Goal: Ask a question: Seek information or help from site administrators or community

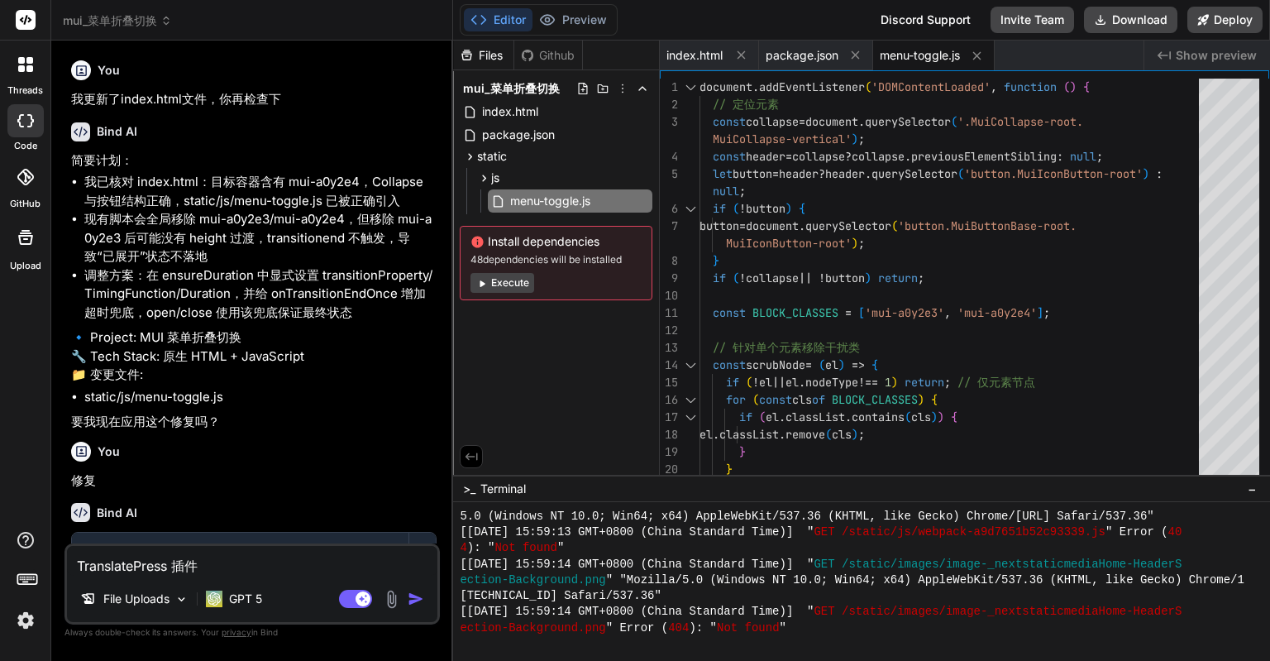
scroll to position [4477, 0]
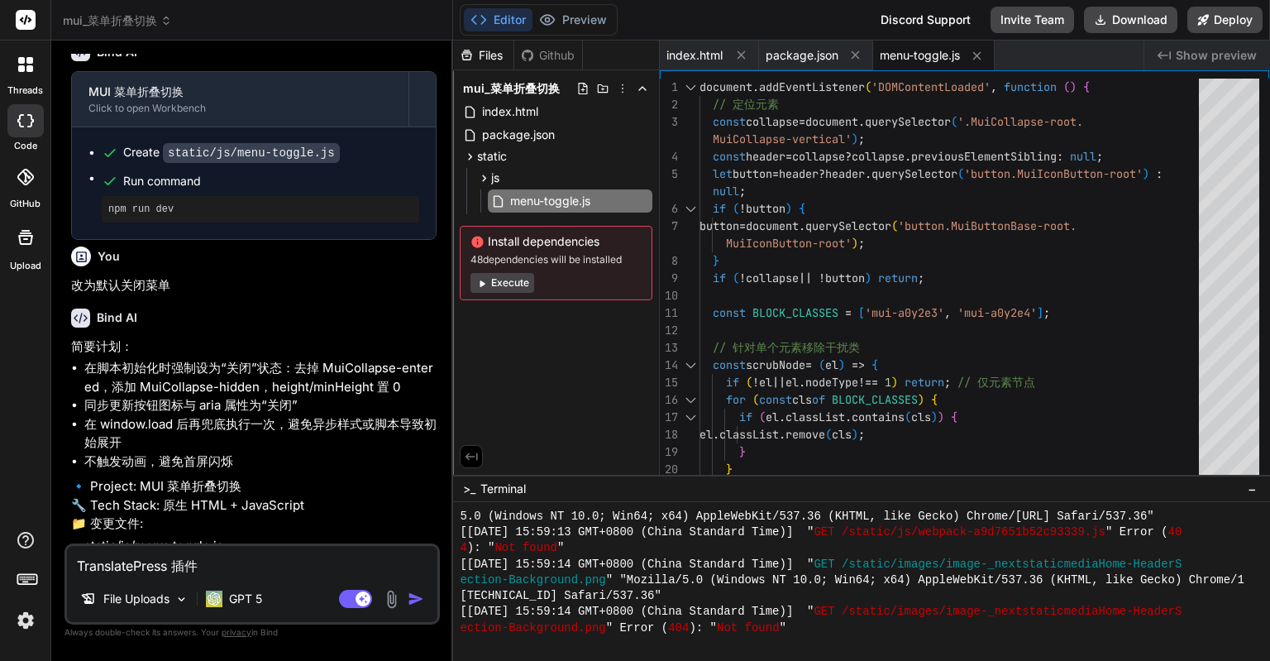
click at [22, 112] on div at bounding box center [25, 120] width 36 height 33
click at [132, 22] on span "mui_菜单折叠切换" at bounding box center [117, 20] width 109 height 17
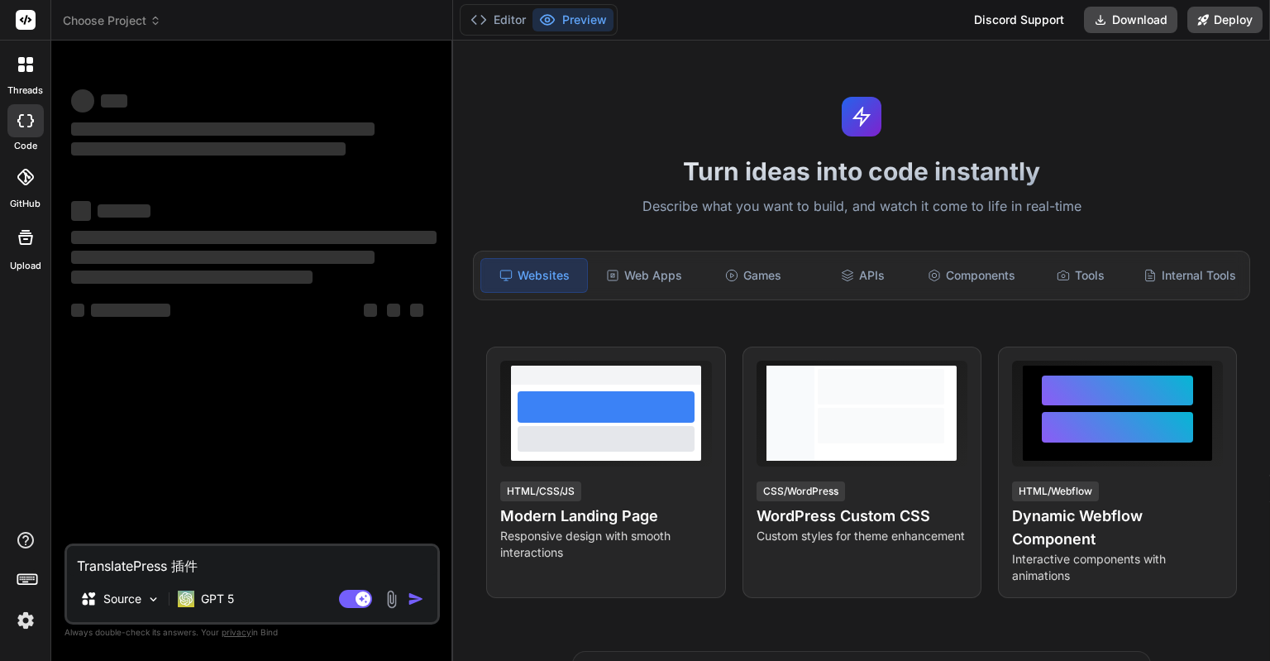
click at [151, 22] on icon at bounding box center [156, 21] width 12 height 12
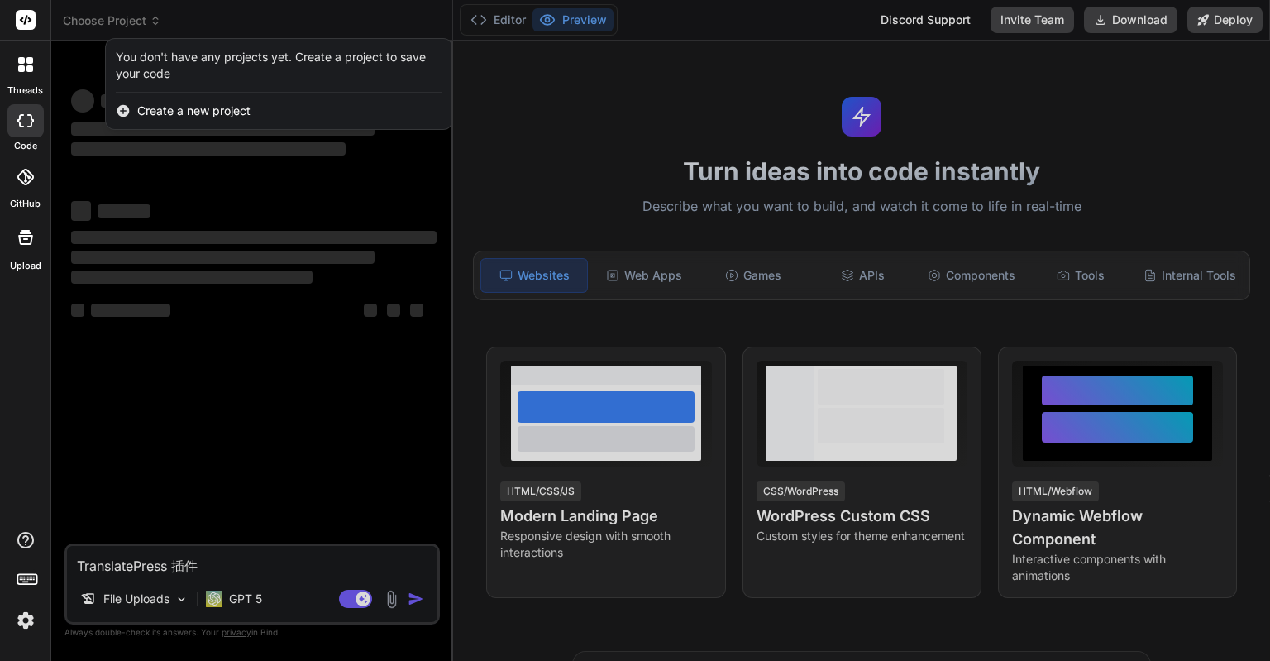
click at [23, 76] on div at bounding box center [25, 64] width 35 height 35
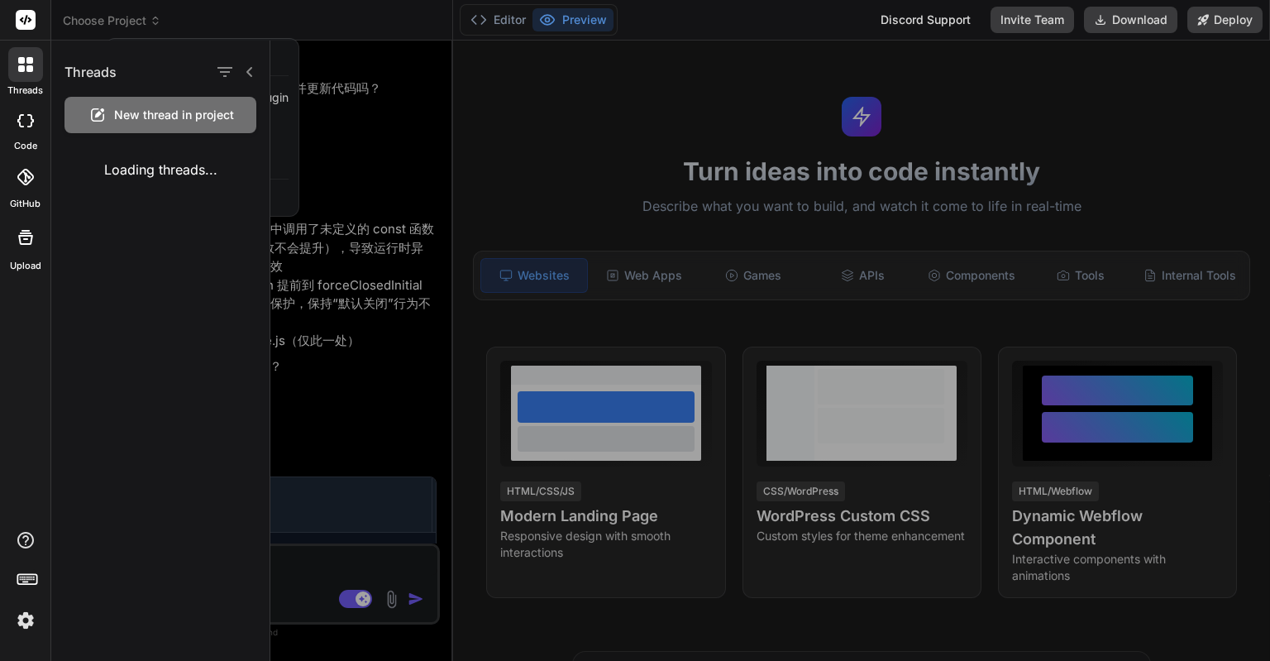
scroll to position [986, 0]
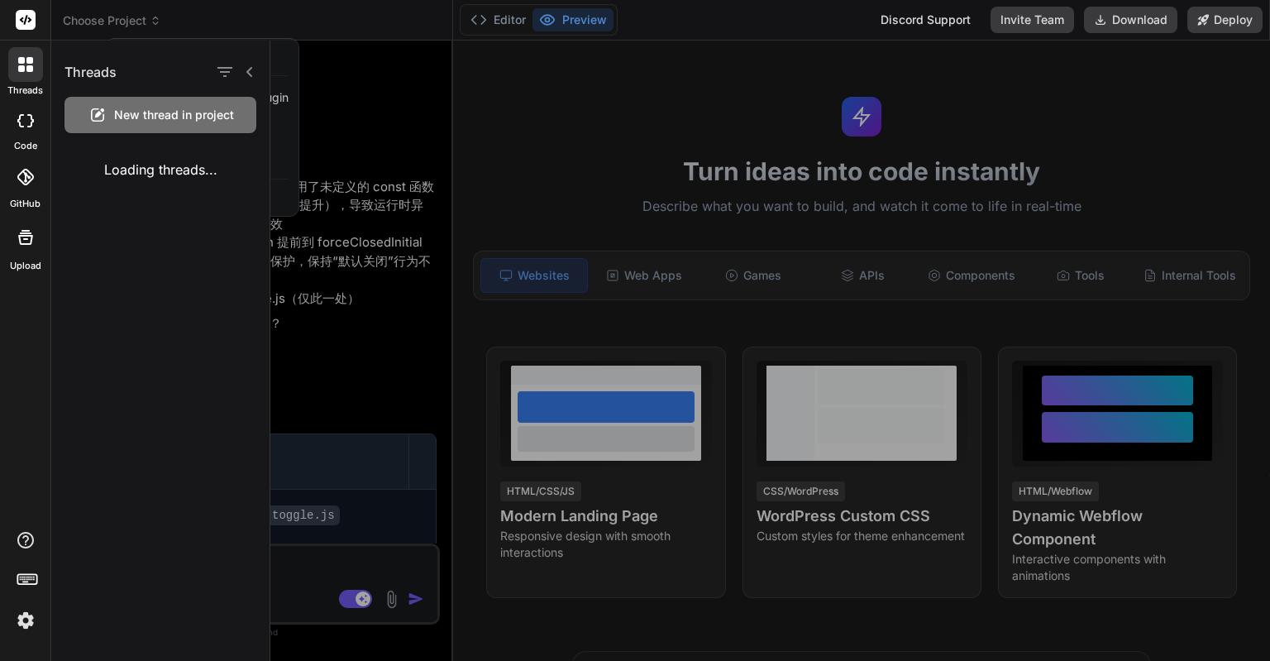
click at [23, 126] on icon at bounding box center [25, 120] width 17 height 13
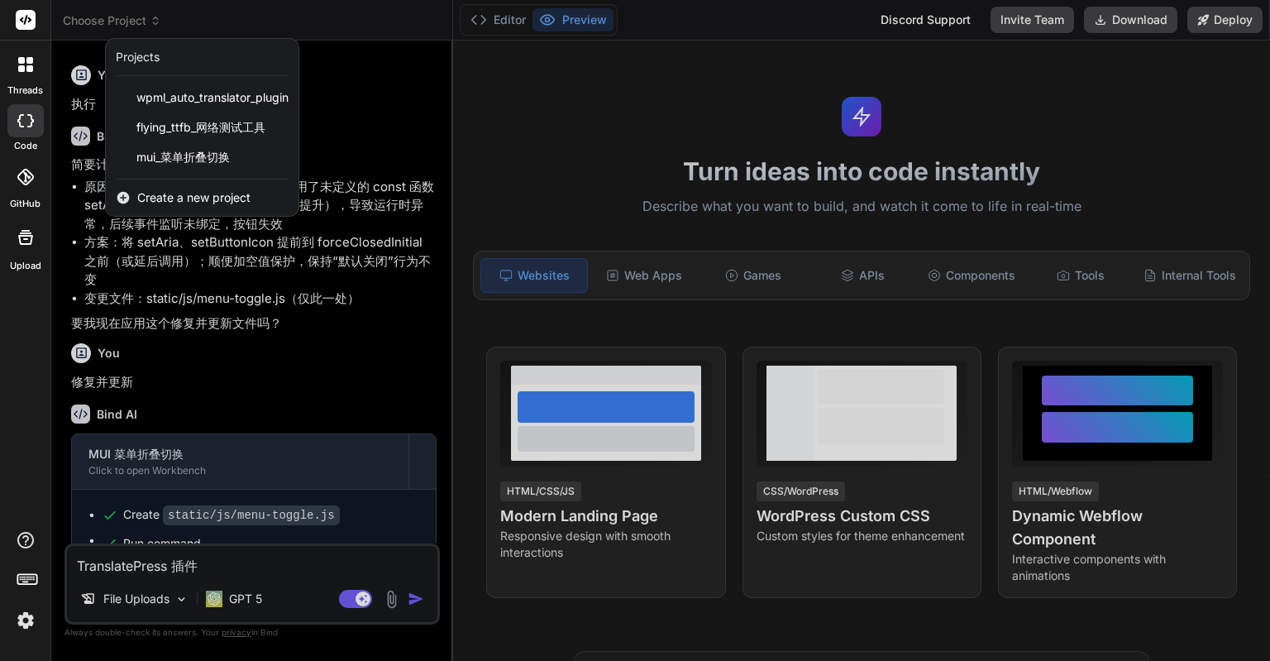
click at [165, 198] on span "Create a new project" at bounding box center [193, 197] width 113 height 17
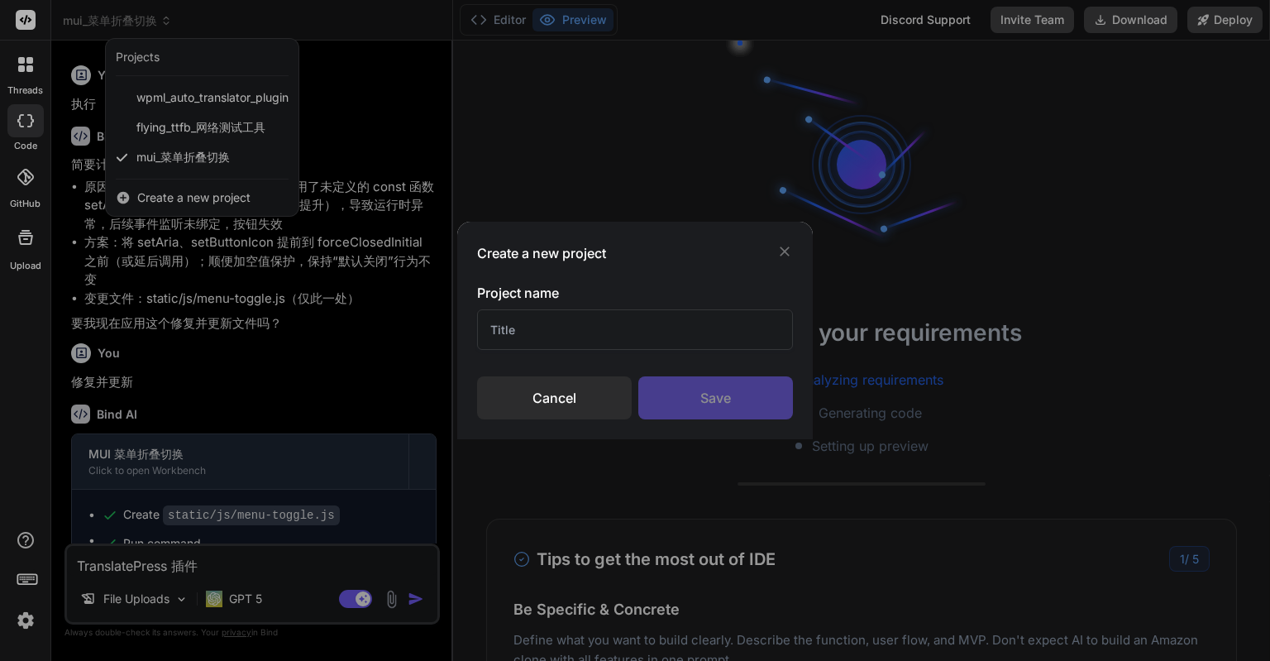
click at [539, 318] on input "text" at bounding box center [635, 329] width 316 height 41
type textarea "x"
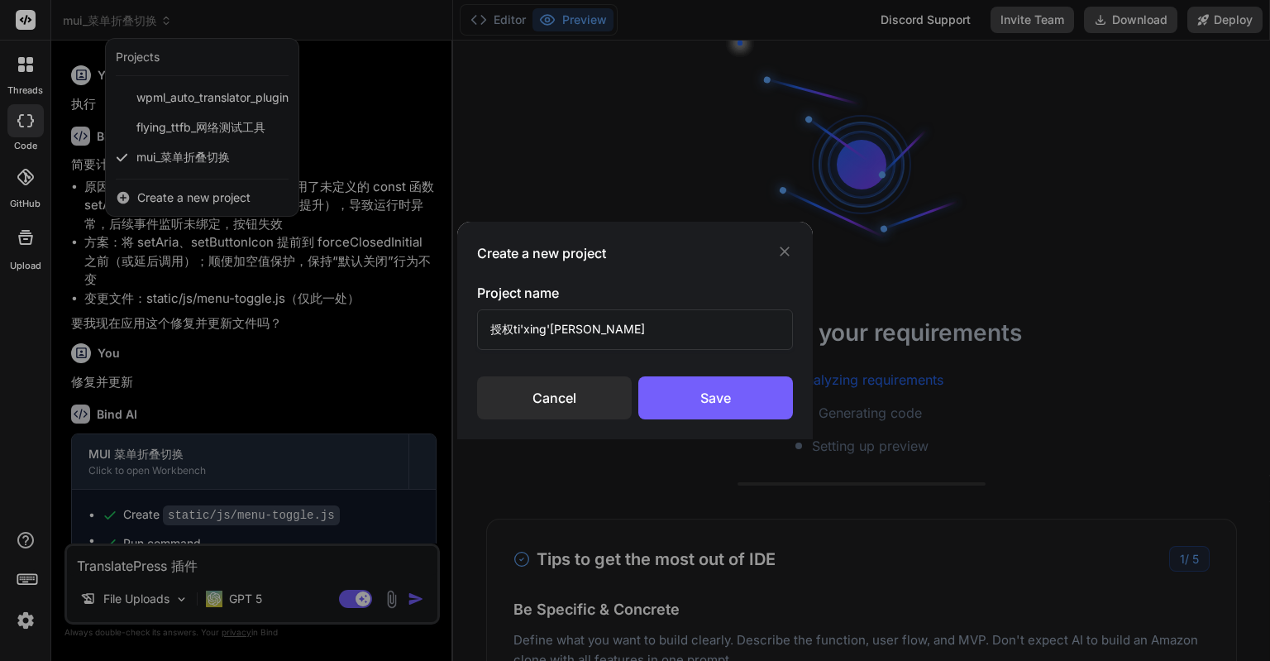
type input "授权提醒助手"
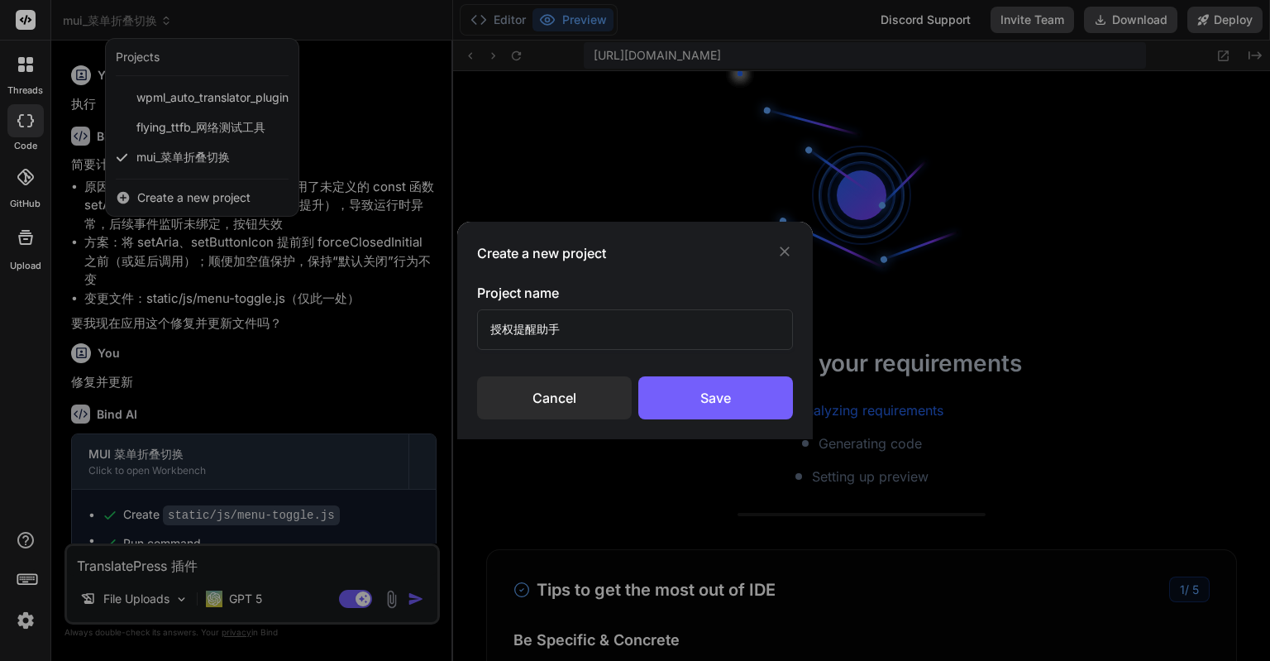
scroll to position [476, 0]
type textarea "x"
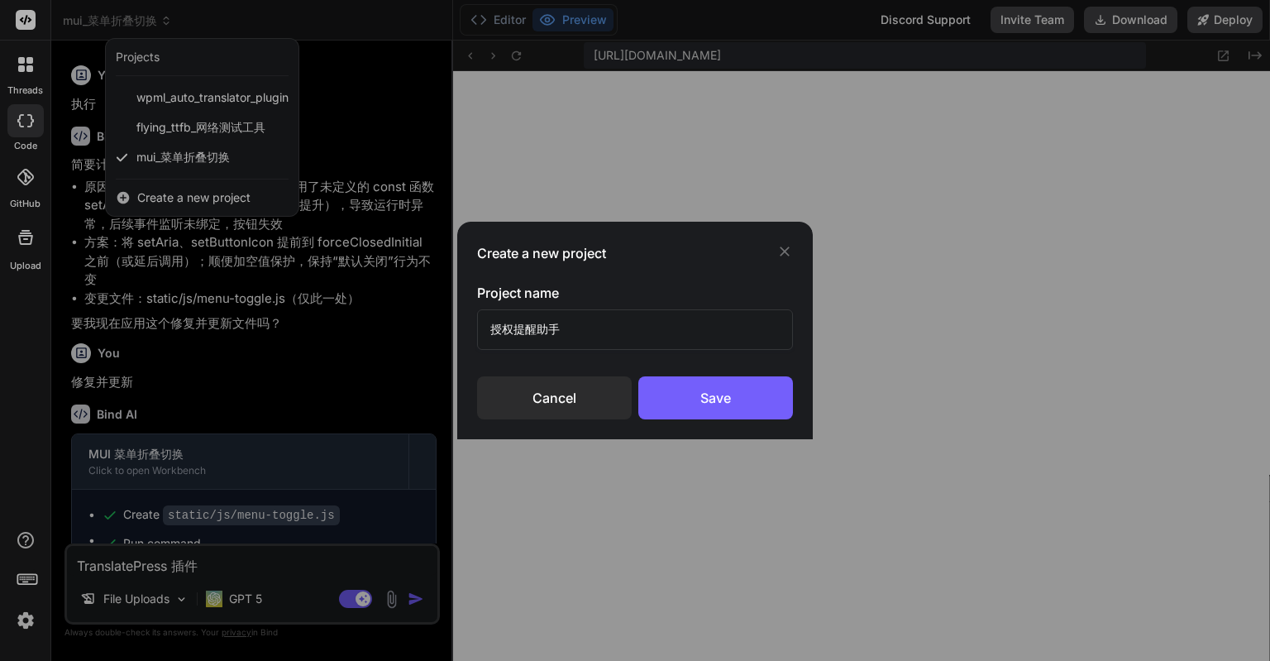
scroll to position [2080, 0]
click at [491, 330] on input "授权提醒助手" at bounding box center [635, 329] width 316 height 41
type input "插件授权提醒助手"
click at [660, 393] on div "Save" at bounding box center [716, 397] width 155 height 43
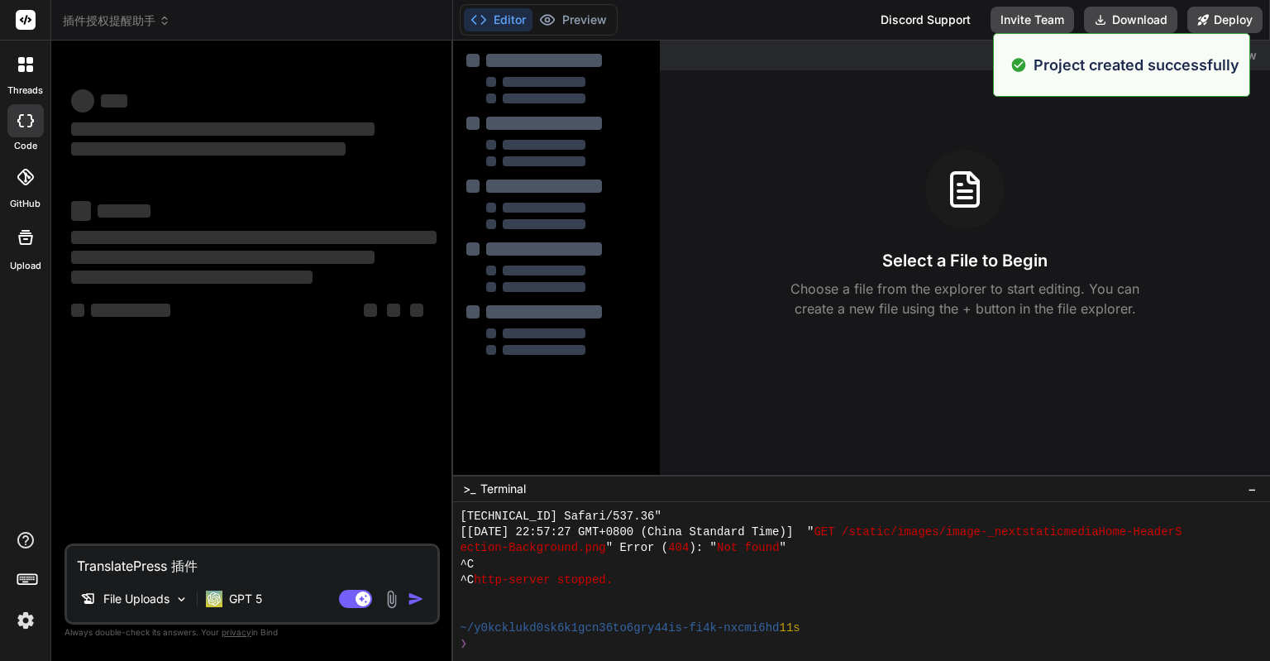
scroll to position [2160, 0]
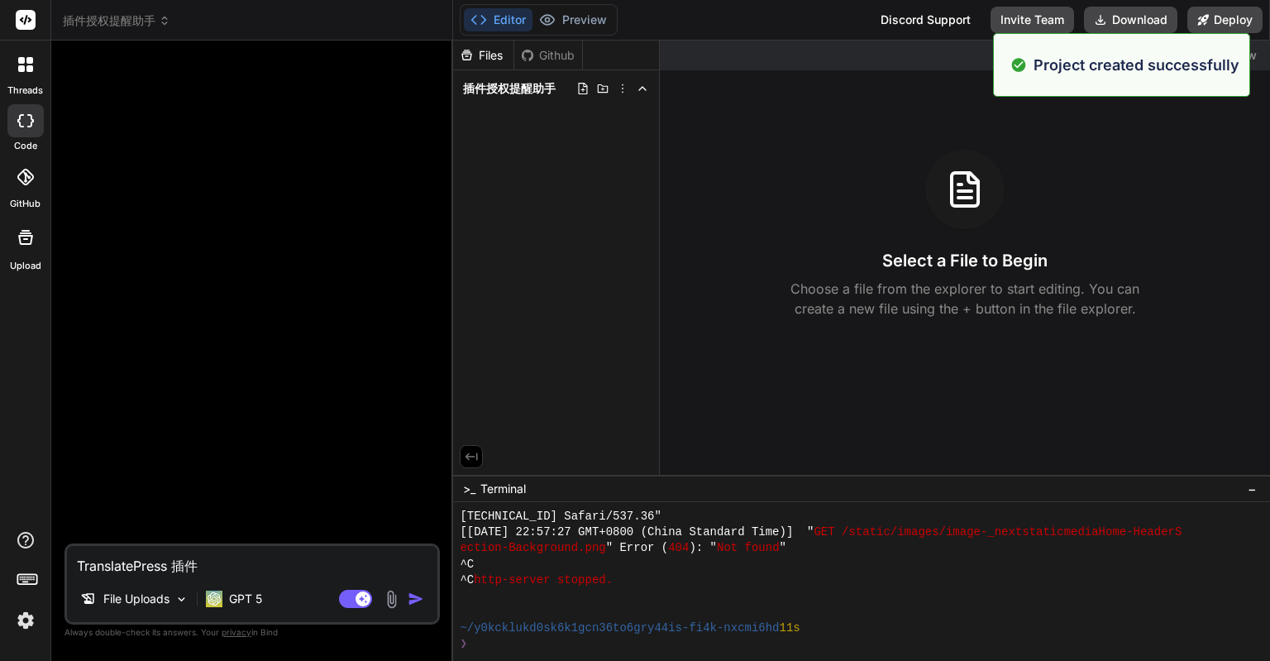
click at [227, 562] on textarea "TranslatePress 插件" at bounding box center [252, 561] width 371 height 30
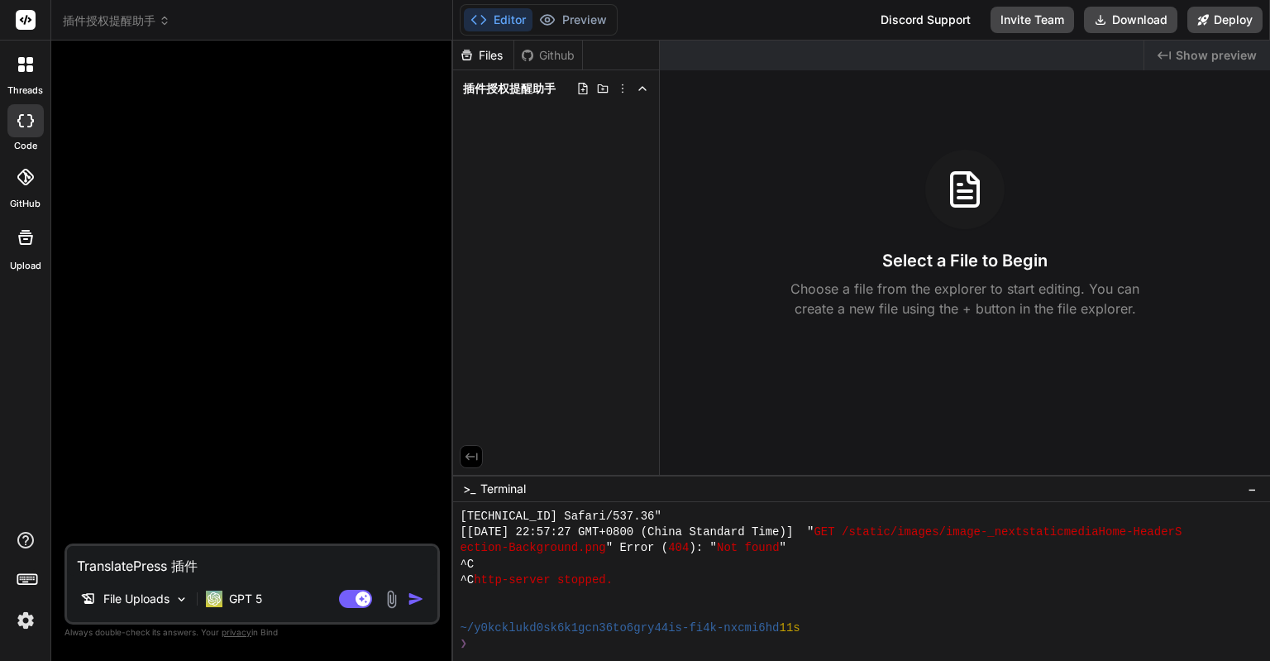
click at [227, 562] on textarea "TranslatePress 插件" at bounding box center [252, 561] width 371 height 30
paste textarea "一、项目目标（概述） 为由您代为激活授权的客户网站提供统一的价格提醒与续费通知服务。 架构：中央管理面板（WordPress插件）+驻站轻插件（安装在客户站点…"
type textarea "x"
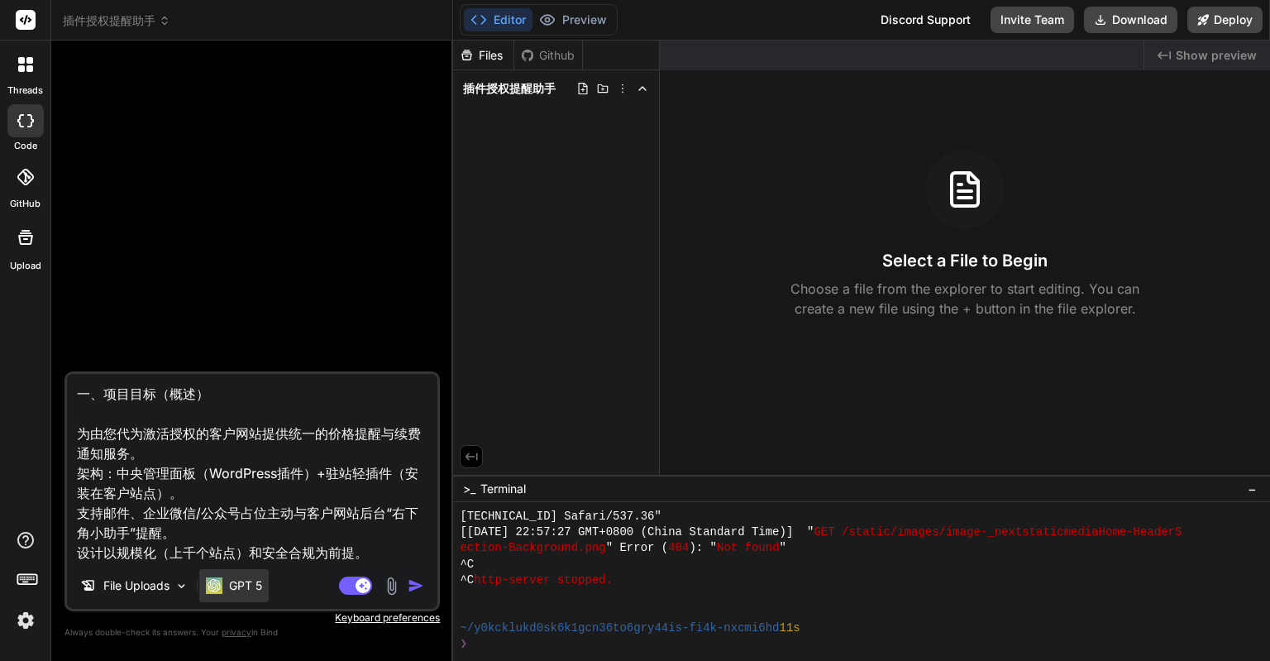
type textarea "一、项目目标（概述） 为由您代为激活授权的客户网站提供统一的价格提醒与续费通知服务。 架构：中央管理面板（WordPress插件）+驻站轻插件（安装在客户站点…"
click at [235, 583] on p "GPT 5" at bounding box center [245, 585] width 33 height 17
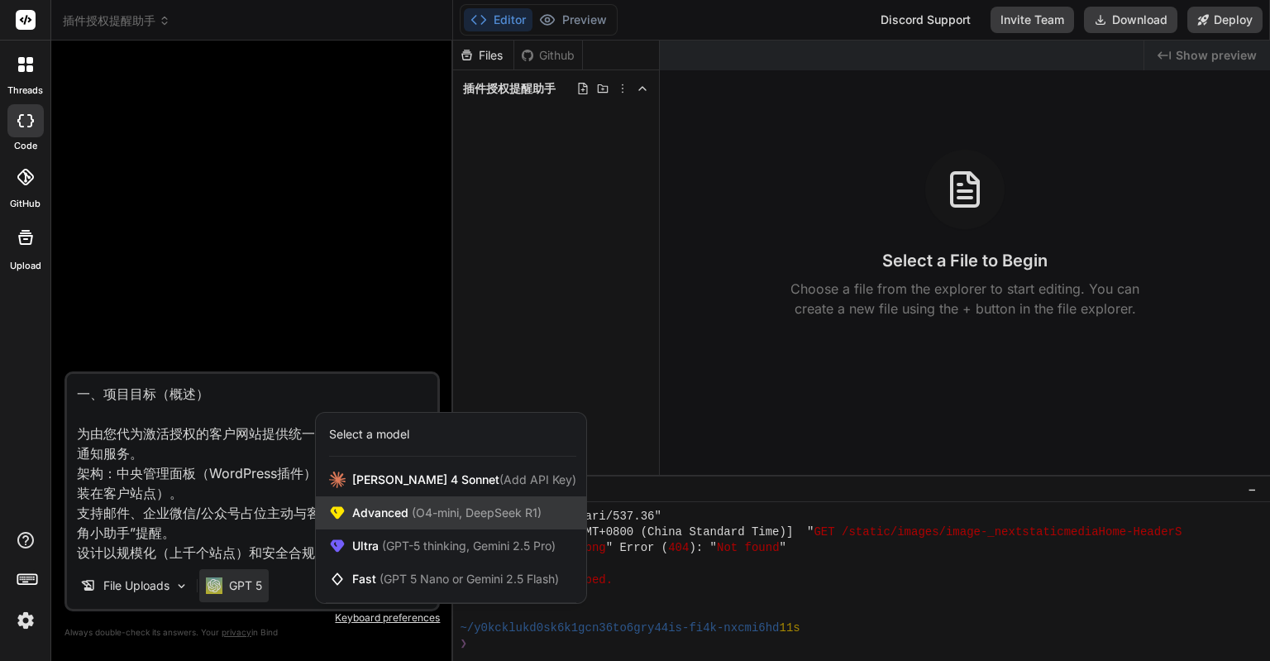
click at [433, 508] on span "(O4-mini, DeepSeek R1)" at bounding box center [475, 512] width 133 height 14
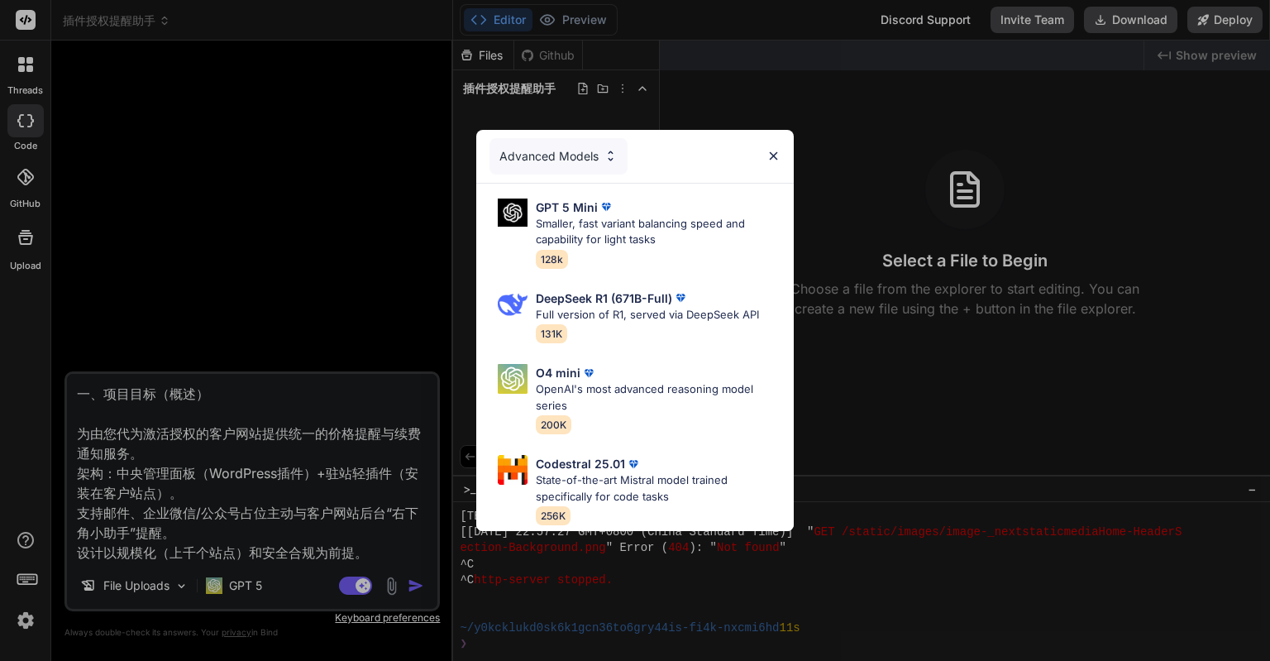
click at [247, 587] on div "Advanced Models GPT 5 Mini Smaller, fast variant balancing speed and capability…" at bounding box center [635, 330] width 1270 height 661
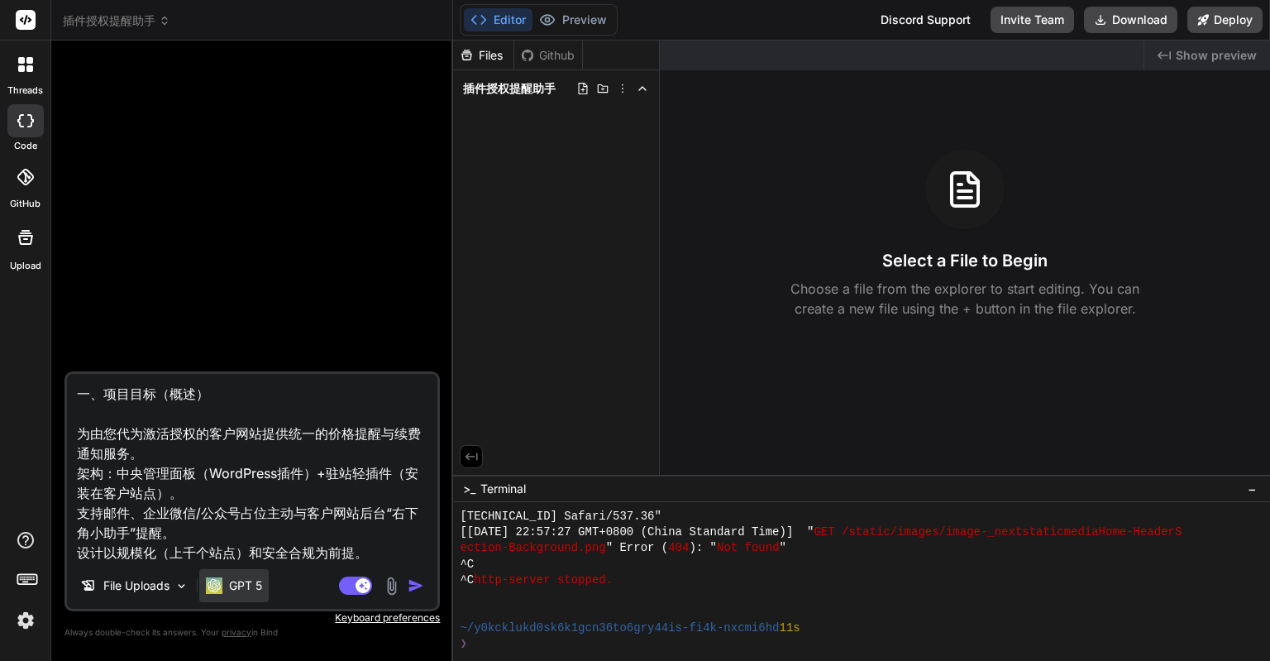
click at [259, 581] on p "GPT 5" at bounding box center [245, 585] width 33 height 17
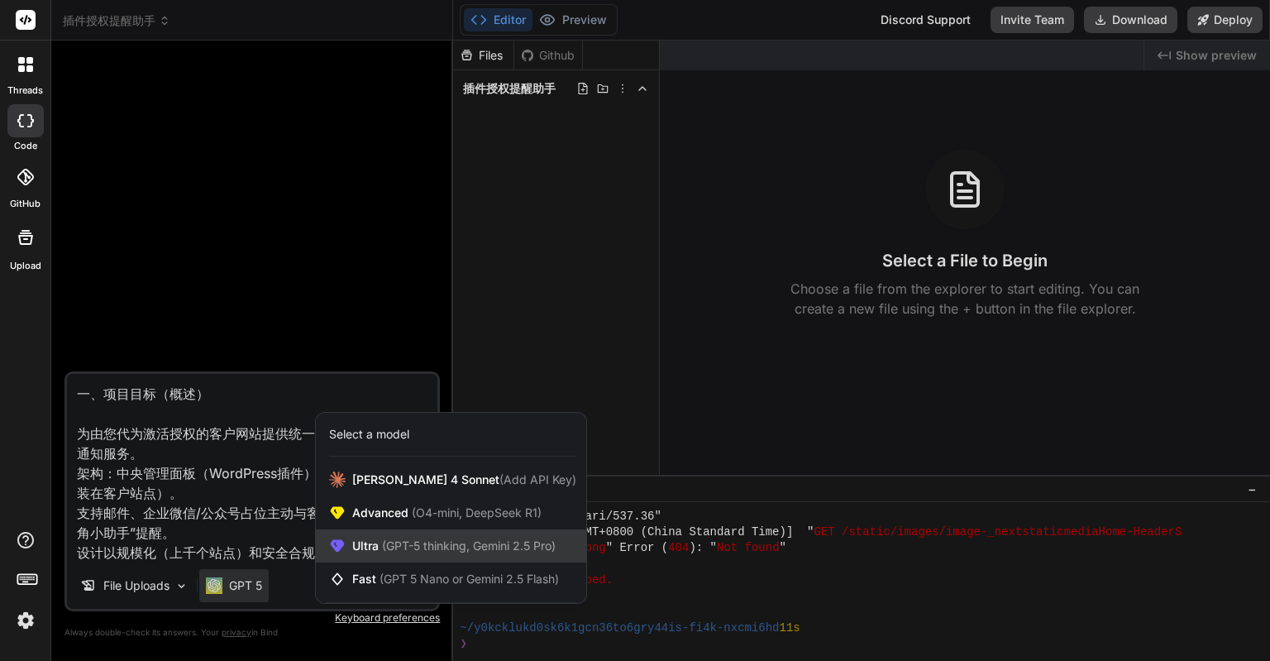
click at [376, 542] on span "Ultra (GPT-5 thinking, Gemini 2.5 Pro)" at bounding box center [453, 546] width 203 height 17
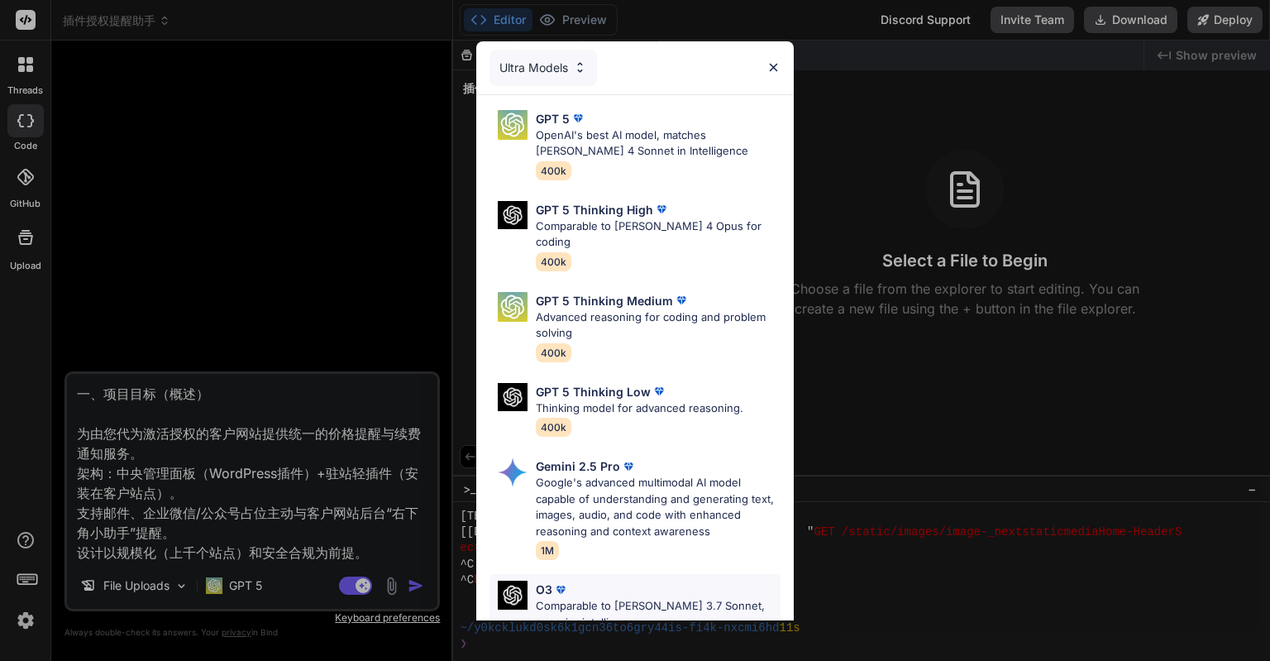
scroll to position [182, 0]
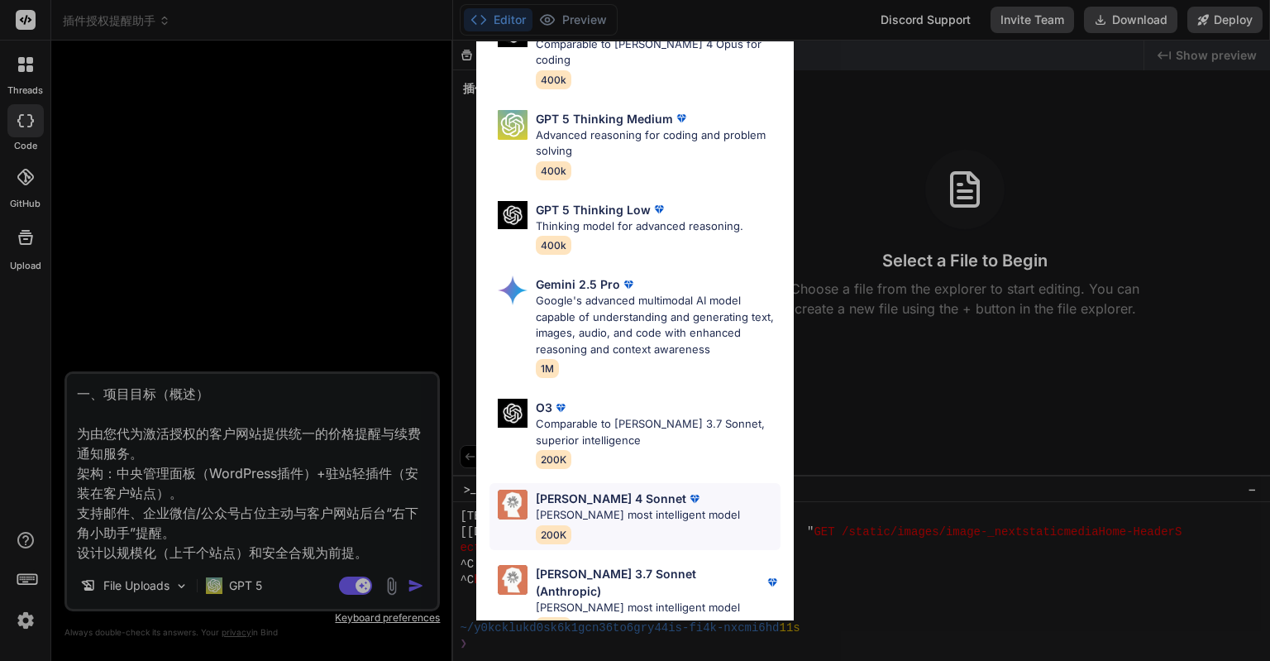
click at [569, 507] on p "[PERSON_NAME] most intelligent model" at bounding box center [638, 515] width 204 height 17
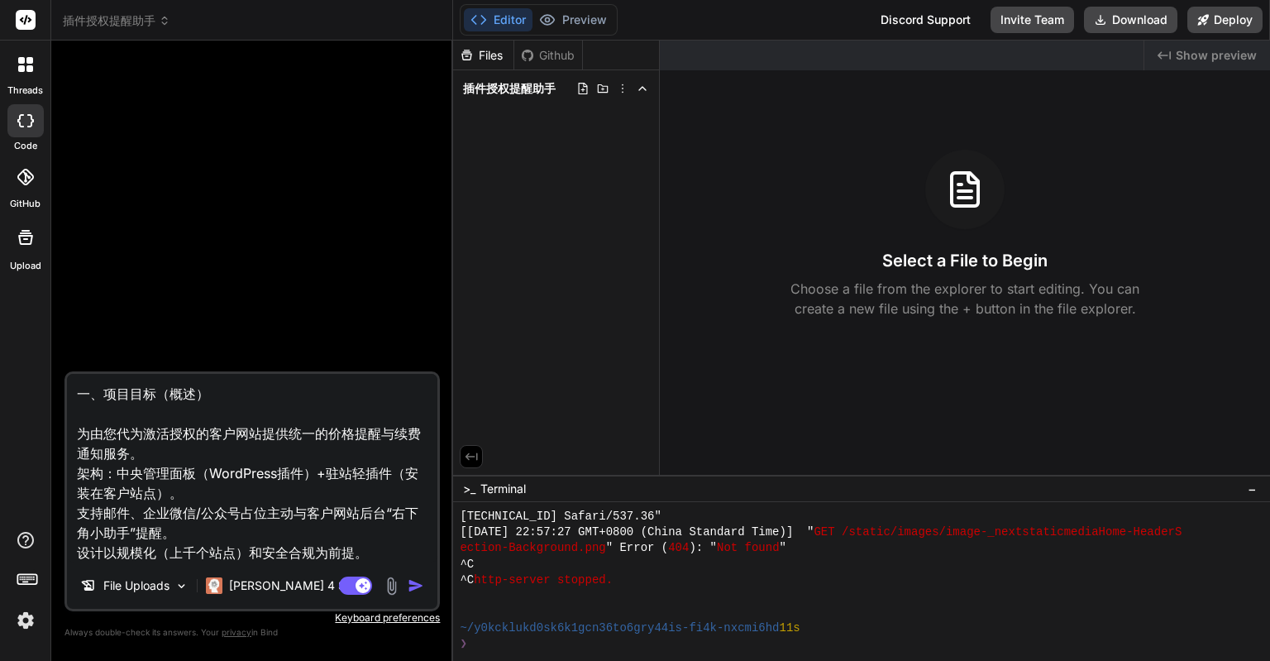
drag, startPoint x: 114, startPoint y: 435, endPoint x: 103, endPoint y: 435, distance: 11.6
click at [103, 435] on textarea "一、项目目标（概述） 为由您代为激活授权的客户网站提供统一的价格提醒与续费通知服务。 架构：中央管理面板（WordPress插件）+驻站轻插件（安装在客户站点…" at bounding box center [252, 468] width 371 height 189
type textarea "x"
type textarea "一、项目目标（概述） 为由w代为激活授权的客户网站提供统一的价格提醒与续费通知服务。 架构：中央管理面板（WordPress插件）+驻站轻插件（安装在客户站点…"
type textarea "x"
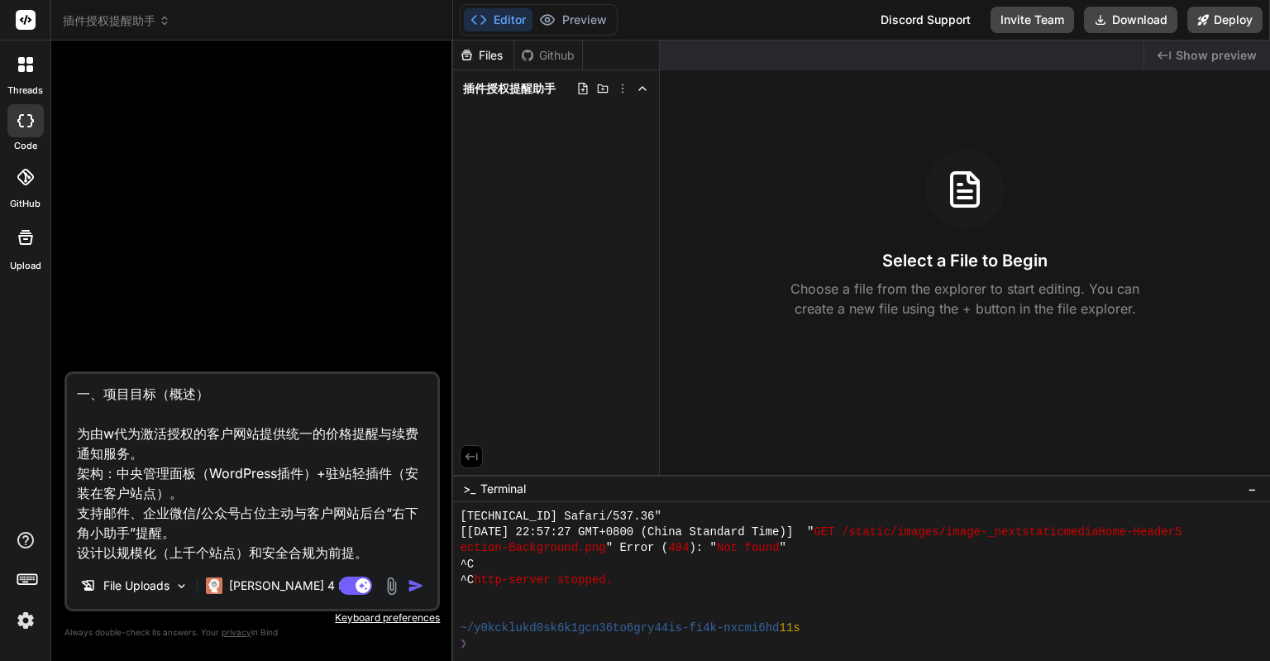
type textarea "一、项目目标（概述） 为由wo代为激活授权的客户网站提供统一的价格提醒与续费通知服务。 架构：中央管理面板（WordPress插件）+驻站轻插件（安装在客户站…"
type textarea "x"
type textarea "一、项目目标（概述） 为由我代为激活授权的客户网站提供统一的价格提醒与续费通知服务。 架构：中央管理面板（WordPress插件）+驻站轻插件（安装在客户站点…"
click at [232, 433] on textarea "一、项目目标（概述） 为由我代为激活授权的客户网站提供统一的价格提醒与续费通知服务。 架构：中央管理面板（WordPress插件）+驻站轻插件（安装在客户站点…" at bounding box center [252, 468] width 371 height 189
type textarea "x"
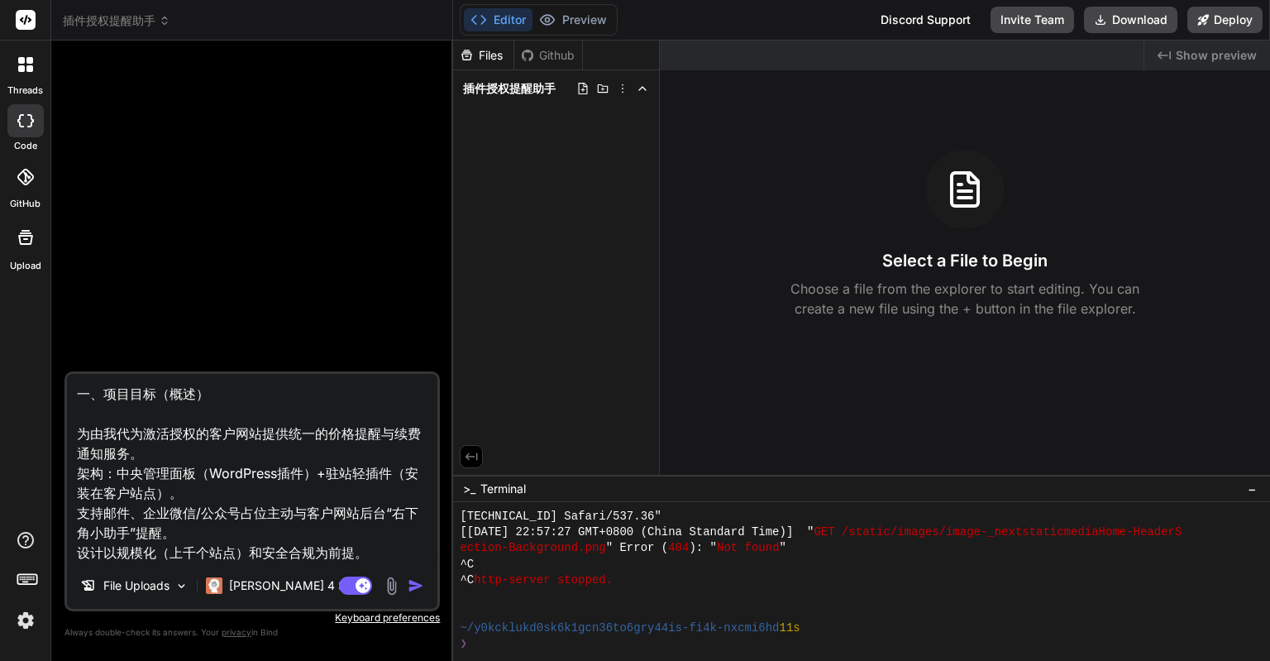
type textarea "一、项目目标（概述） 为由我代为激活授权的客户w网站提供统一的价格提醒与续费通知服务。 架构：中央管理面板（WordPress插件）+驻站轻插件（安装在客户站…"
type textarea "x"
type textarea "一、项目目标（概述） 为由我代为激活授权的客户wor网站提供统一的价格提醒与续费通知服务。 架构：中央管理面板（WordPress插件）+驻站轻插件（安装在客…"
type textarea "x"
type textarea "一、项目目标（概述） 为由我代为激活授权的客户word网站提供统一的价格提醒与续费通知服务。 架构：中央管理面板（WordPress插件）+驻站轻插件（安装在…"
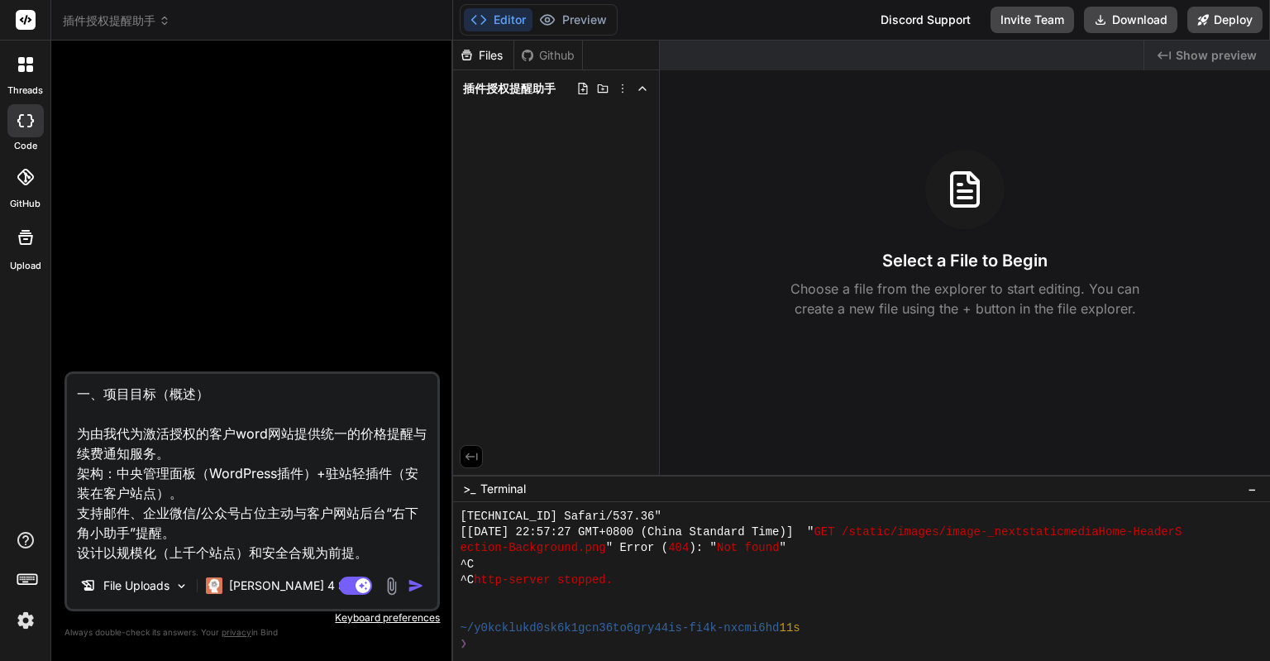
type textarea "x"
type textarea "一、项目目标（概述） 为由我代为激活授权的客户wordp网站提供统一的价格提醒与续费通知服务。 架构：中央管理面板（WordPress插件）+驻站轻插件（安装…"
type textarea "x"
type textarea "一、项目目标（概述） 为由我代为激活授权的客户wordpr网站提供统一的价格提醒与续费通知服务。 架构：中央管理面板（WordPress插件）+驻站轻插件（安…"
type textarea "x"
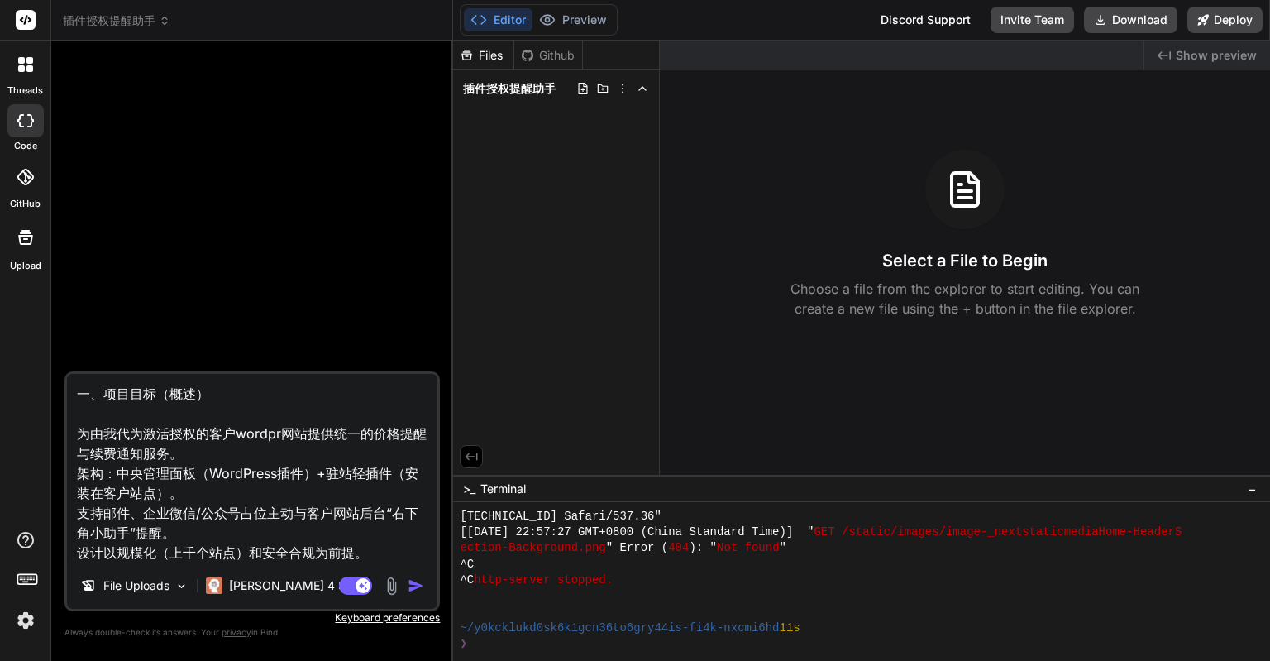
type textarea "一、项目目标（概述） 为由我代为激活授权的客户wordpre网站提供统一的价格提醒与续费通知服务。 架构：中央管理面板（WordPress插件）+驻站轻插件（…"
type textarea "x"
type textarea "一、项目目标（概述） 为由我代为激活授权的客户wordpress网站提供统一的价格提醒与续费通知服务。 架构：中央管理面板（WordPress插件）+驻站轻插…"
click at [175, 429] on textarea "一、项目目标（概述） 为由我代为激活授权的客户wordpress网站提供统一的价格提醒与续费通知服务。 架构：中央管理面板（WordPress插件）+驻站轻插…" at bounding box center [252, 468] width 371 height 189
click at [119, 433] on textarea "一、项目目标（概述） 为由我代为激活授权的客户wordpress网站提供统一的价格提醒与续费通知服务。 架构：中央管理面板（WordPress插件）+驻站轻插…" at bounding box center [252, 468] width 371 height 189
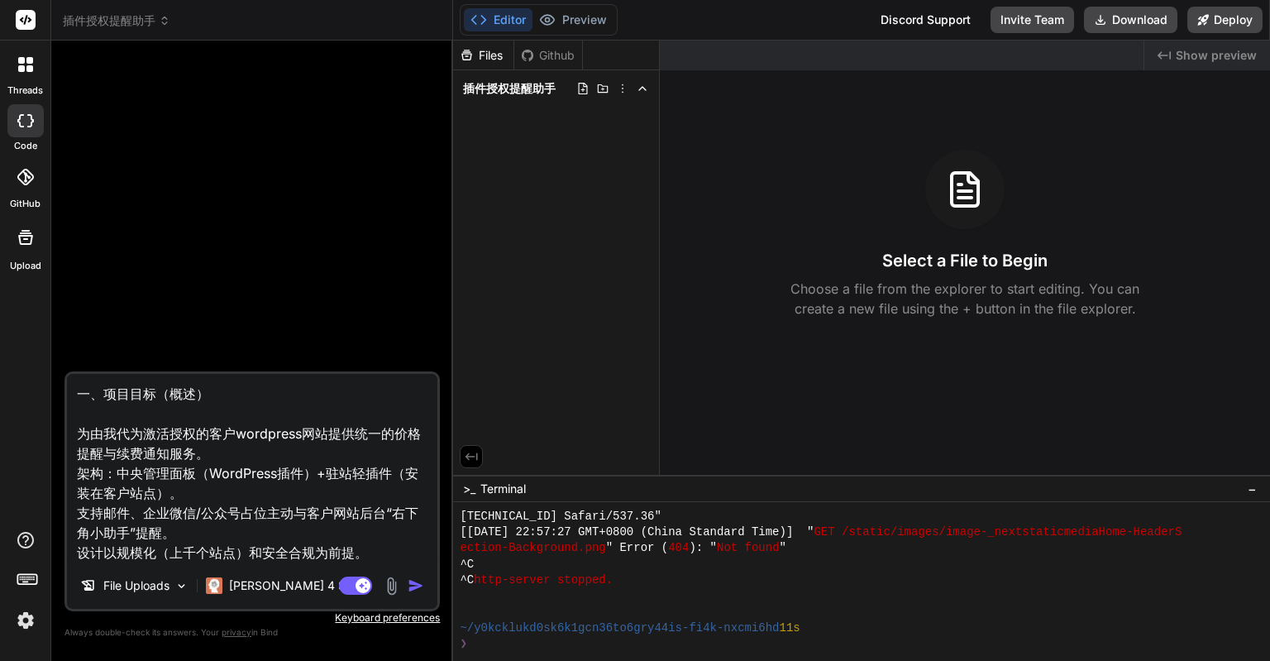
drag, startPoint x: 142, startPoint y: 431, endPoint x: 202, endPoint y: 433, distance: 59.6
click at [202, 433] on textarea "一、项目目标（概述） 为由我代为激活授权的客户wordpress网站提供统一的价格提醒与续费通知服务。 架构：中央管理面板（WordPress插件）+驻站轻插…" at bounding box center [252, 468] width 371 height 189
click at [189, 435] on textarea "一、项目目标（概述） 为由我代为激活授权的客户wordpress网站提供统一的价格提醒与续费通知服务。 架构：中央管理面板（WordPress插件）+驻站轻插…" at bounding box center [252, 468] width 371 height 189
click at [165, 433] on textarea "一、项目目标（概述） 为由我代为激活授权的客户wordpress网站提供统一的价格提醒与续费通知服务。 架构：中央管理面板（WordPress插件）+驻站轻插…" at bounding box center [252, 468] width 371 height 189
type textarea "x"
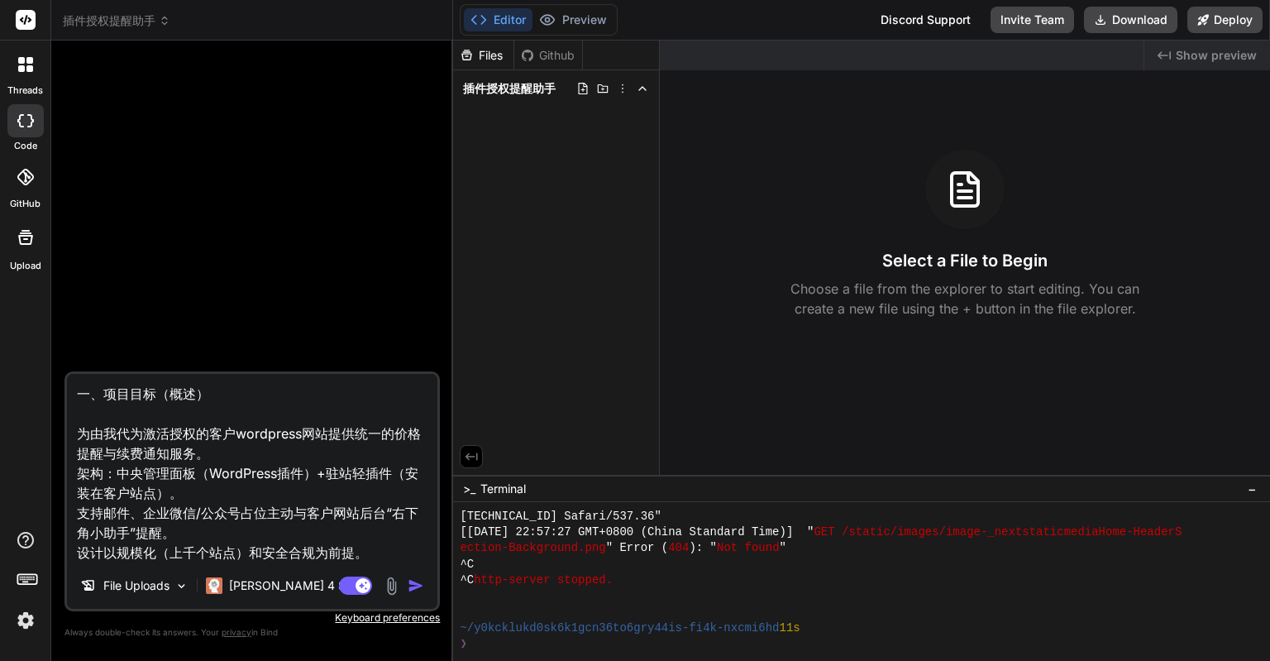
type textarea "一、项目目标（概述） 为由我代为激活c授权的客户wordpress网站提供统一的价格提醒与续费通知服务。 架构：中央管理面板（WordPress插件）+驻站轻…"
type textarea "x"
type textarea "一、项目目标（概述） 为由我代为激活ch授权的客户wordpress网站提供统一的价格提醒与续费通知服务。 架构：中央管理面板（WordPress插件）+驻站…"
type textarea "x"
type textarea "一、项目目标（概述） 为由我代为激活cha'j授权的客户wordpress网站提供统一的价格提醒与续费通知服务。 架构：中央管理面板（WordPress插件）…"
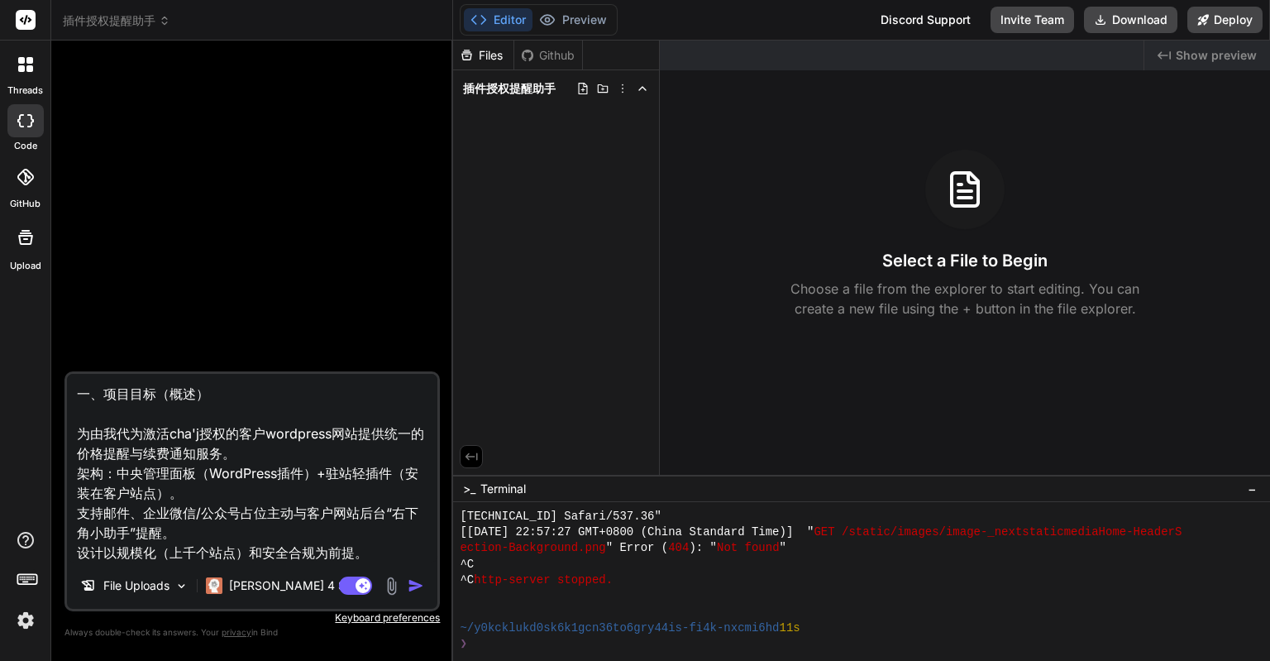
type textarea "x"
type textarea "一、项目目标（概述） 为由我代为激活插件授权的客户wordpress网站提供统一的价格提醒与续费通知服务。 架构：中央管理面板（WordPress插件）+驻站…"
drag, startPoint x: 80, startPoint y: 429, endPoint x: 69, endPoint y: 388, distance: 42.9
click at [69, 388] on textarea "一、项目目标（概述） 为由我代为激活插件授权的客户wordpress网站提供统一的价格提醒与续费通知服务。 架构：中央管理面板（WordPress插件）+驻站…" at bounding box center [252, 468] width 371 height 189
type textarea "x"
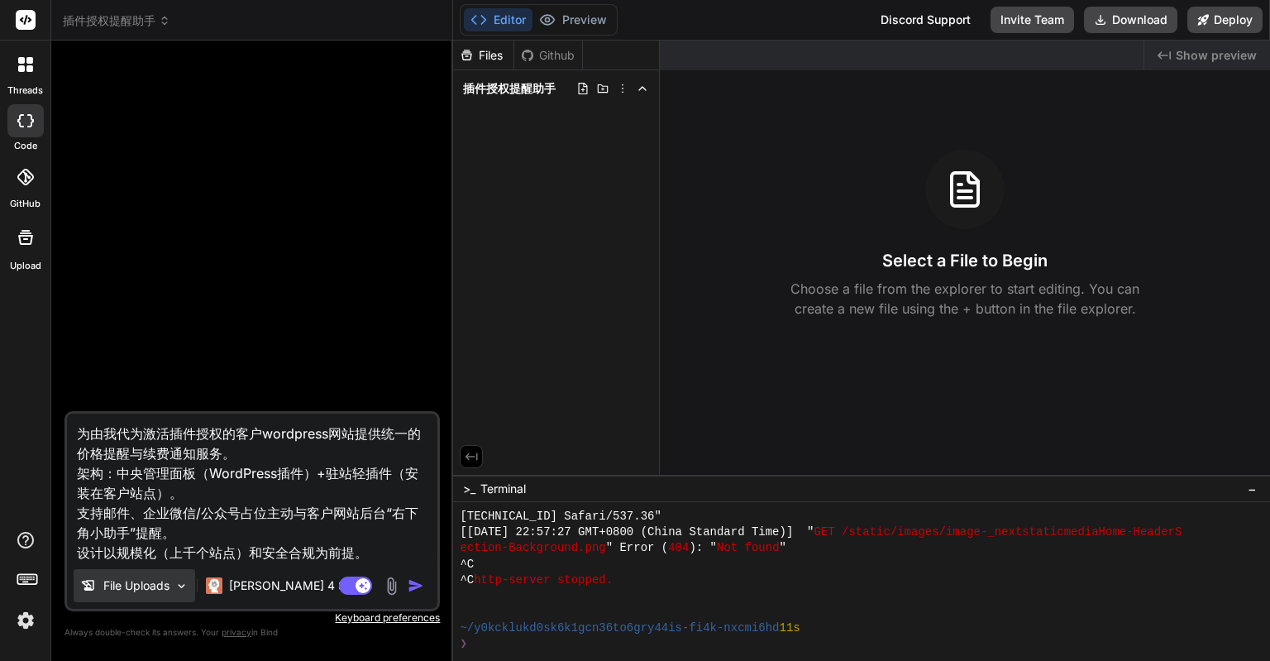
type textarea "为由我代为激活插件授权的客户wordpress网站提供统一的价格提醒与续费通知服务。 架构：中央管理面板（WordPress插件）+驻站轻插件（安装在客户站点…"
click at [125, 584] on p "File Uploads" at bounding box center [136, 585] width 66 height 17
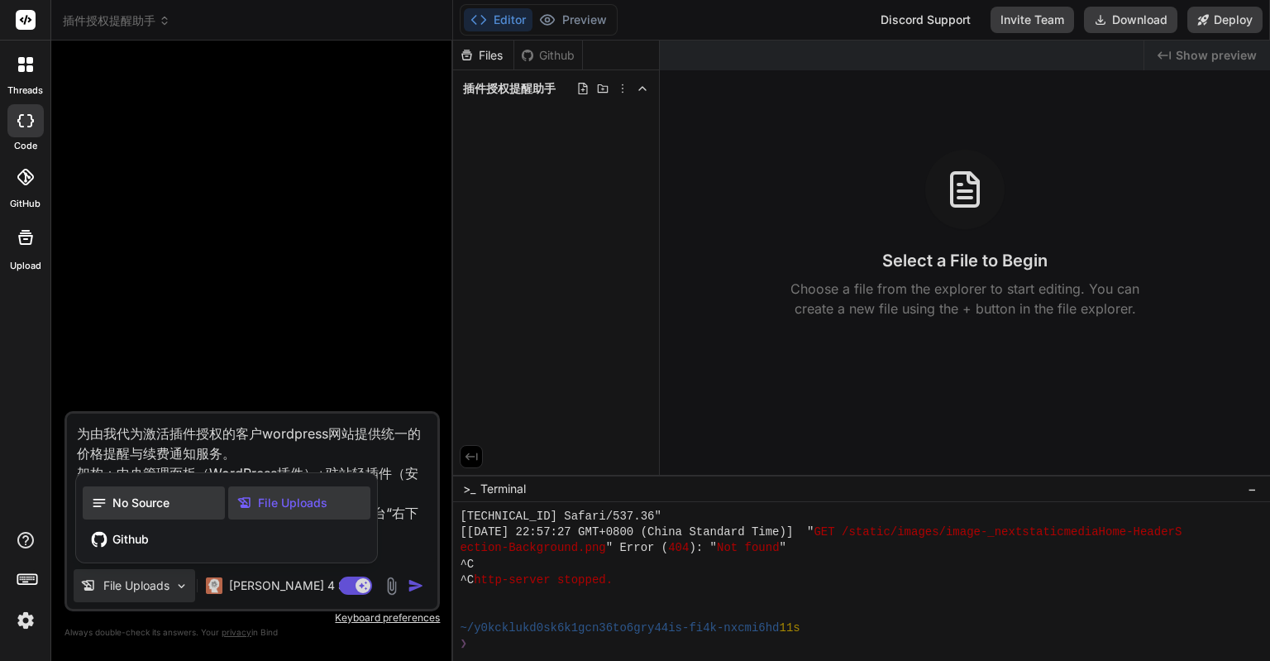
click at [169, 505] on span "No Source" at bounding box center [140, 503] width 57 height 17
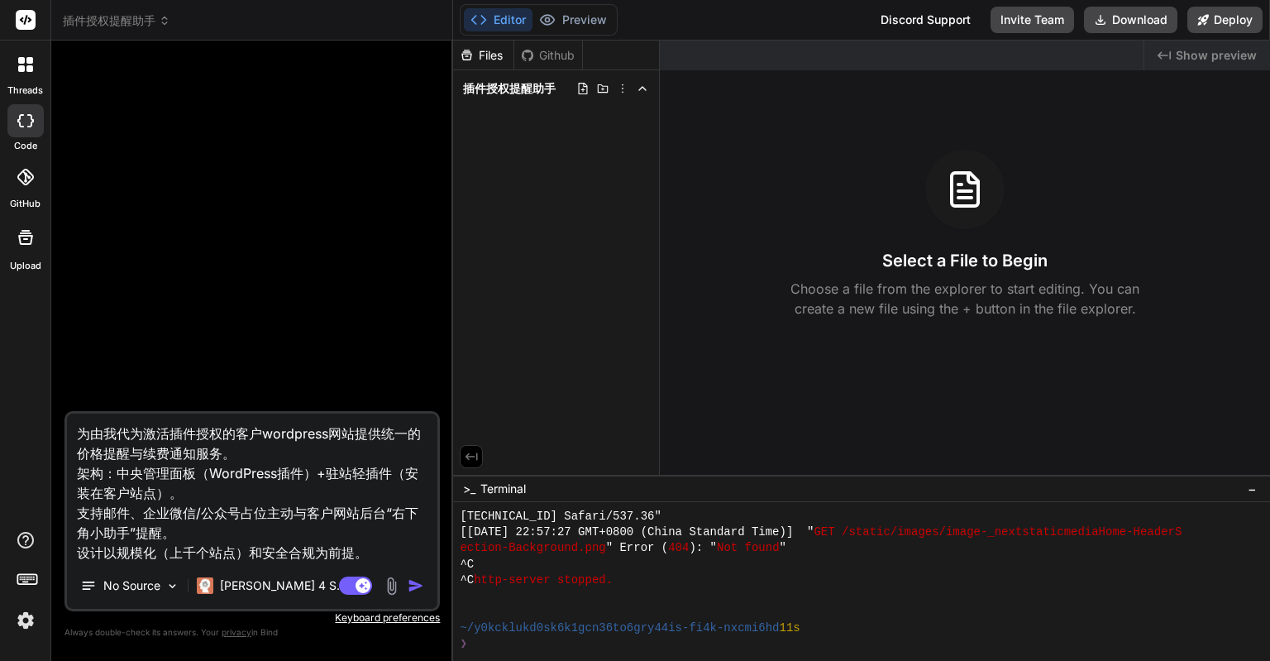
click at [419, 587] on img "button" at bounding box center [416, 585] width 17 height 17
type textarea "x"
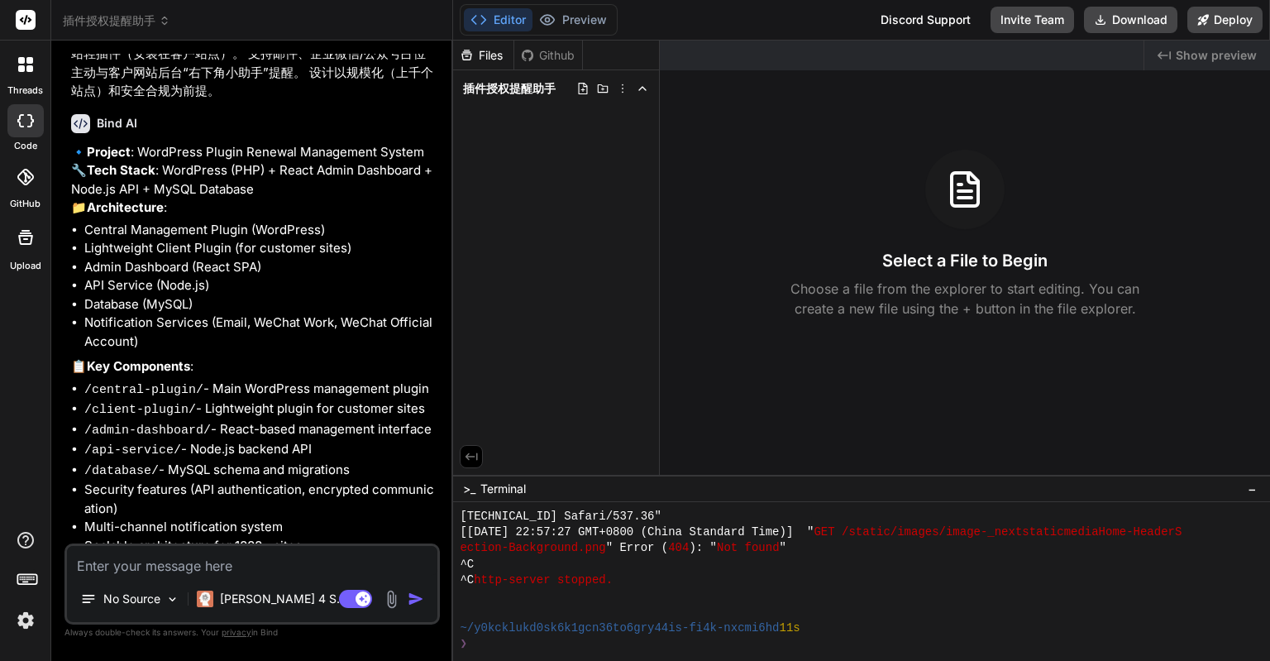
scroll to position [287, 0]
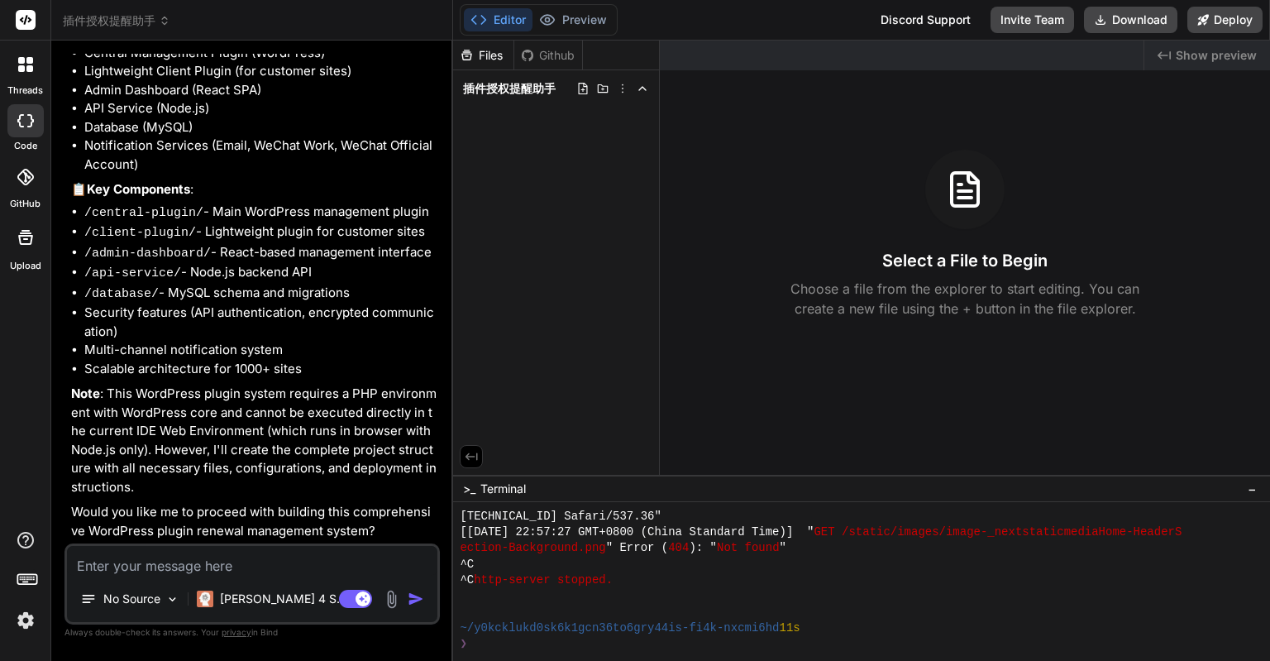
click at [245, 567] on textarea at bounding box center [252, 561] width 371 height 30
type textarea "x"
type textarea "z"
type textarea "x"
type textarea "zh"
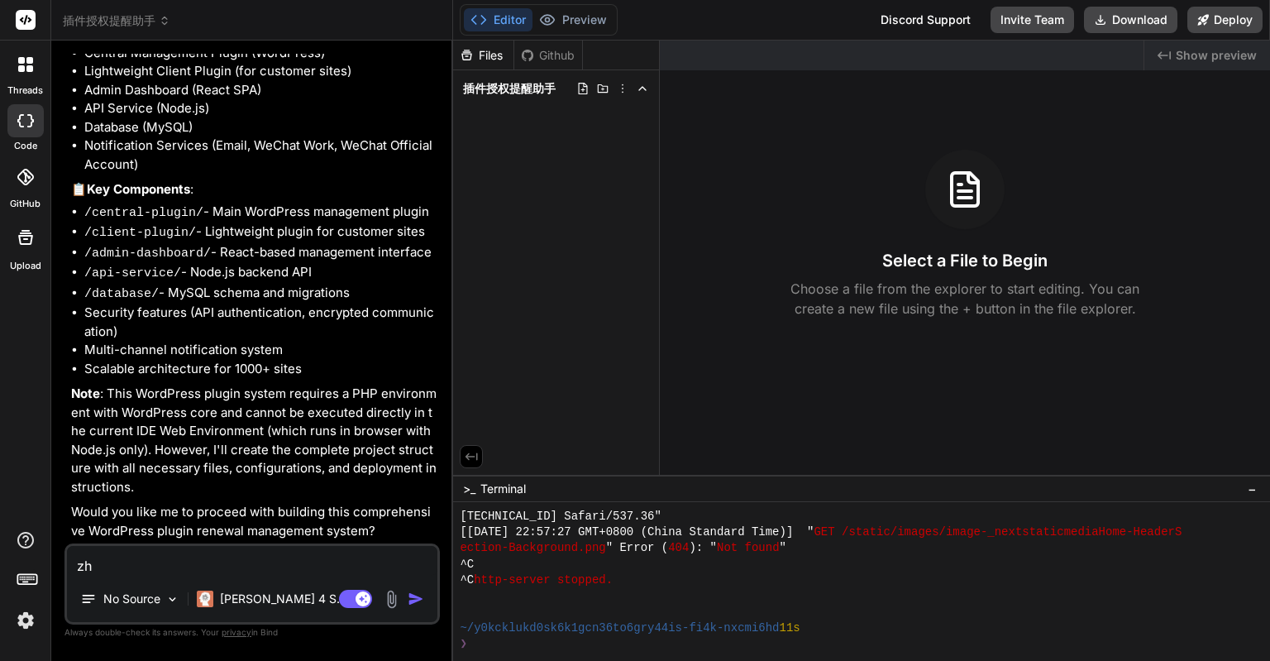
type textarea "x"
type textarea "zho"
type textarea "x"
type textarea "zhon"
type textarea "x"
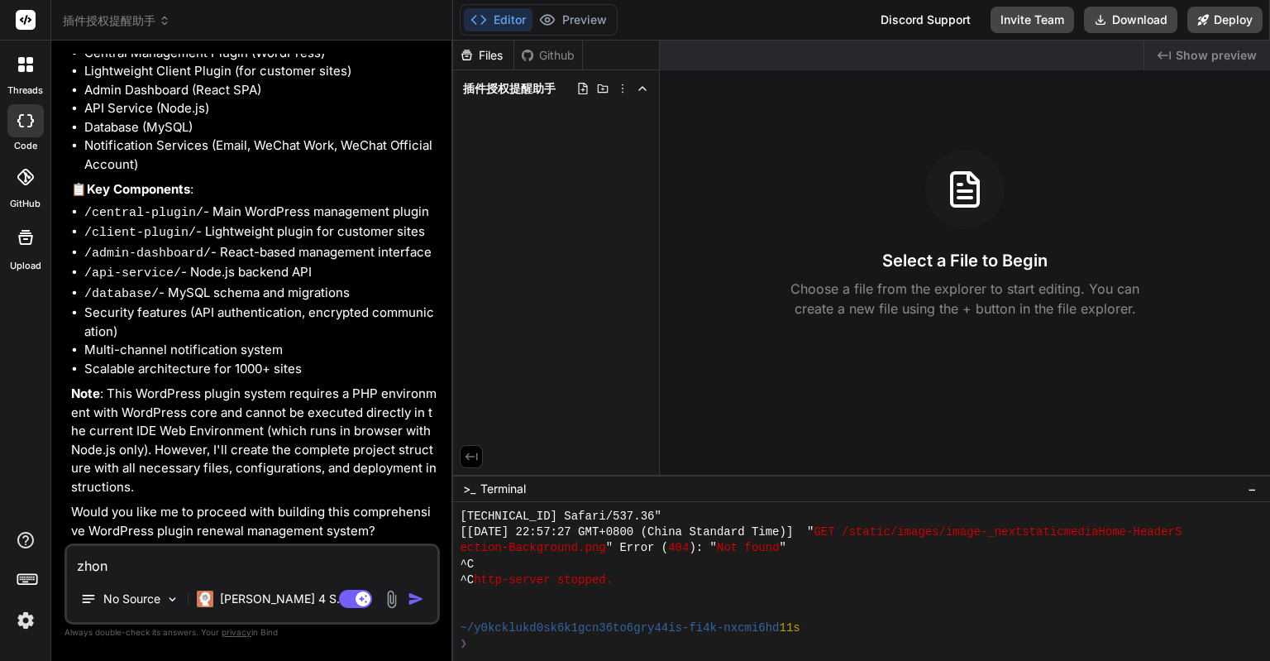
type textarea "zhong"
type textarea "x"
type textarea "zhong'w"
type textarea "x"
type textarea "中文"
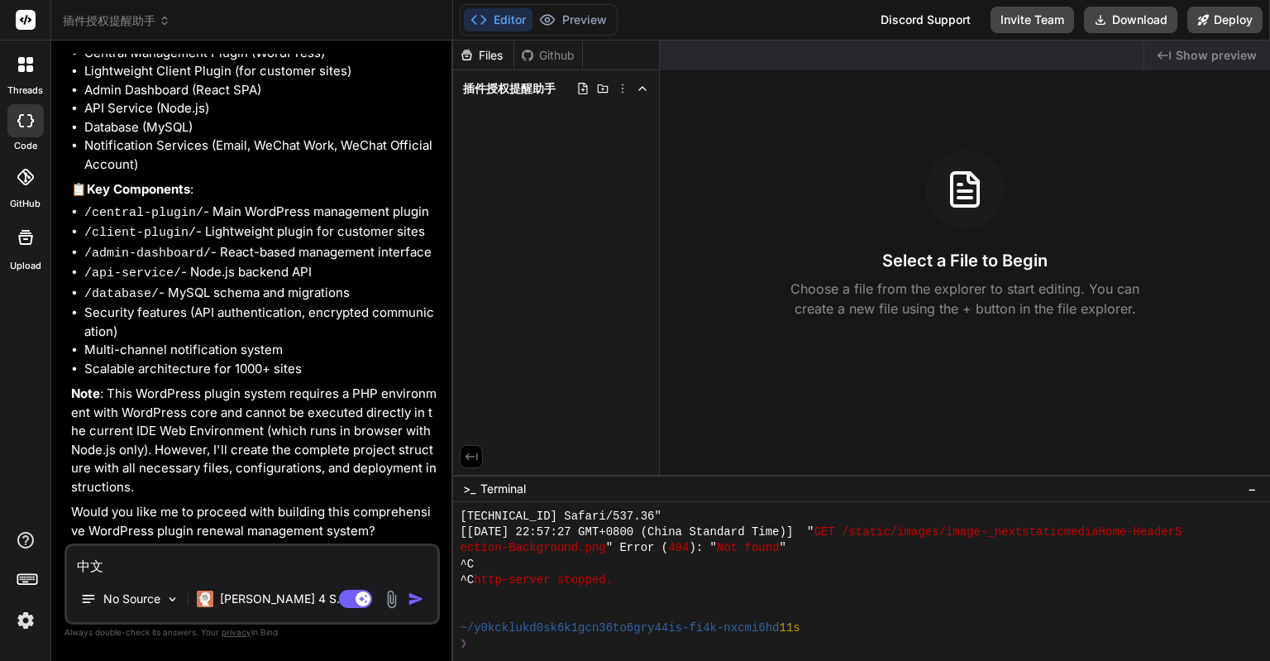
type textarea "x"
type textarea "中文h"
type textarea "x"
type textarea "中文hu"
type textarea "x"
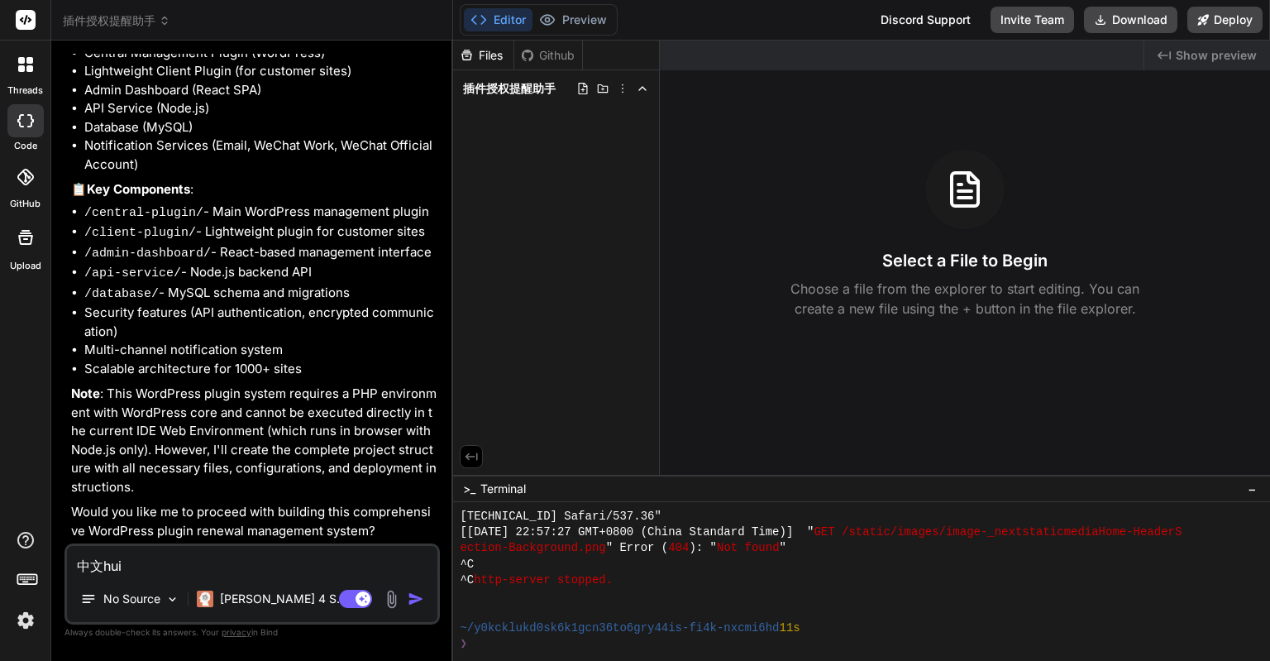
type textarea "中文hui'f"
type textarea "x"
type textarea "中文hui'fu"
type textarea "x"
type textarea "中文hui'fu'wo"
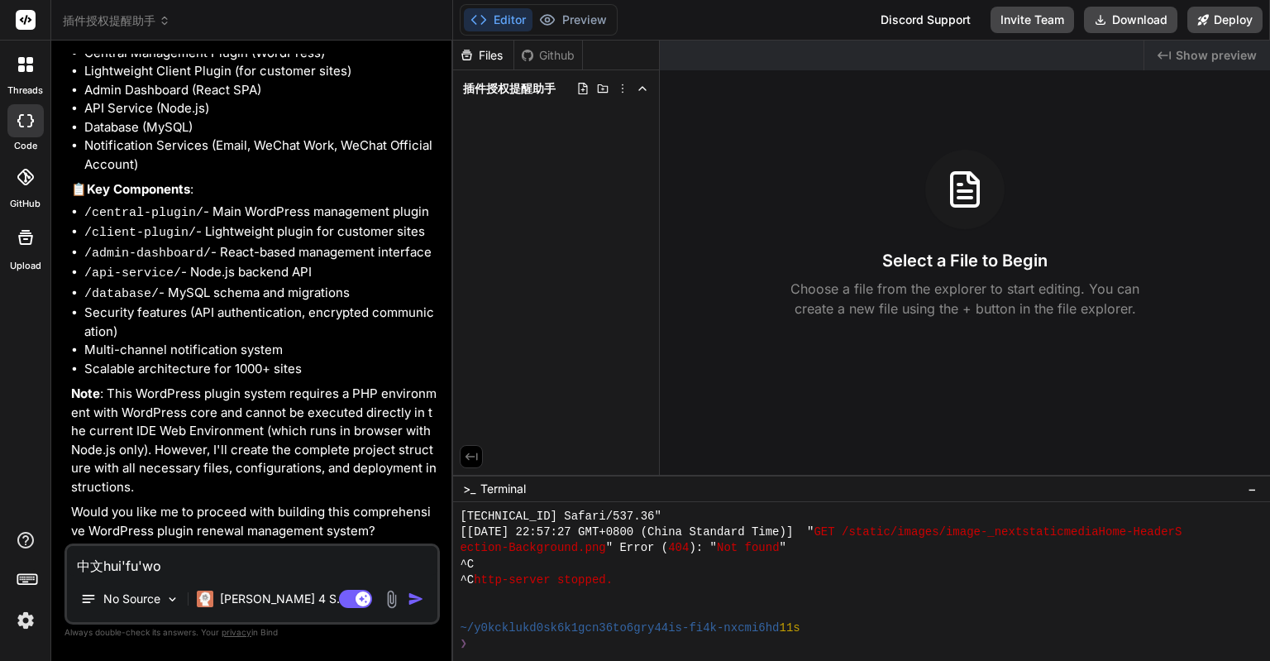
type textarea "x"
type textarea "中文回复我"
type textarea "x"
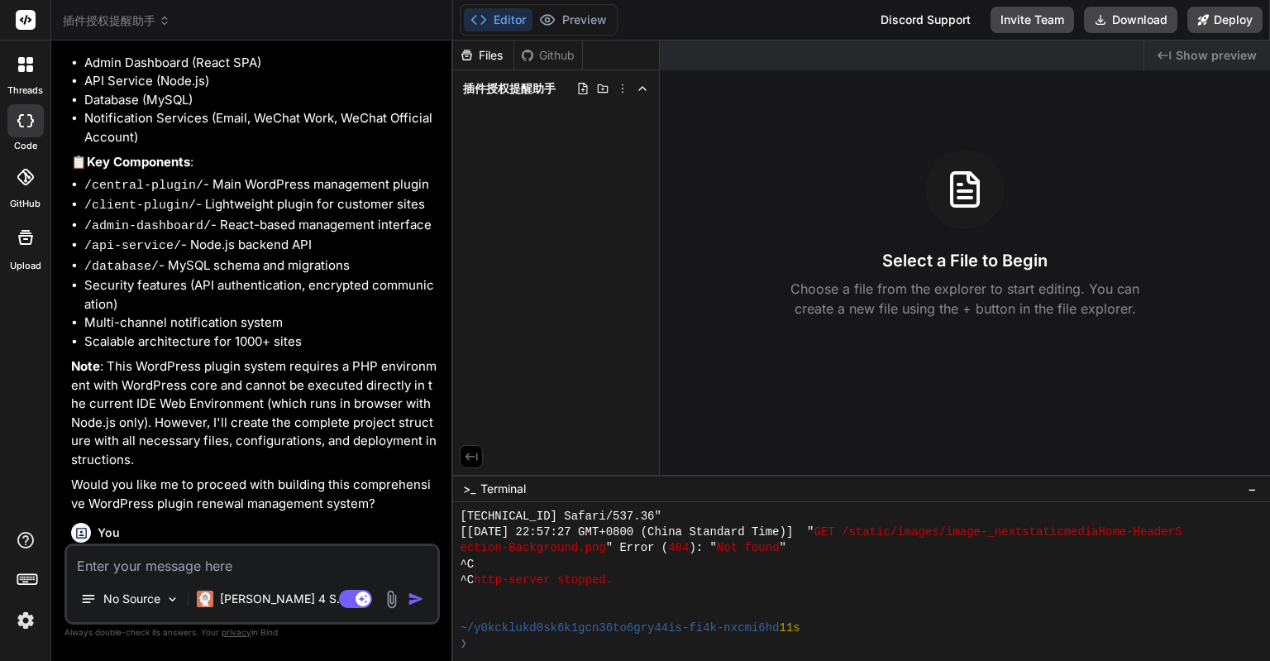
scroll to position [459, 0]
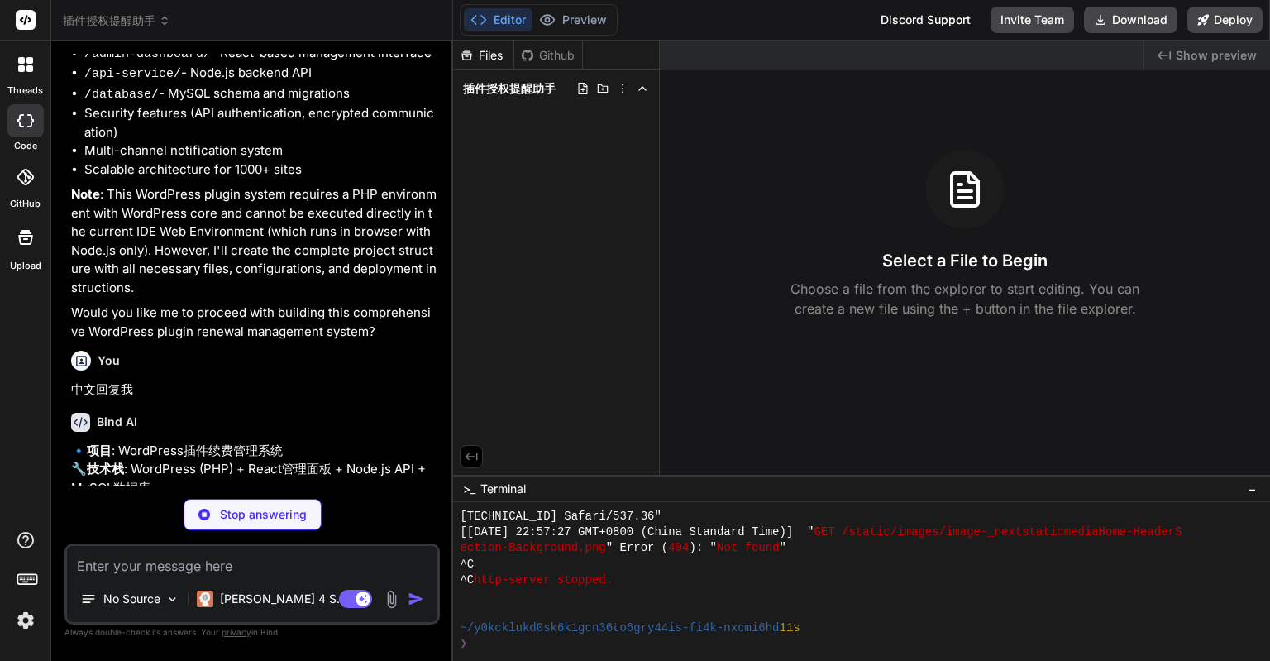
click at [17, 634] on img at bounding box center [26, 620] width 28 height 28
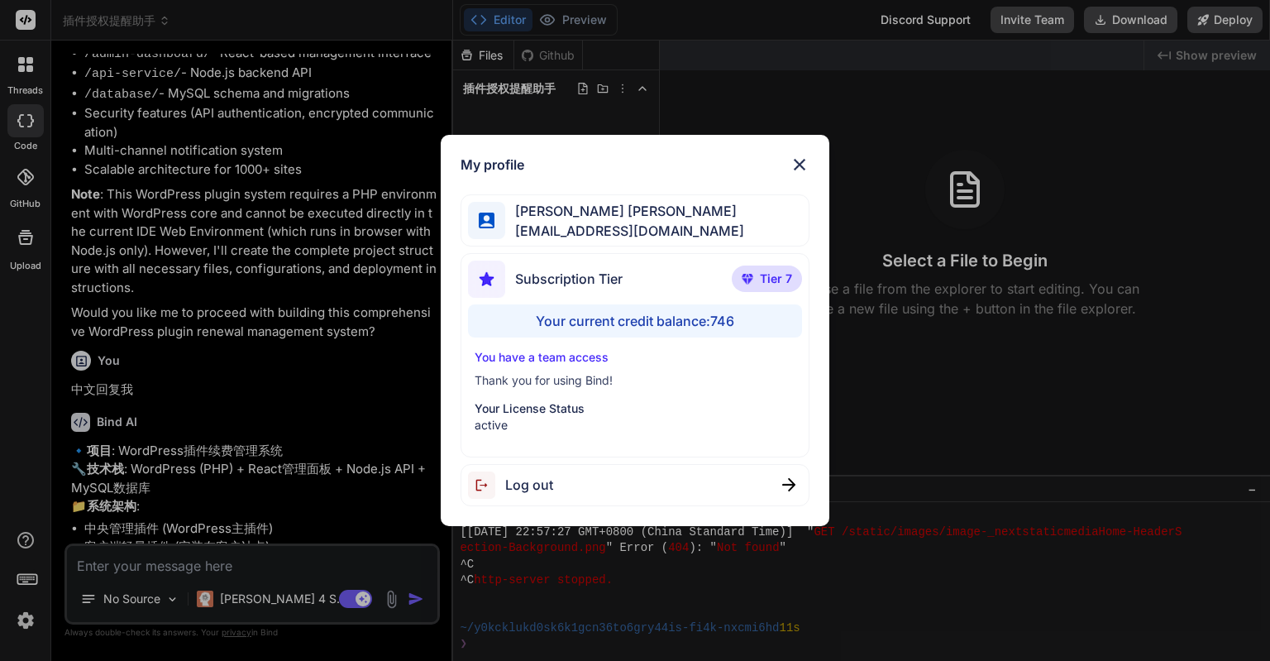
click at [800, 162] on img at bounding box center [800, 165] width 20 height 20
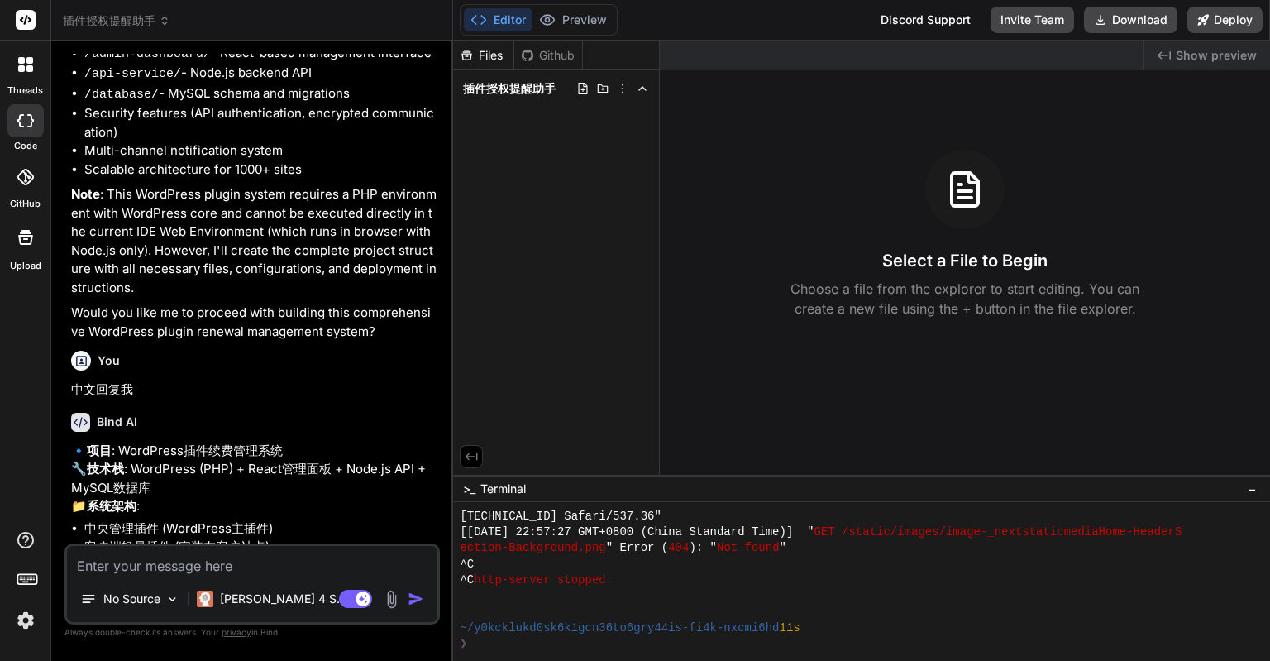
click at [26, 633] on img at bounding box center [26, 620] width 28 height 28
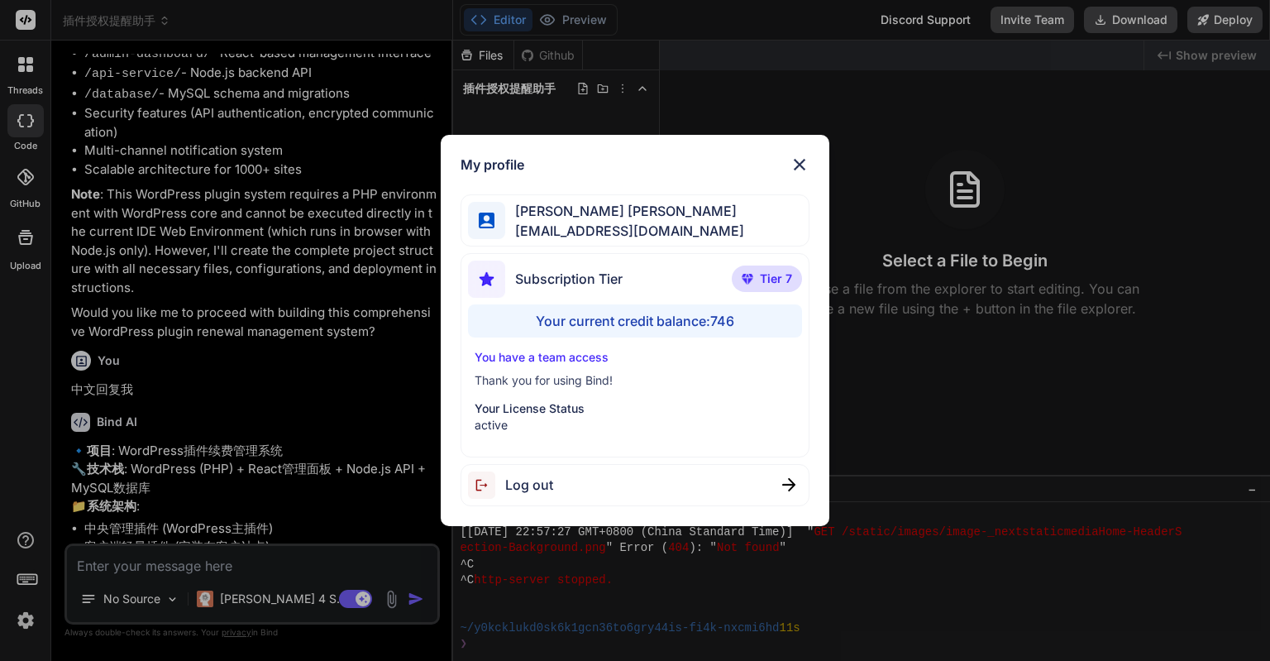
click at [801, 158] on img at bounding box center [800, 165] width 20 height 20
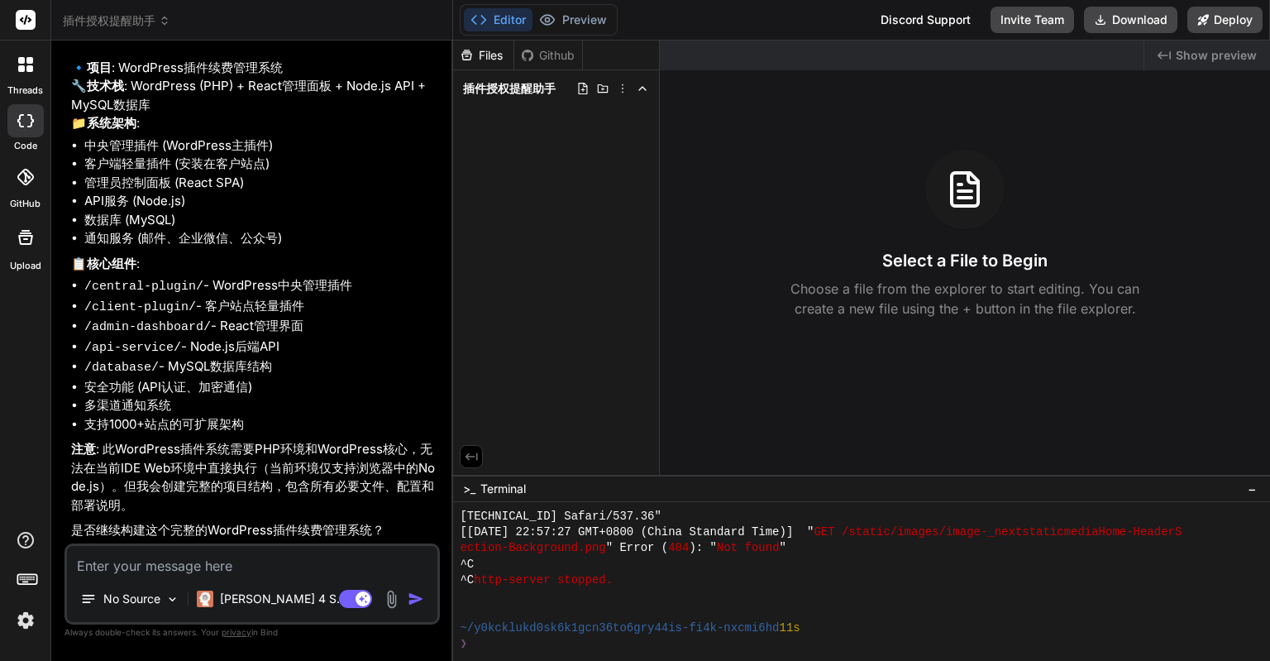
scroll to position [816, 0]
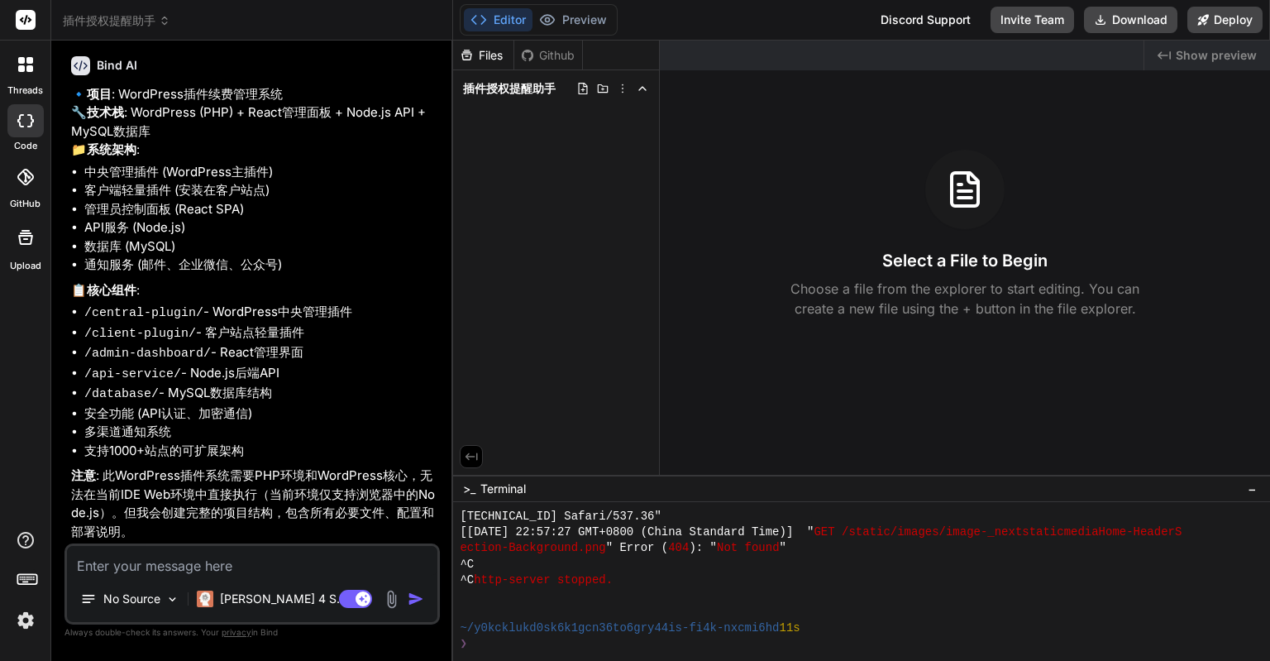
drag, startPoint x: 300, startPoint y: 407, endPoint x: 210, endPoint y: 416, distance: 90.6
click at [210, 364] on li "/admin-dashboard/ - React管理界面" at bounding box center [260, 353] width 352 height 21
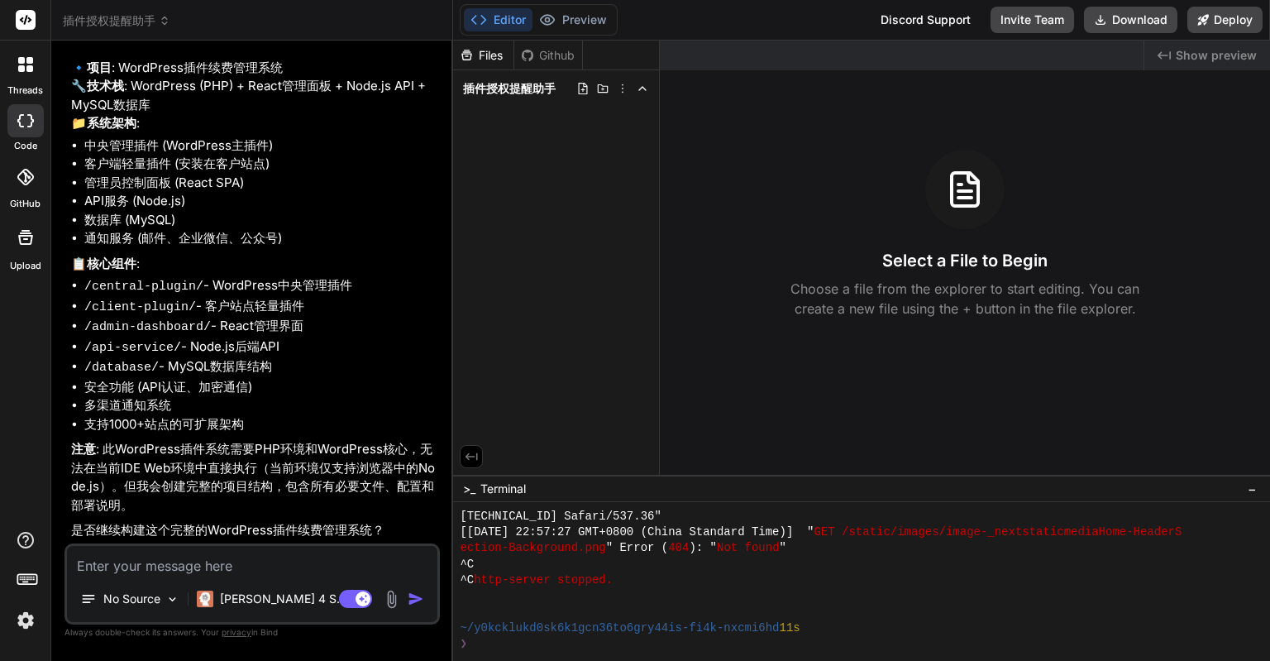
click at [251, 568] on textarea at bounding box center [252, 561] width 371 height 30
type textarea "x"
type textarea "s"
type textarea "x"
type textarea "sh"
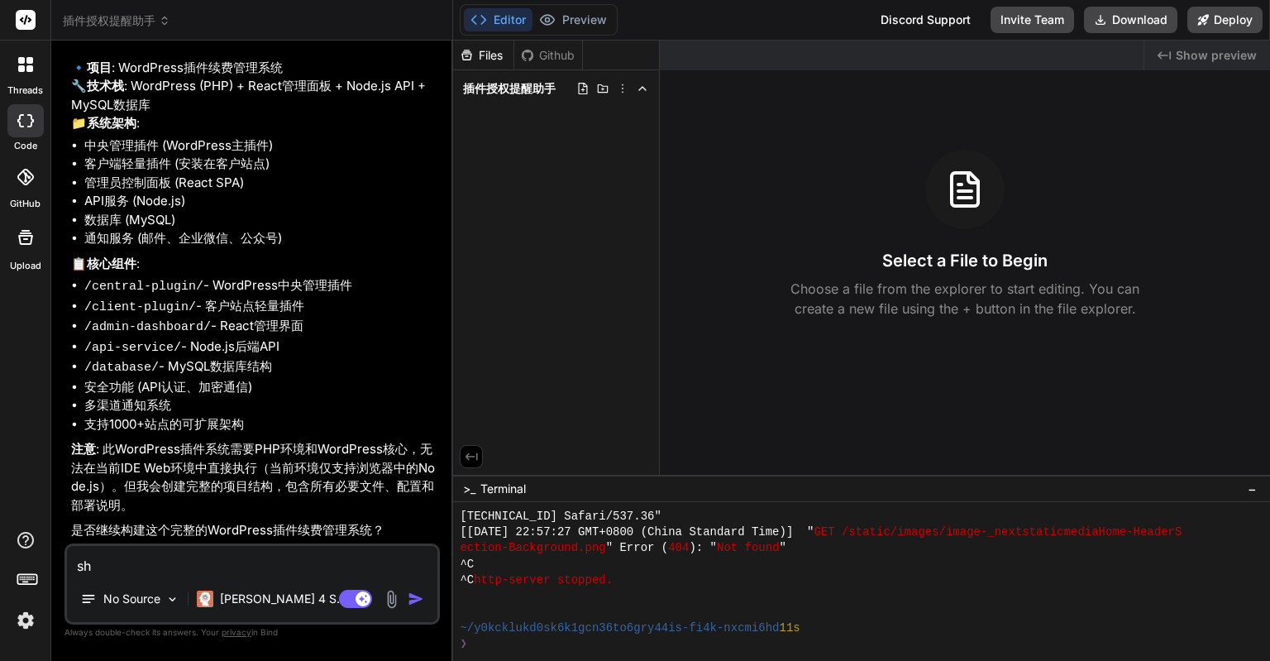
type textarea "x"
type textarea "shi"
type textarea "x"
type textarea "是"
type textarea "x"
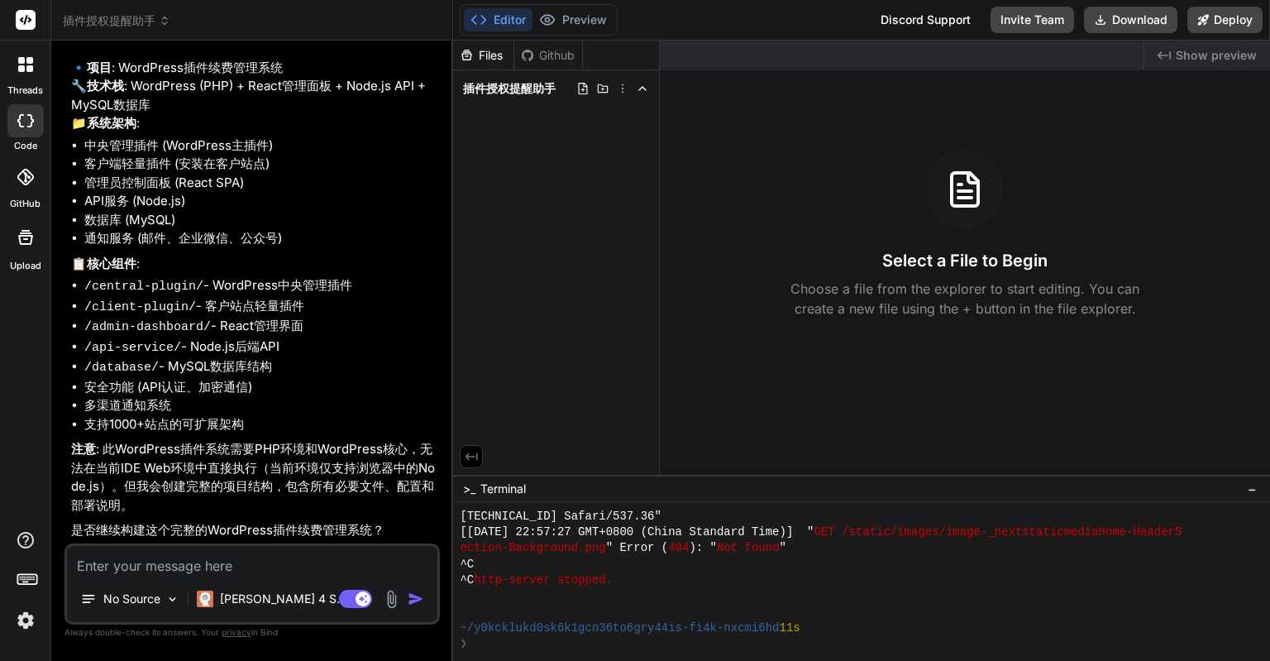
type textarea "x"
type textarea "j"
type textarea "x"
type textarea "ji"
type textarea "x"
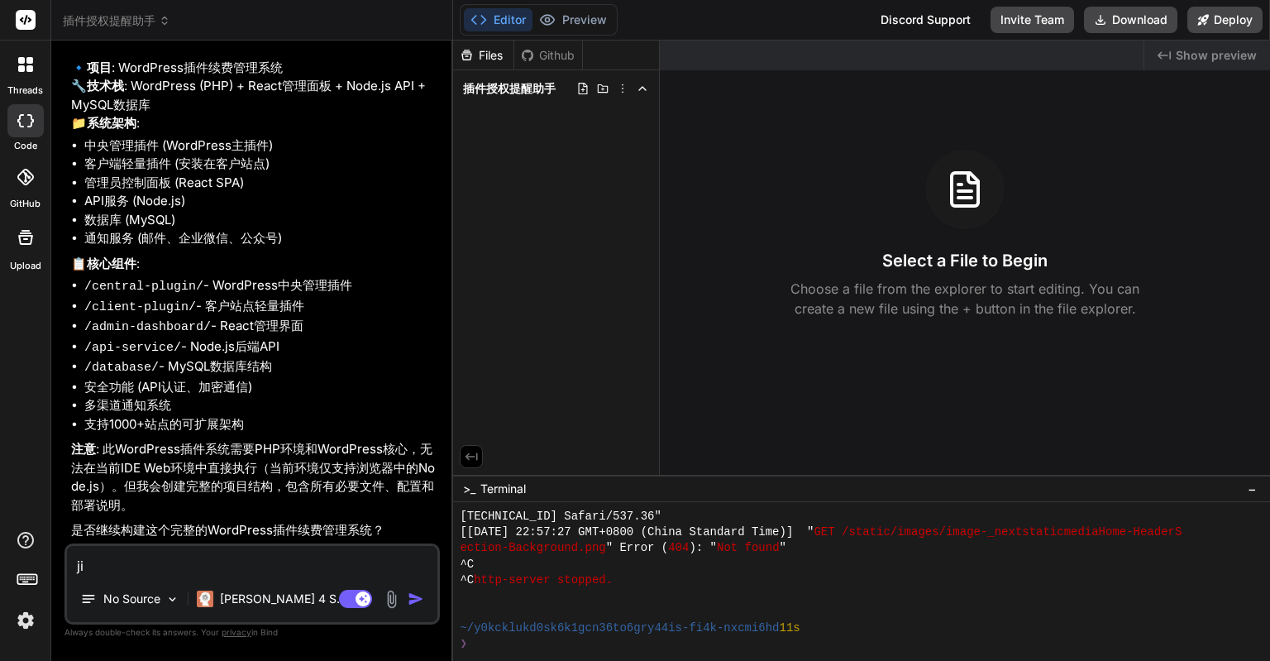
type textarea "ji'x"
type textarea "x"
type textarea "ji'xu"
type textarea "x"
type textarea "继续"
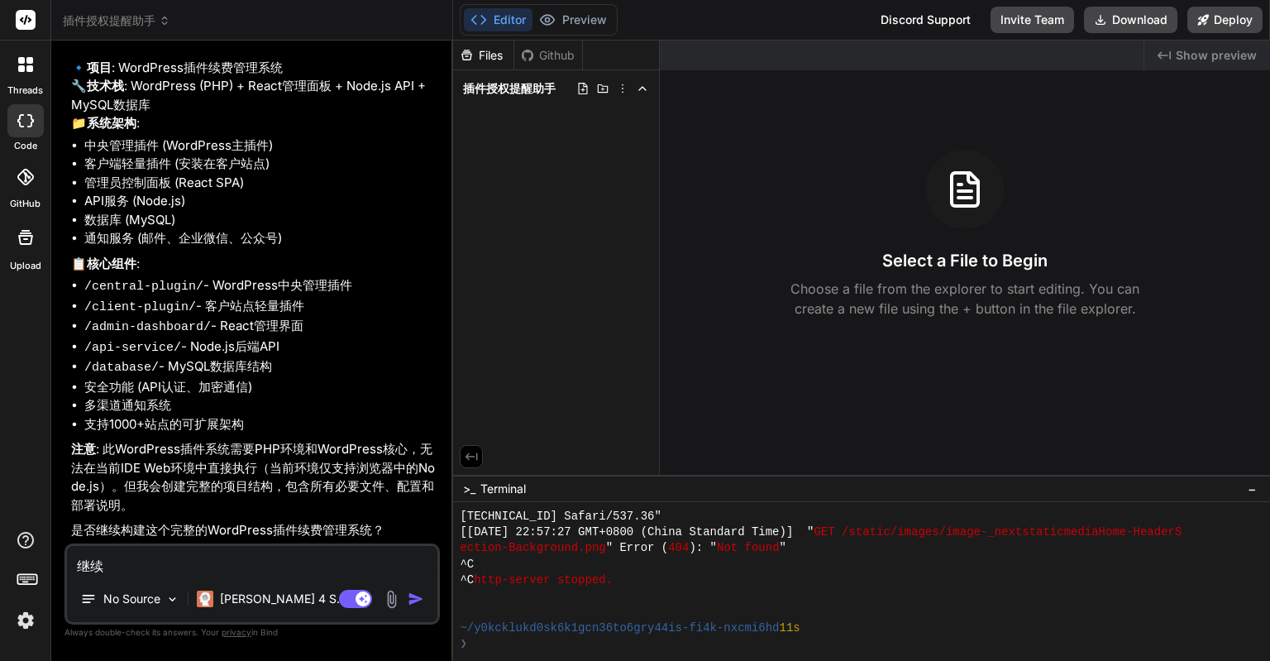
type textarea "x"
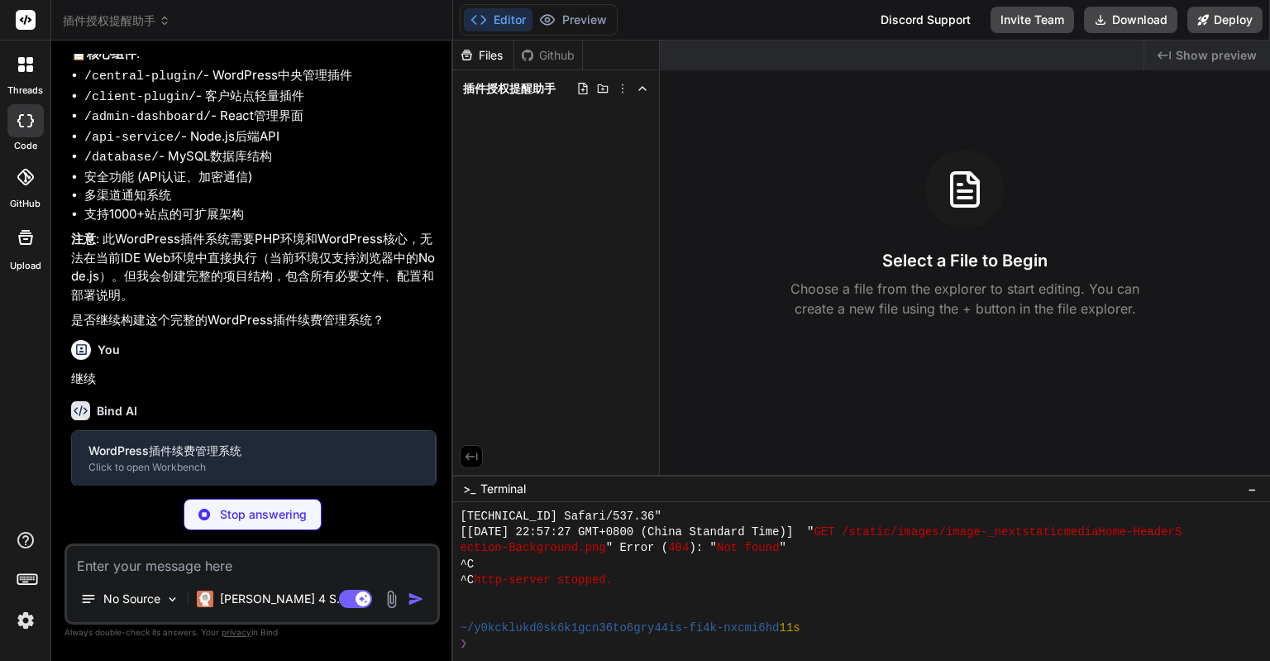
scroll to position [1069, 0]
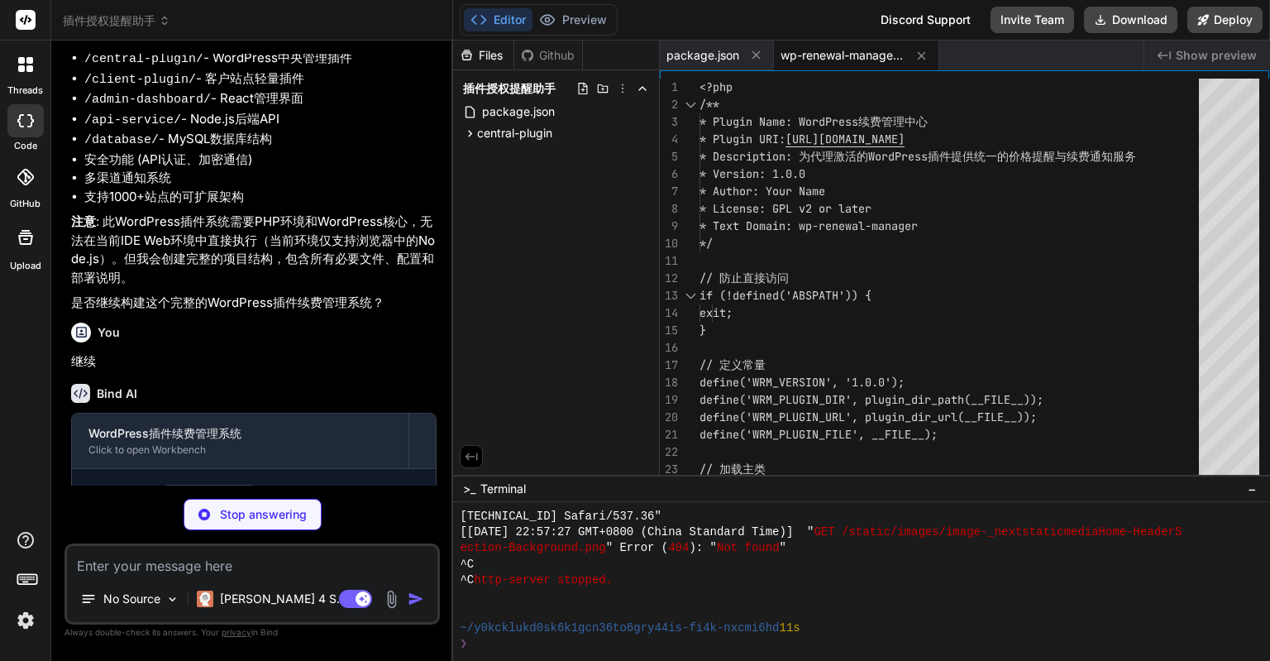
type textarea "x"
type textarea "$wpdb->query("DROP TABLE IF EXISTS {$wpdb->prefix}wrm_notifications"); // 删除设置 …"
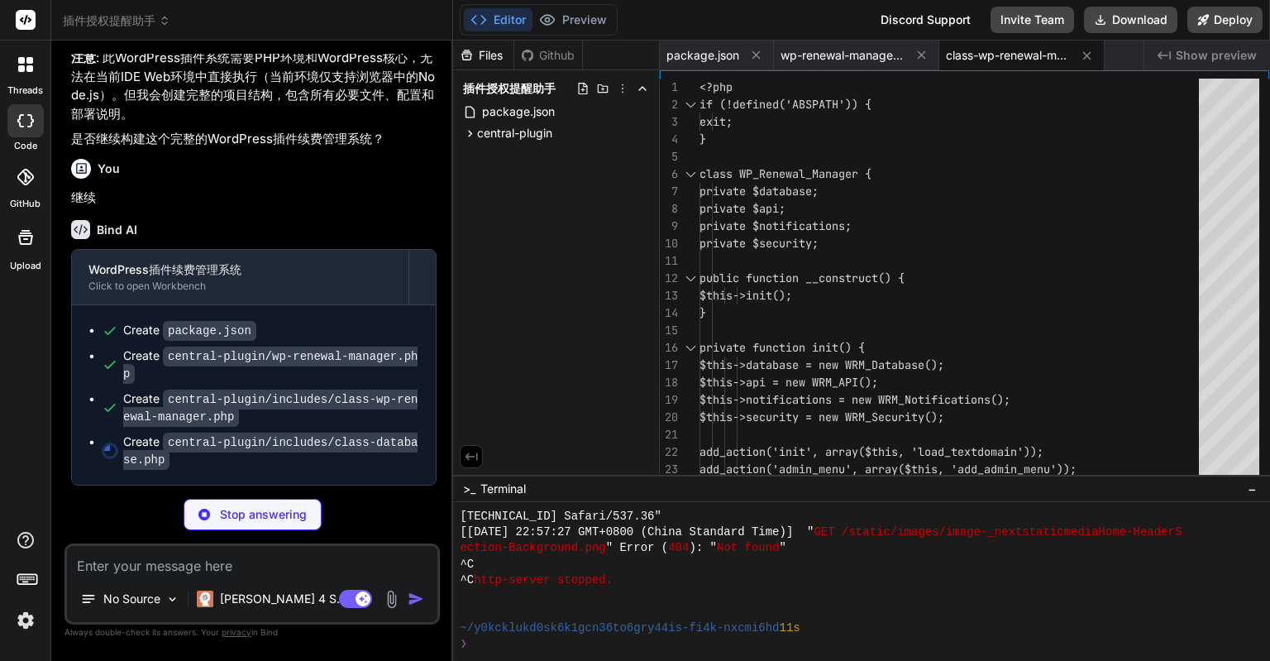
scroll to position [940, 0]
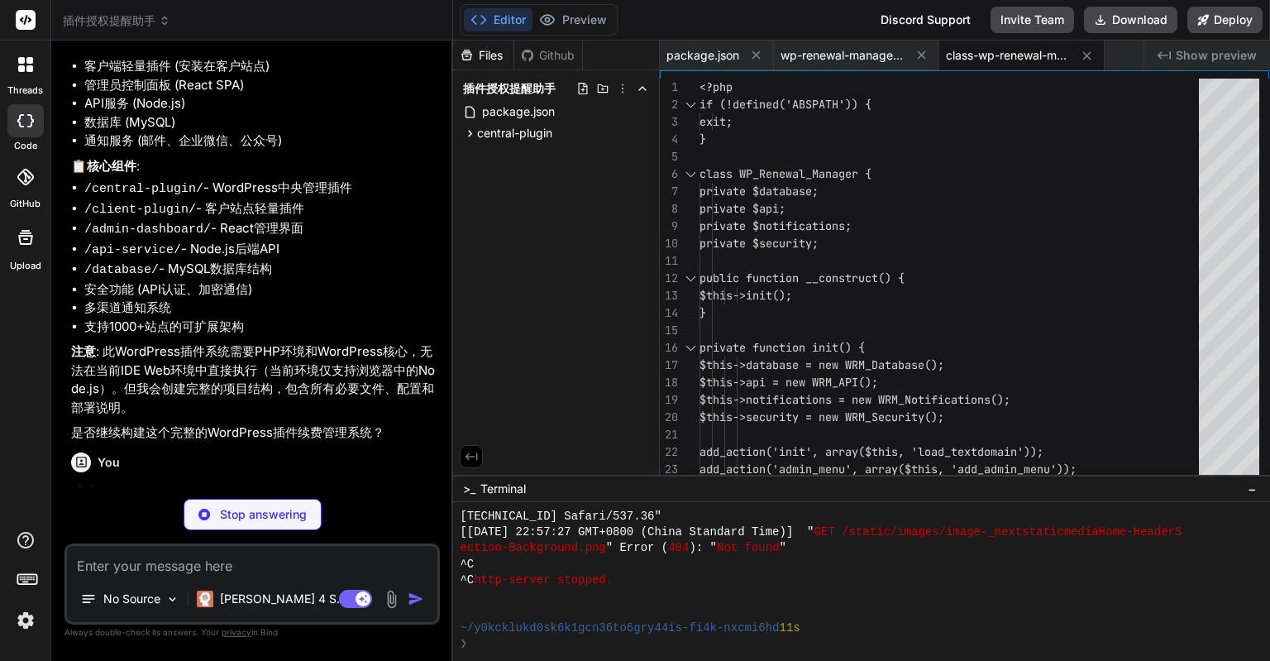
type textarea "x"
type textarea "array('id' => $site_id), array('%d') ); } } ?>"
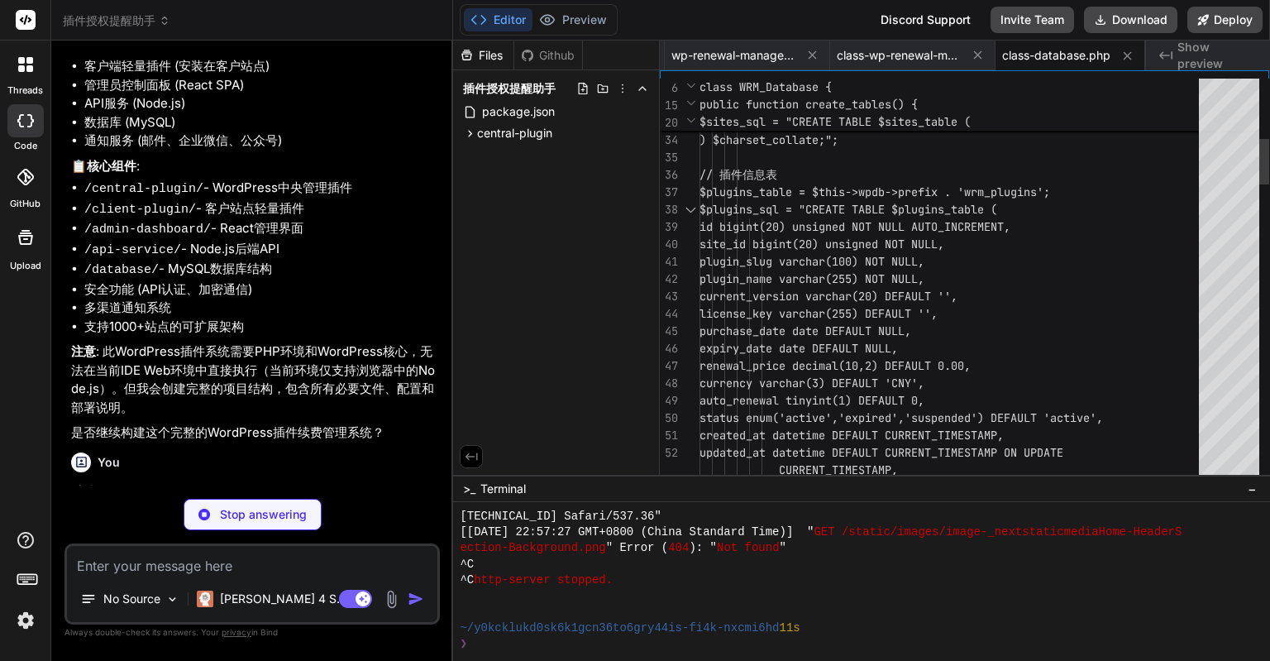
type textarea "x"
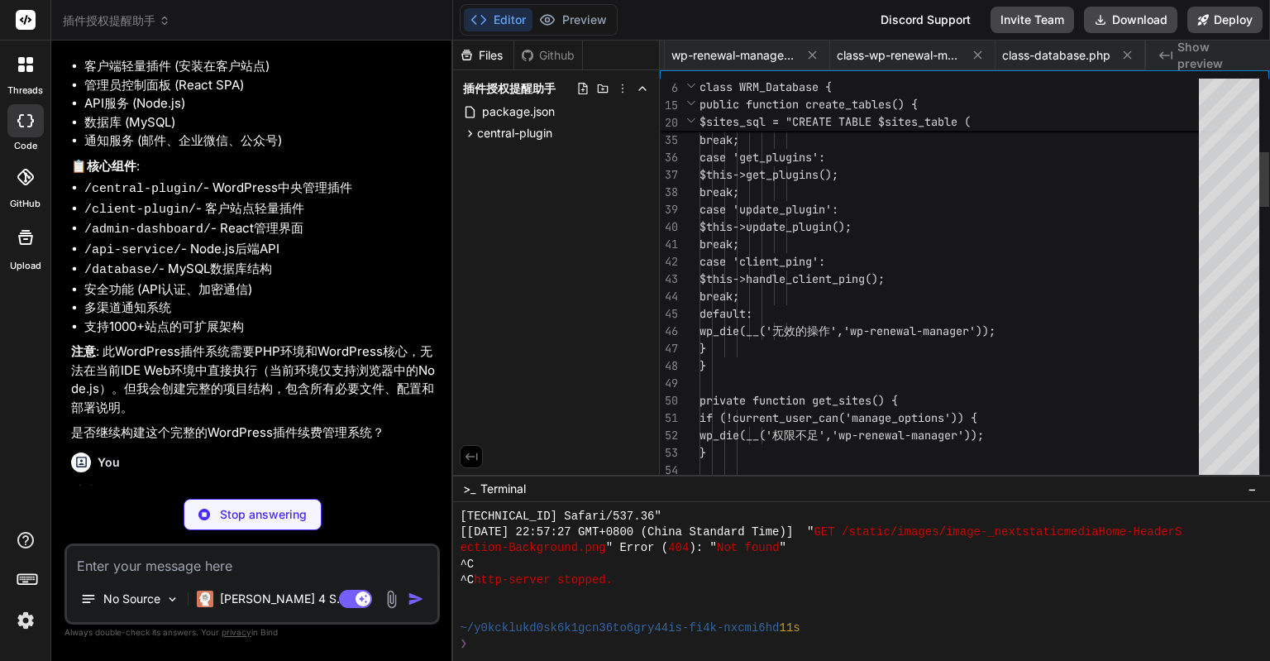
scroll to position [0, 225]
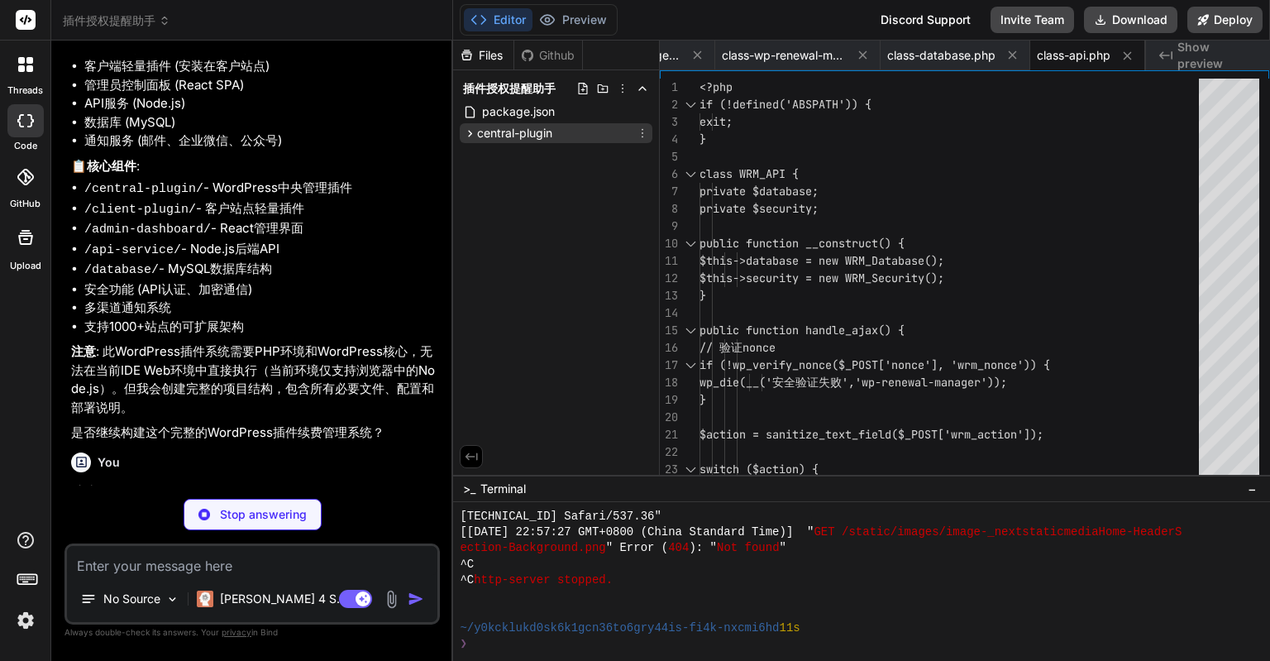
click at [473, 130] on icon at bounding box center [470, 134] width 14 height 14
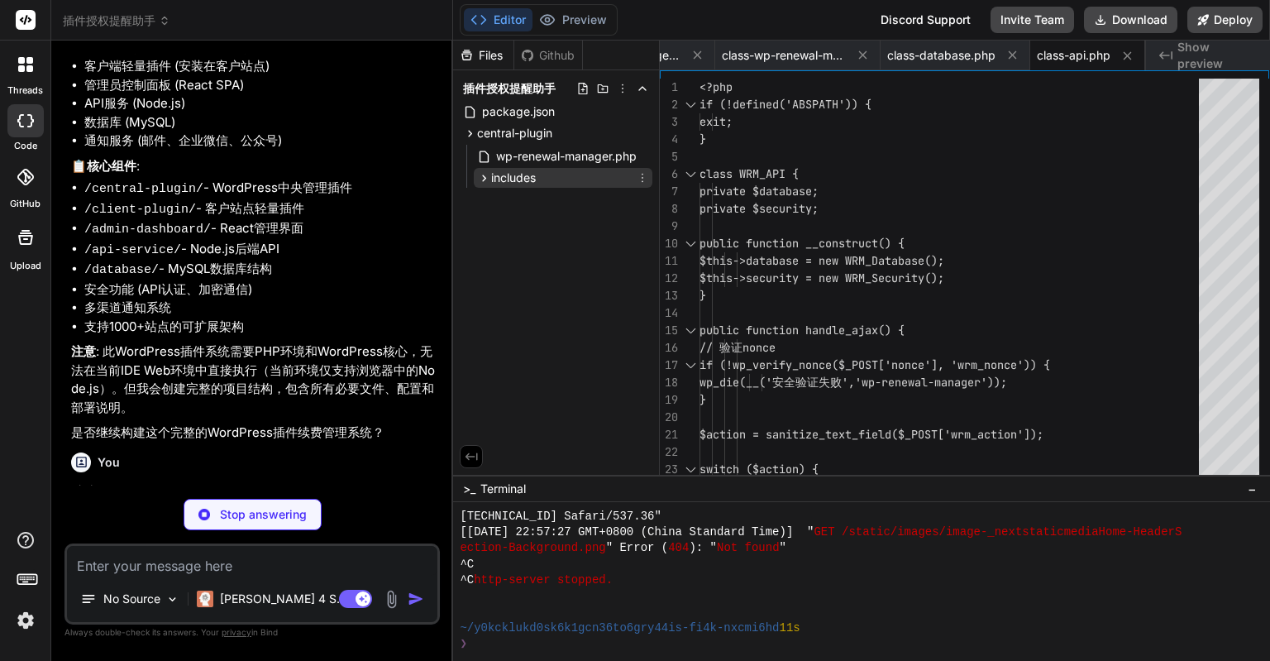
click at [483, 172] on icon at bounding box center [484, 178] width 14 height 14
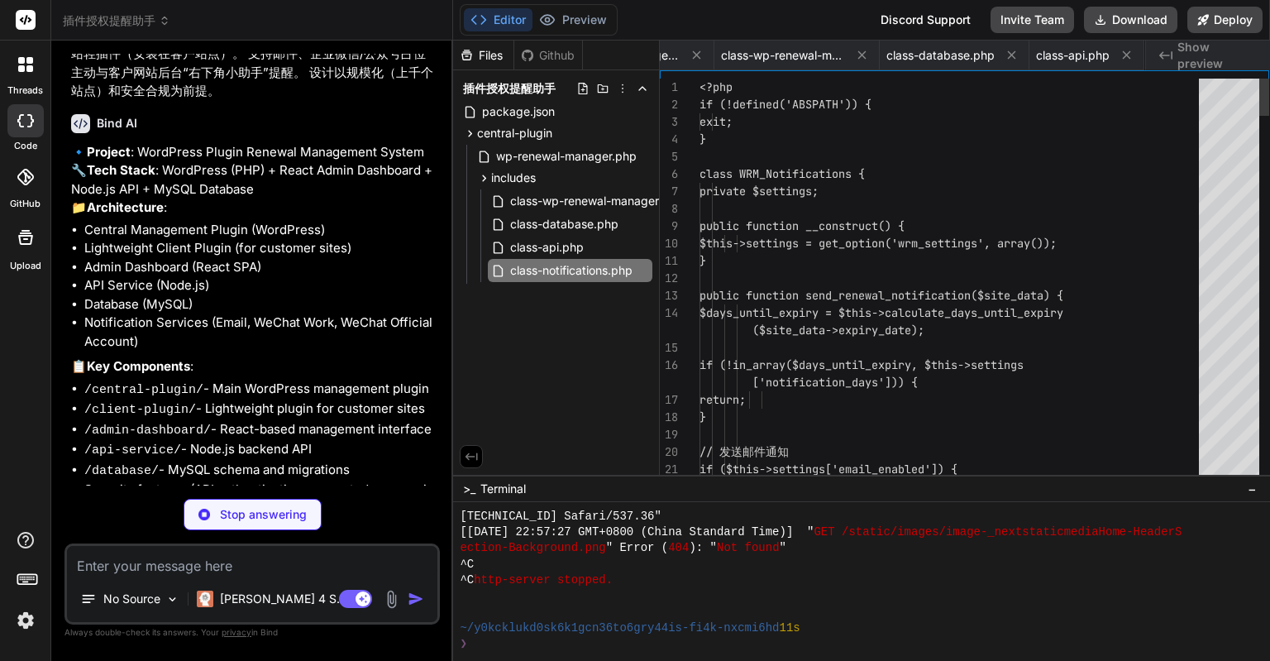
scroll to position [0, 390]
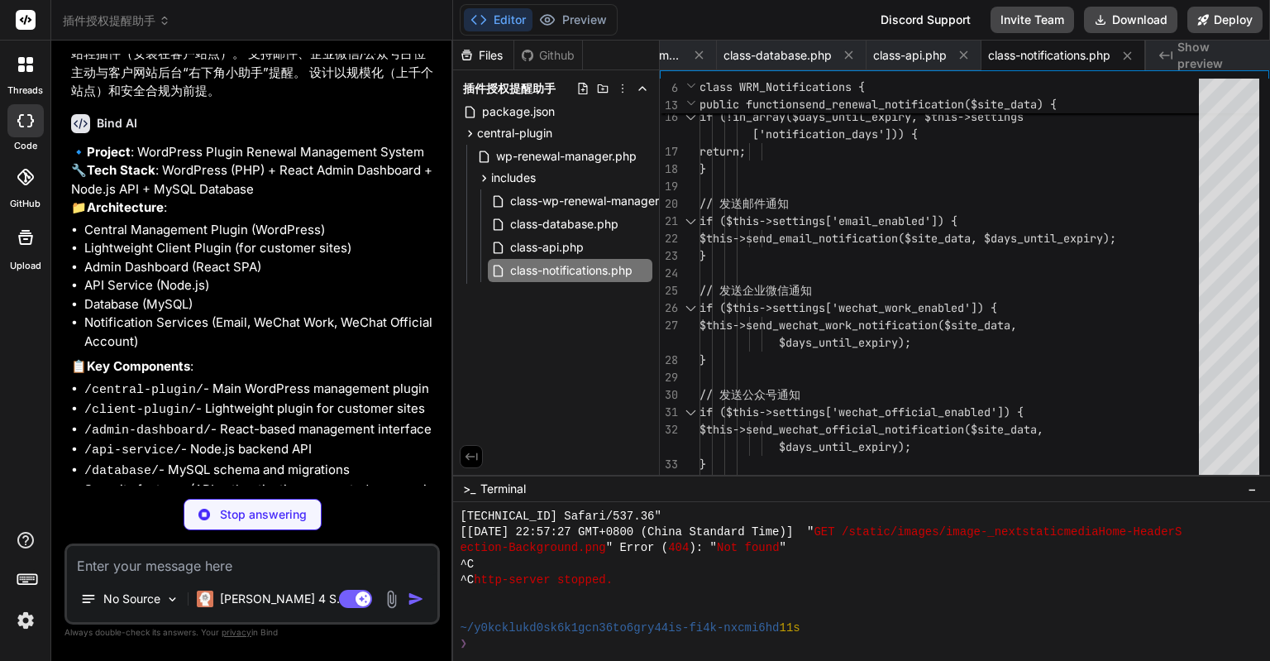
type textarea "x"
type textarea "$secret); return hash_equals($expected_signature, $signature); } } ?>"
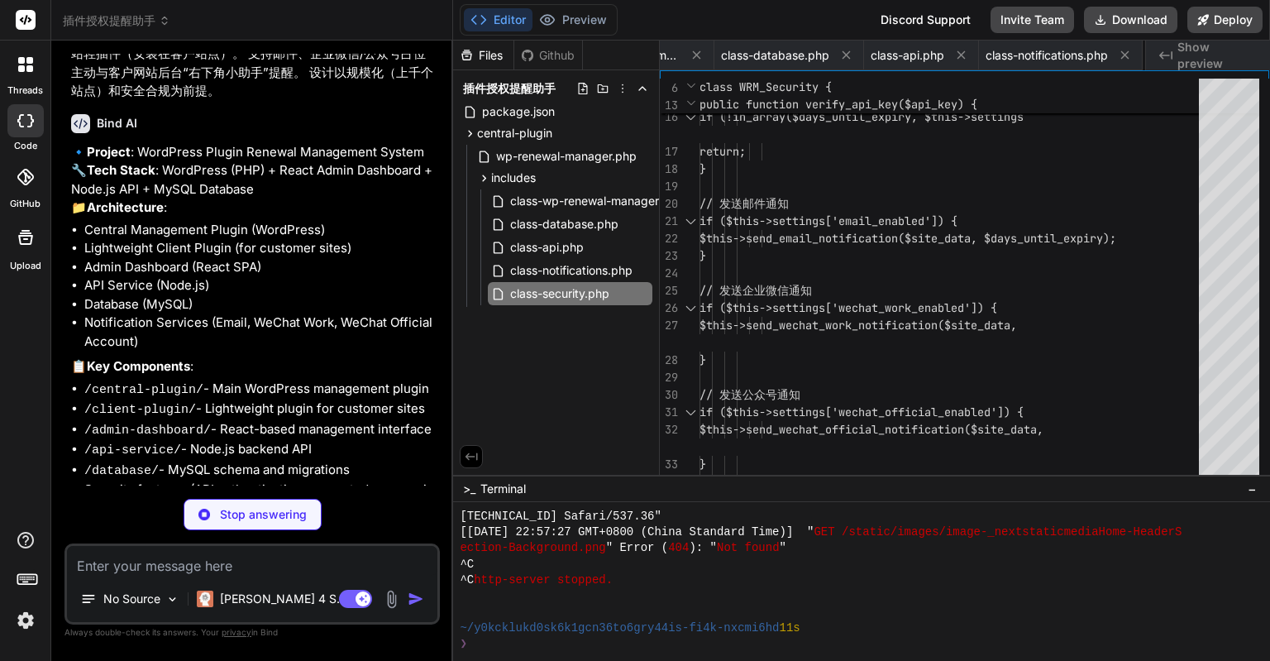
type textarea "x"
type textarea ".wrm-modal-content { margin: 20px; width: calc(100% - 40px); } }"
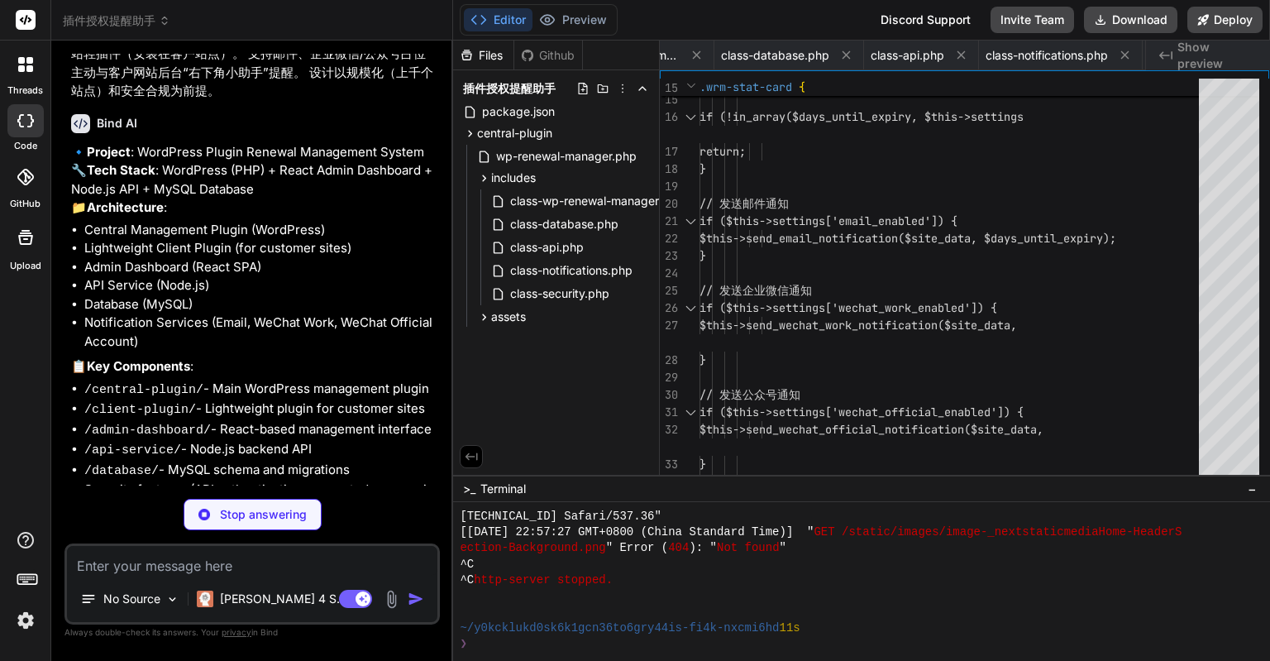
type textarea "x"
type textarea "WRMAdmin.init(); }); })(jQuery);"
type textarea "x"
type textarea "// 激活钩子 register_activation_hook(__FILE__, array('WP_Renewal_Client', 'activate…"
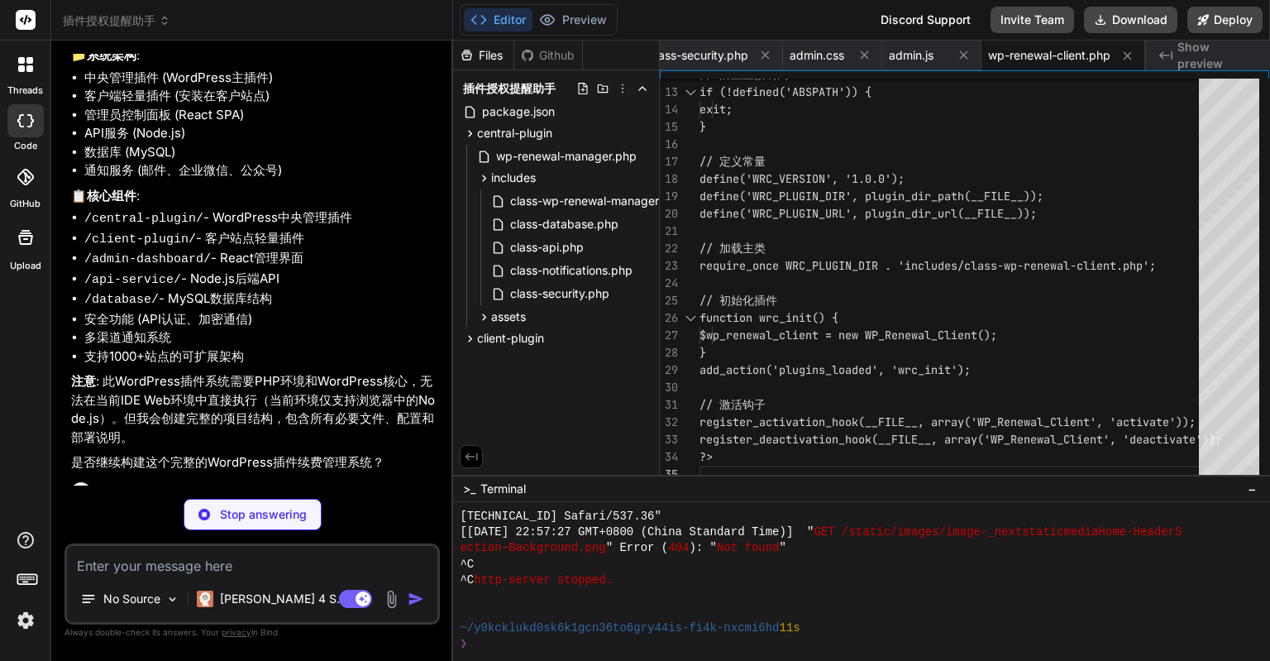
scroll to position [1500, 0]
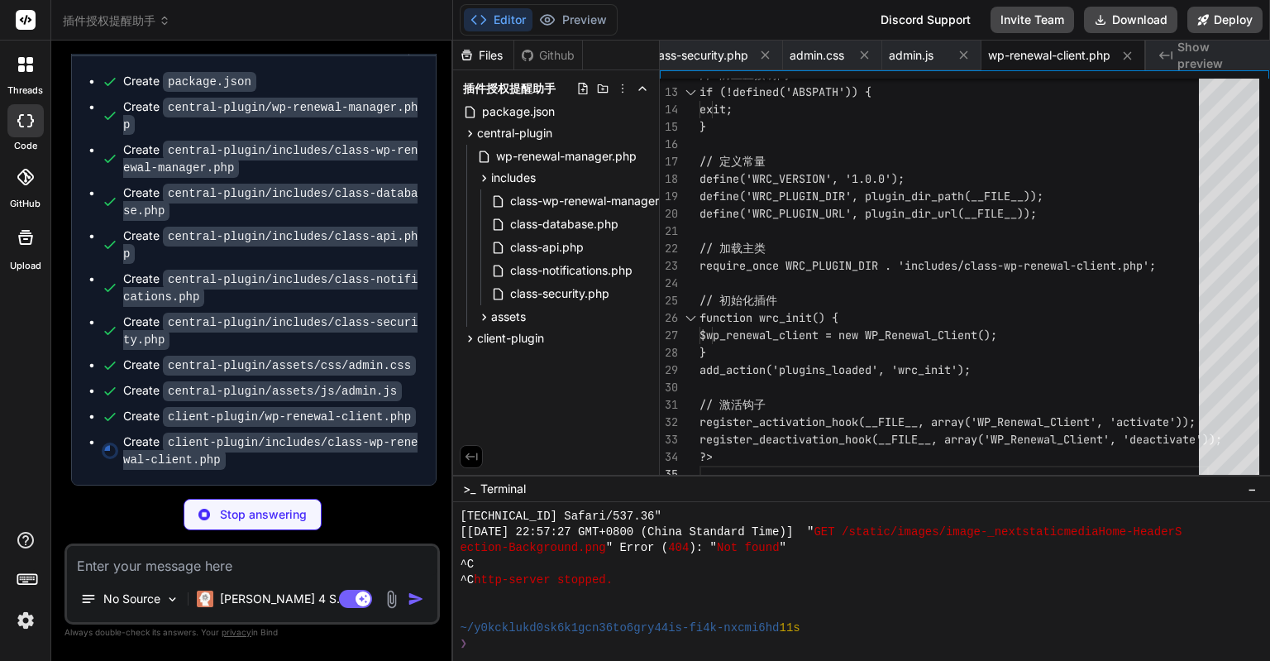
type textarea "x"
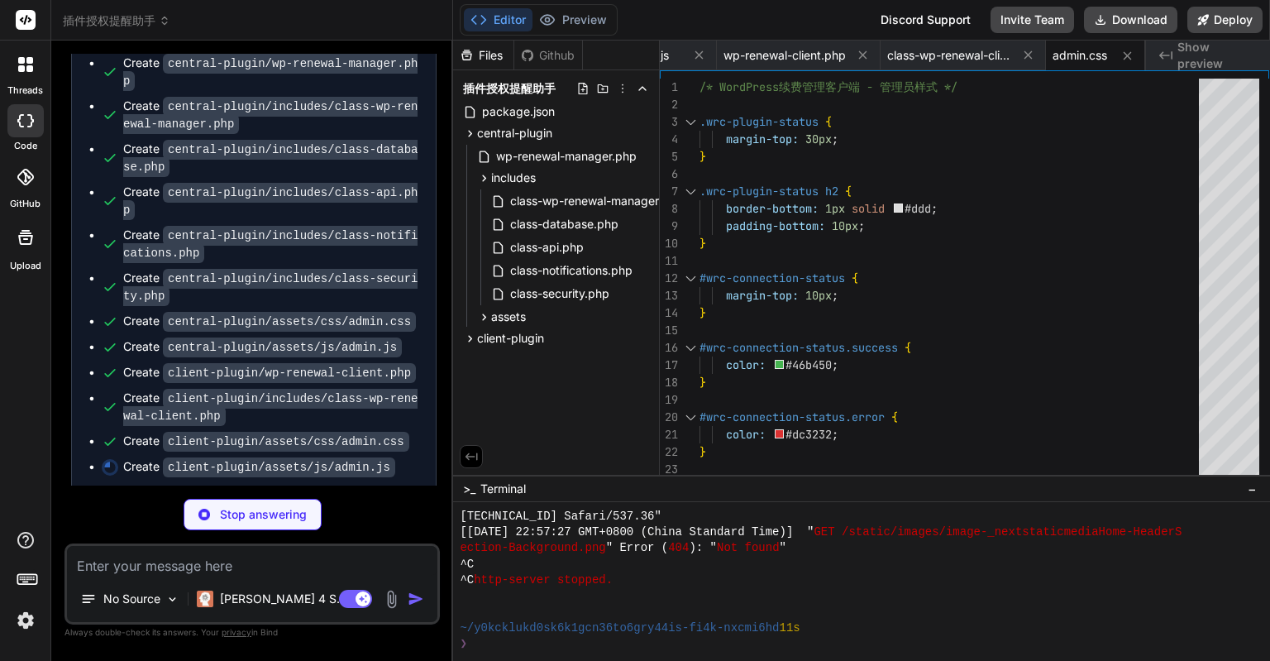
scroll to position [1552, 0]
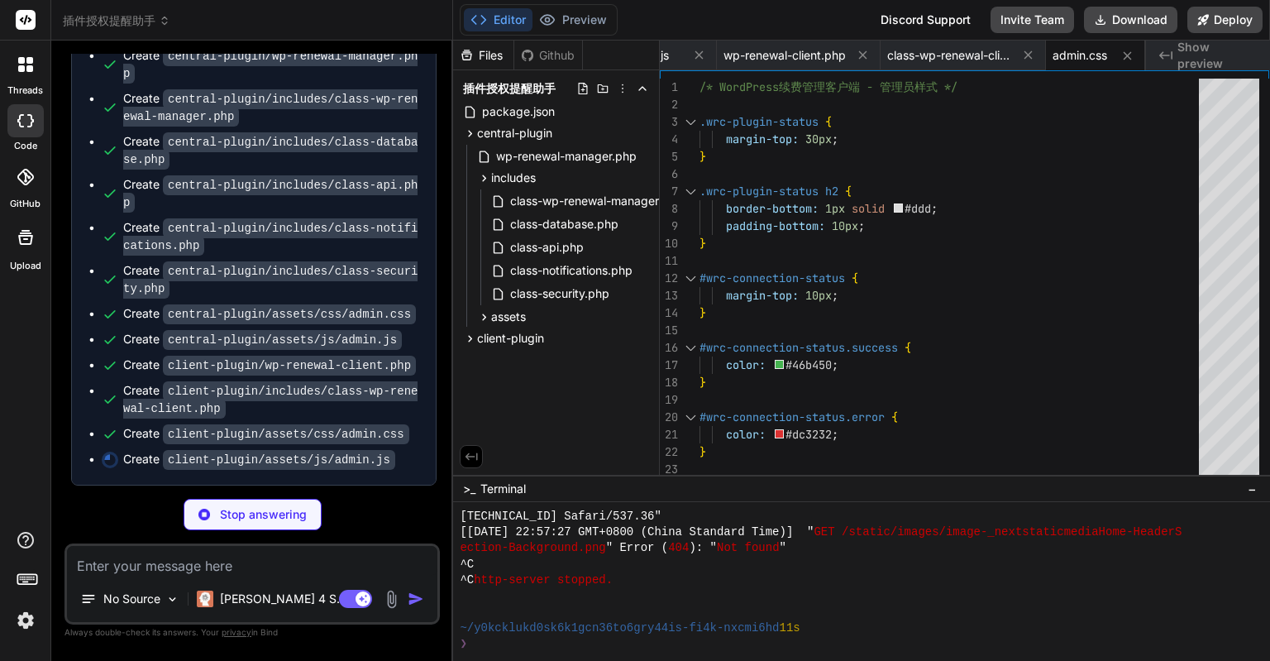
click at [23, 618] on img at bounding box center [26, 620] width 28 height 28
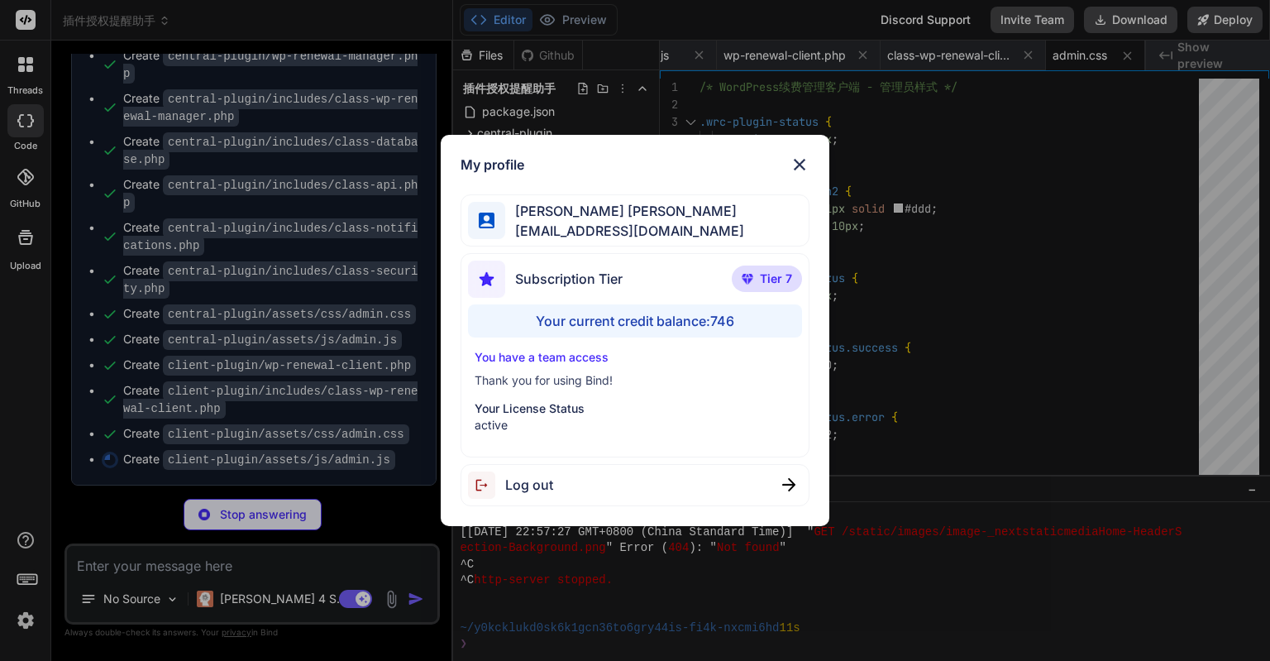
type textarea "x"
type textarea "// 初始化 $(document).ready(function() { WRCAdmin.init(); }); })(jQuery);"
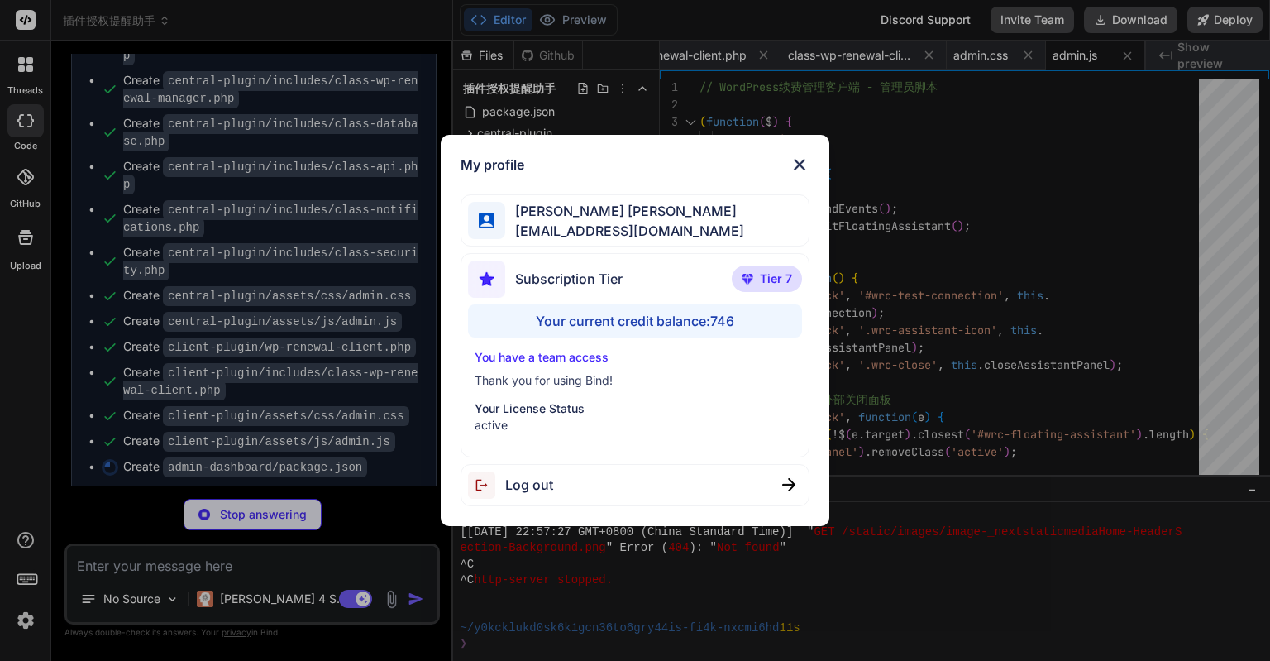
click at [802, 159] on img at bounding box center [800, 165] width 20 height 20
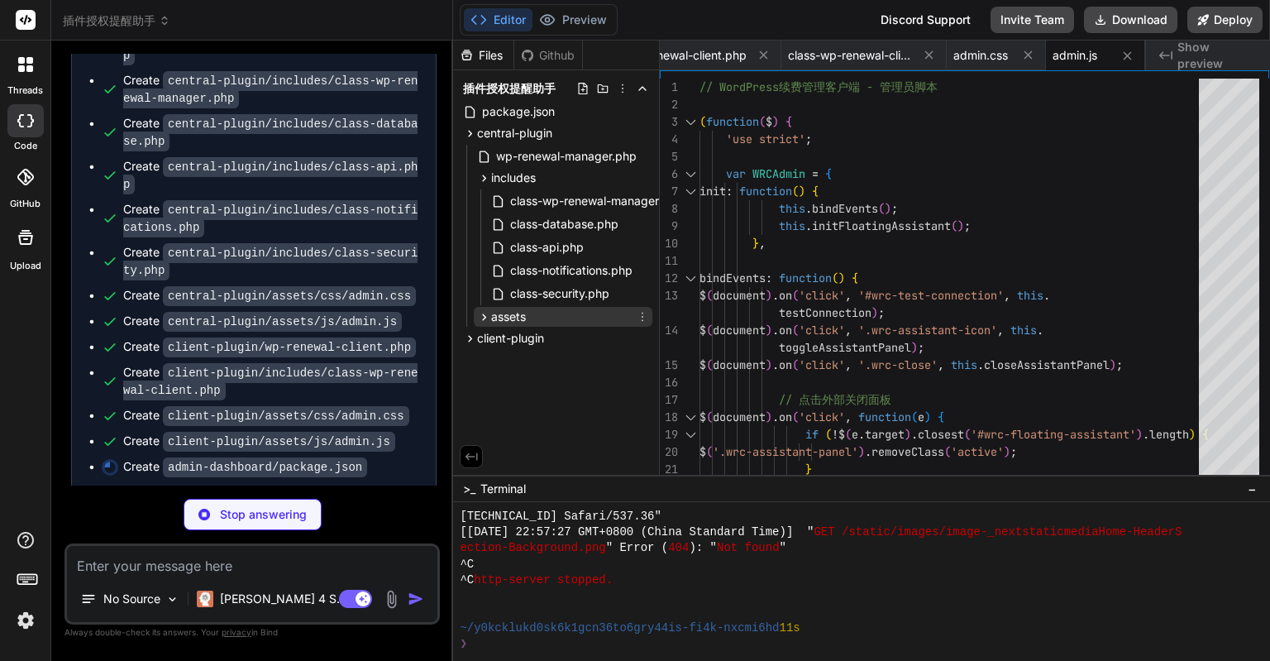
click at [483, 318] on icon at bounding box center [485, 316] width 4 height 7
type textarea "x"
type textarea ""eslint-plugin-react": "^7.32.2", "eslint-plugin-react-hooks": "^4.6.0", "eslin…"
click at [494, 356] on icon at bounding box center [498, 359] width 14 height 14
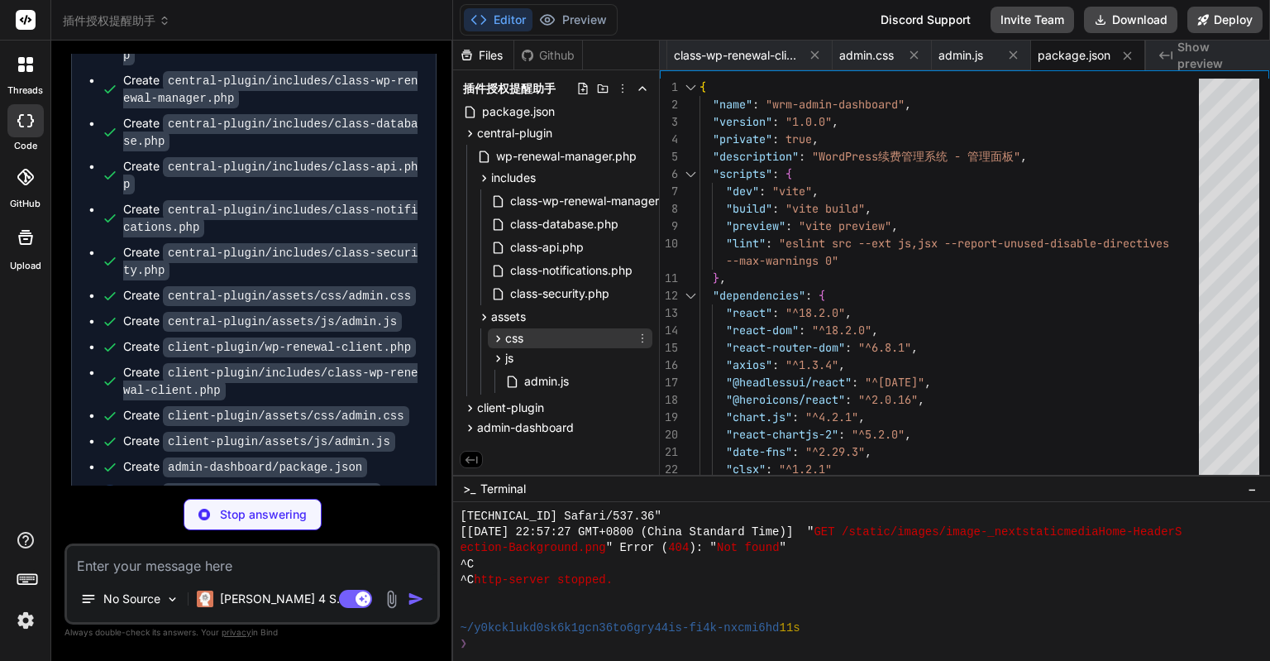
type textarea "x"
type textarea "outDir: 'dist', assetsDir: 'assets' } })"
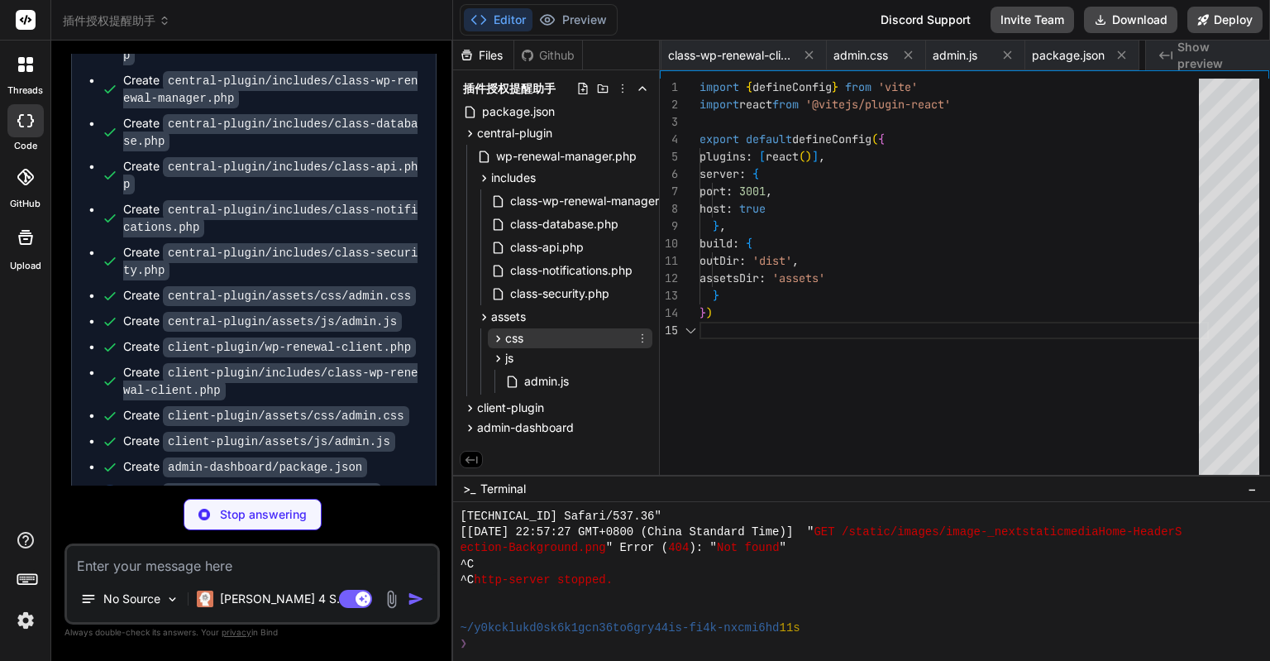
scroll to position [0, 1486]
click at [496, 339] on icon at bounding box center [498, 339] width 14 height 14
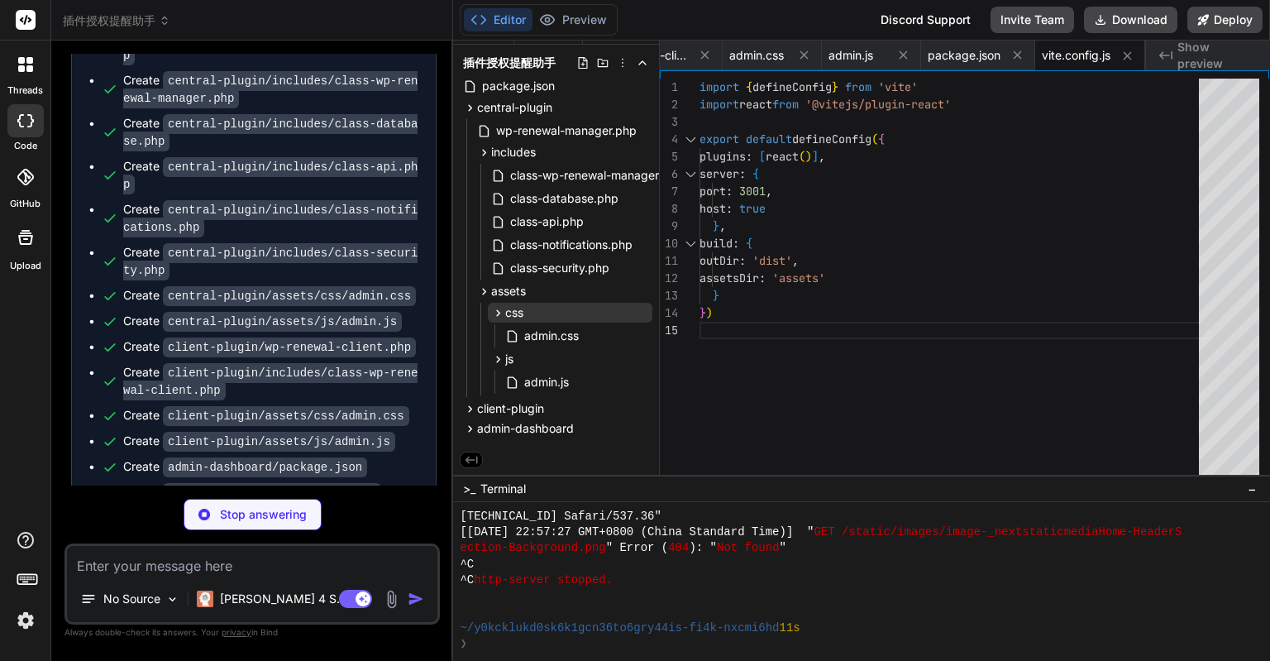
type textarea "x"
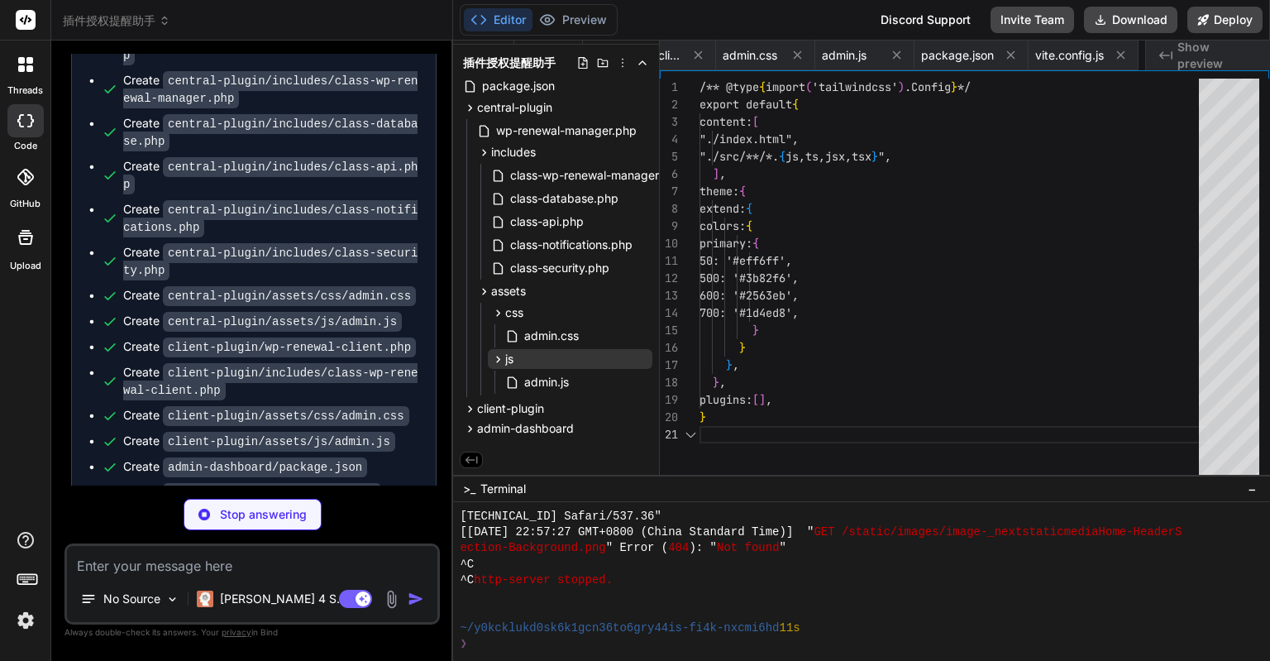
scroll to position [0, 1619]
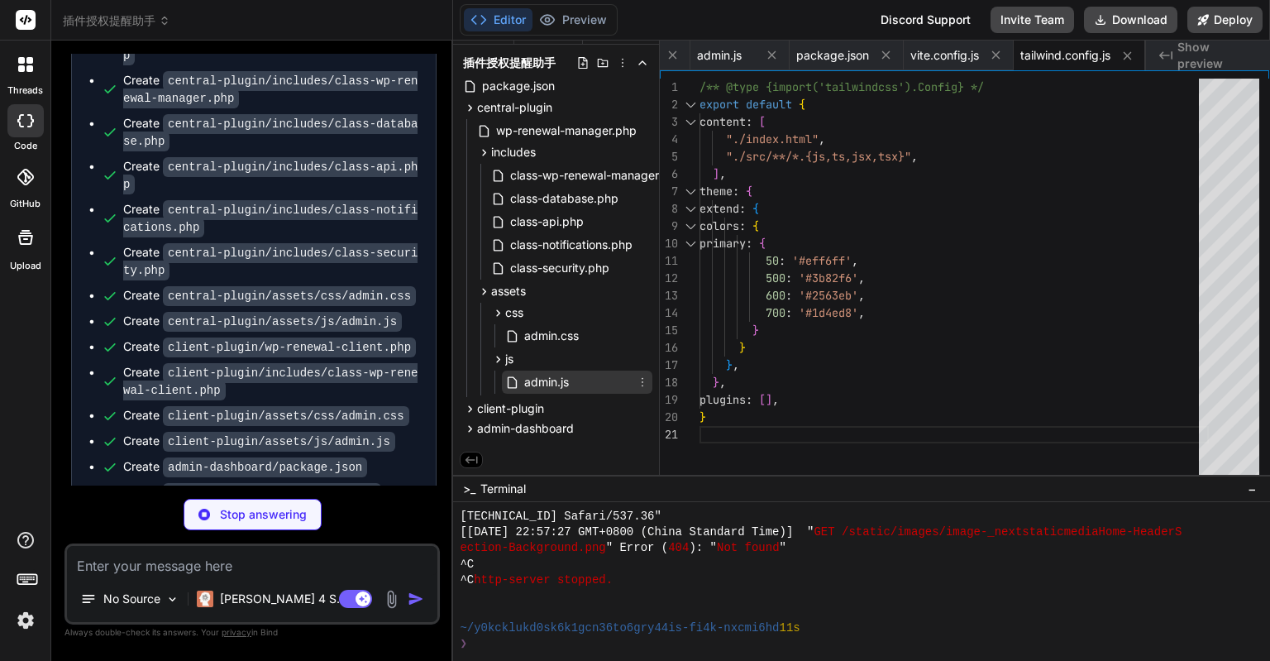
type textarea "x"
type textarea "<script type="module" src="/src/main.jsx"></script> </body> </html>"
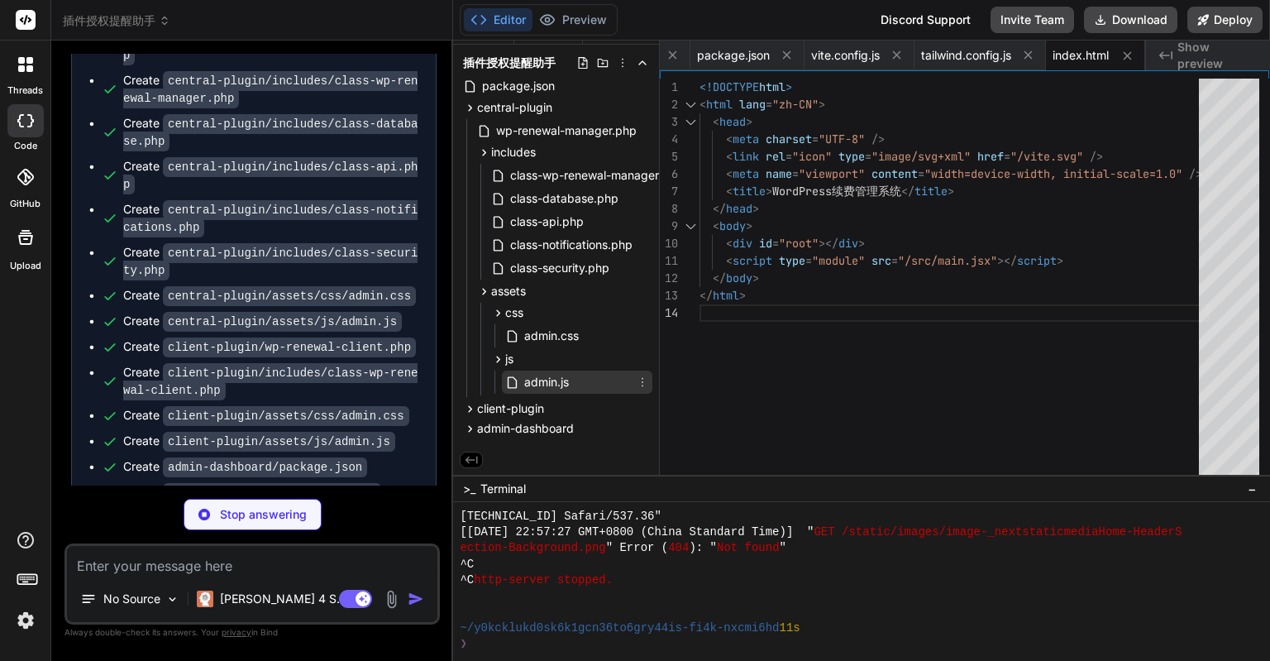
click at [549, 376] on span "admin.js" at bounding box center [547, 382] width 48 height 20
type textarea "x"
type textarea "WRMAdmin.init(); }); })(jQuery);"
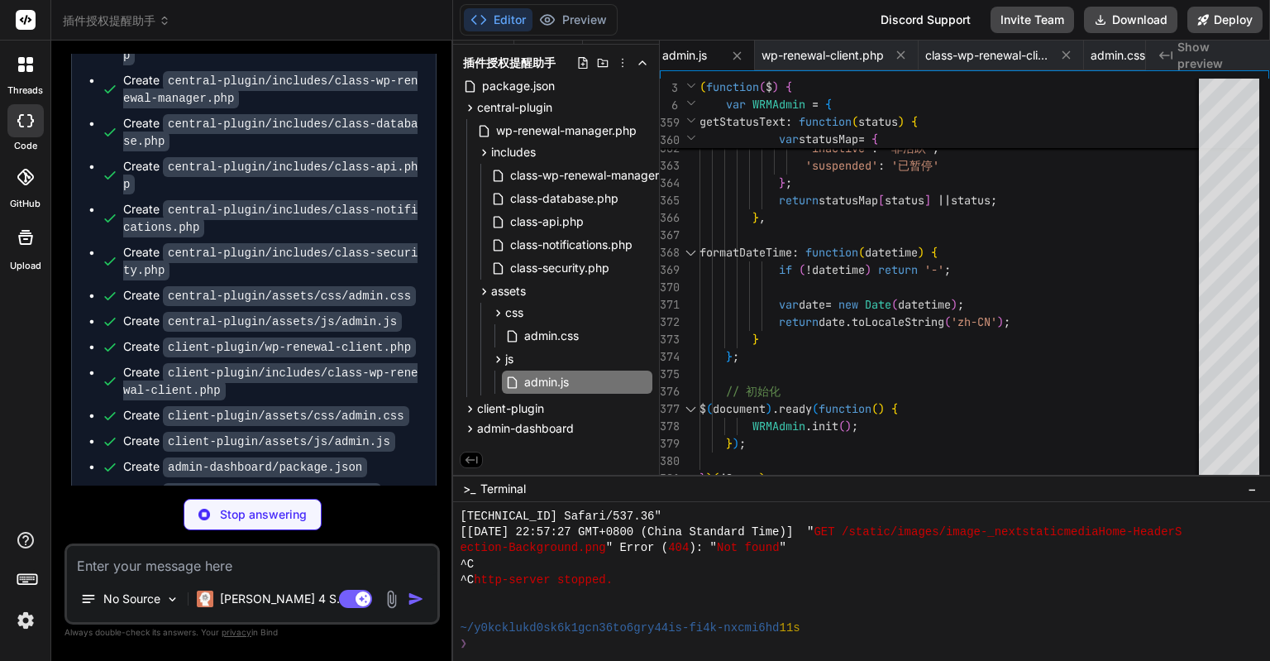
type textarea "x"
type textarea "@apply bg-red-100 text-red-800; } .badge-info { @apply bg-blue-100 text-blue-80…"
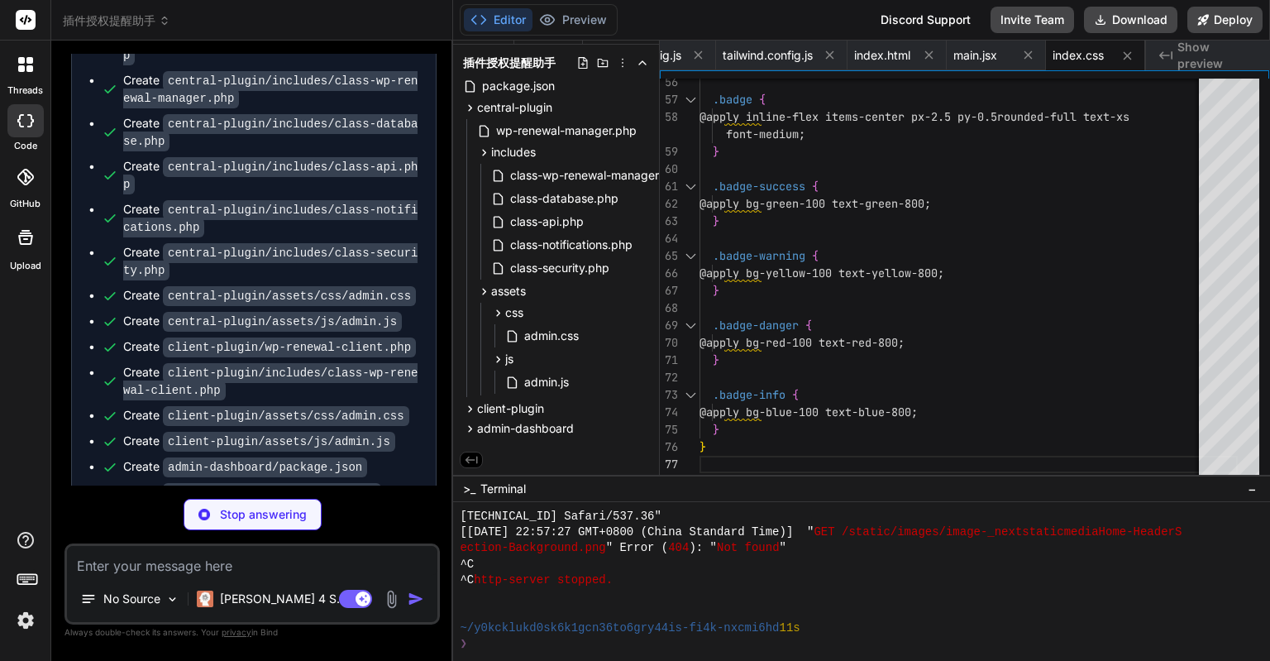
type textarea "x"
type textarea "</Routes> </Layout> ) } export default App"
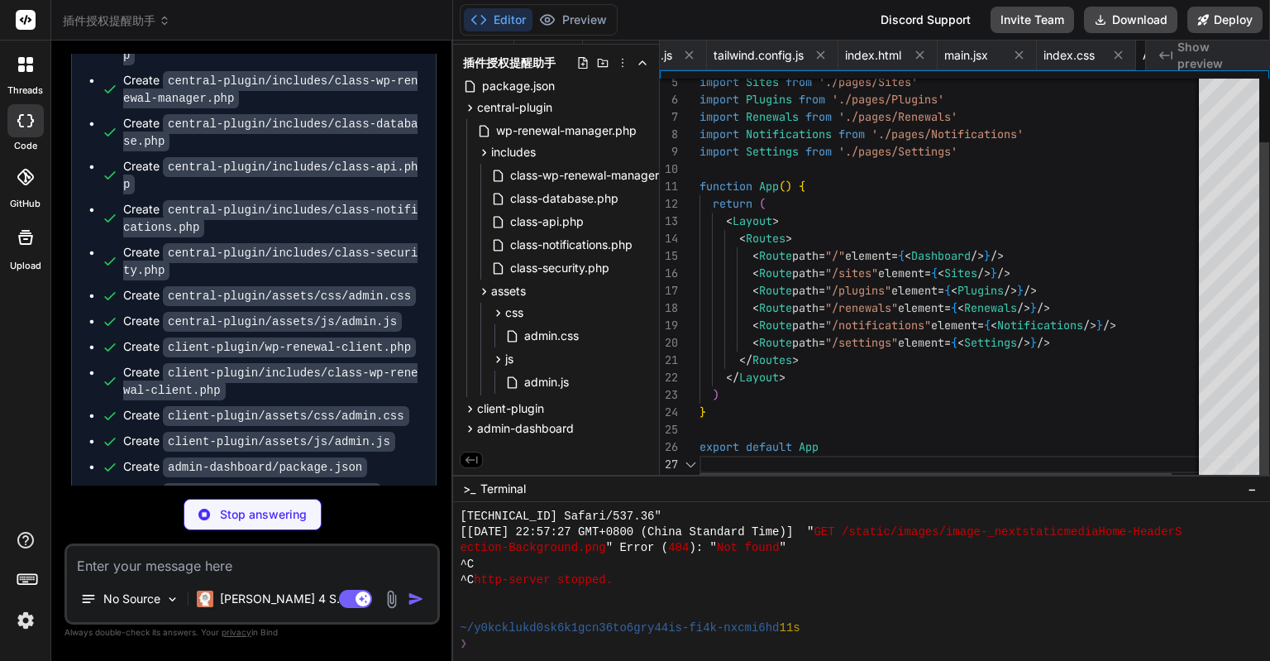
scroll to position [0, 2017]
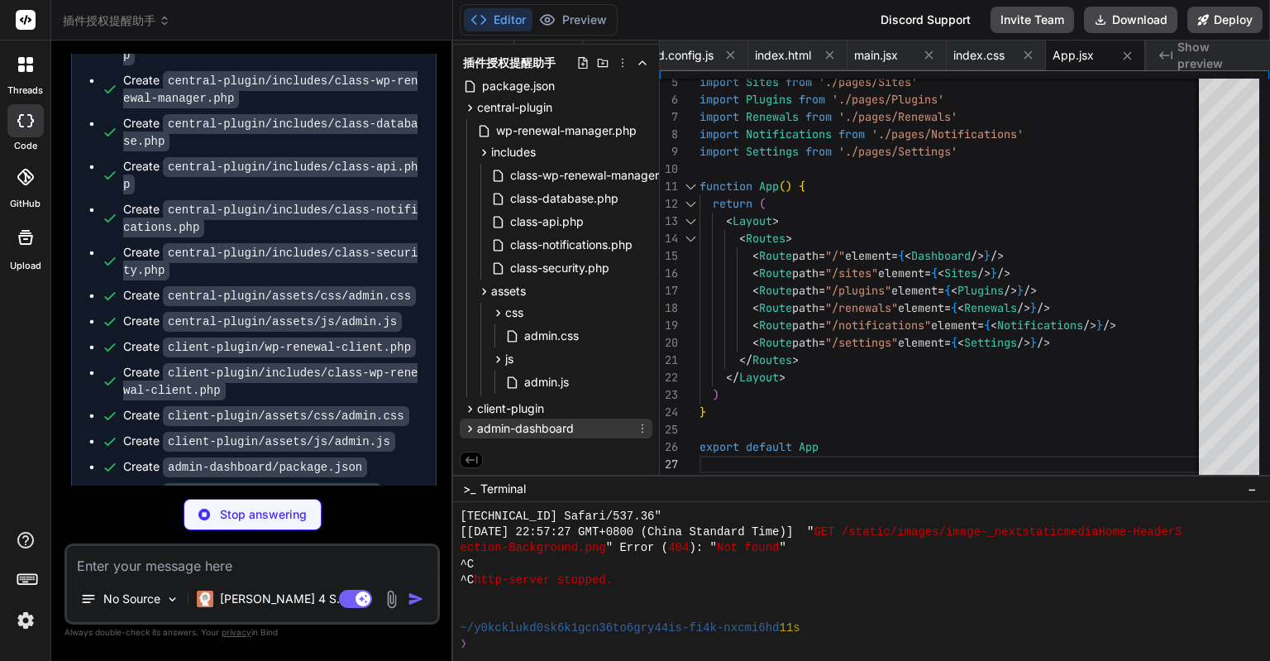
click at [473, 426] on icon at bounding box center [470, 429] width 14 height 14
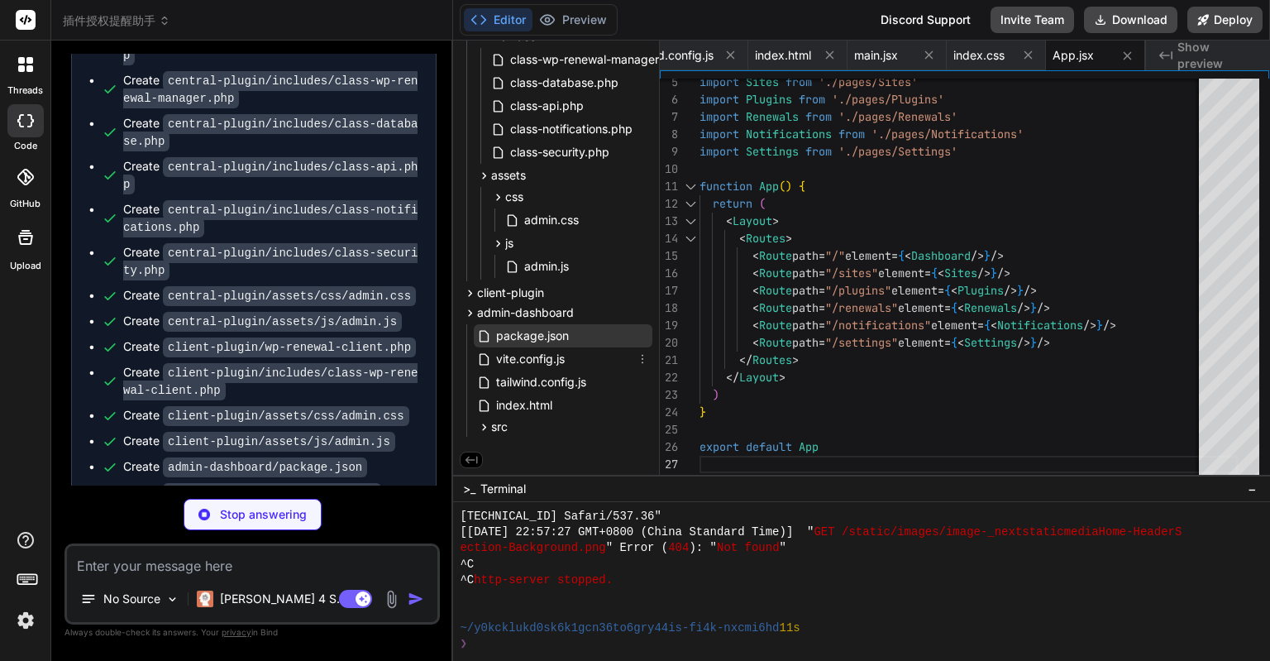
type textarea "x"
click at [528, 337] on span "package.json" at bounding box center [533, 336] width 76 height 20
type textarea ""eslint-plugin-react": "^7.32.2", "eslint-plugin-react-hooks": "^4.6.0", "eslin…"
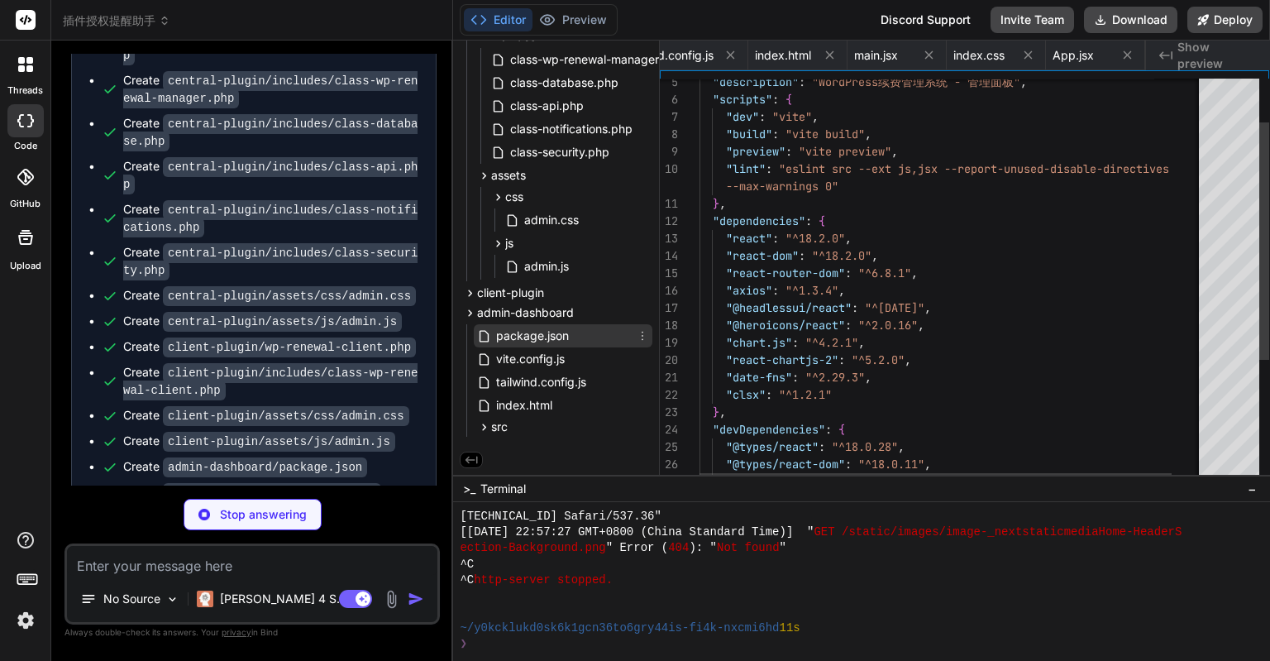
scroll to position [0, 1746]
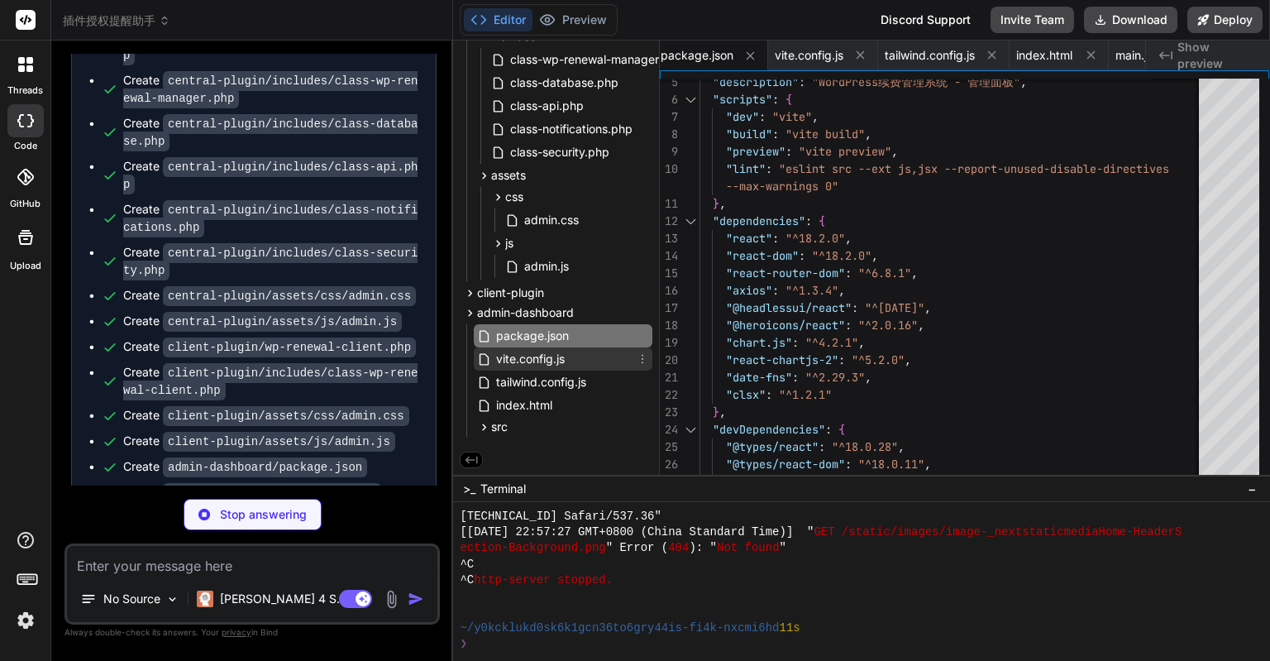
type textarea "x"
click at [529, 358] on span "vite.config.js" at bounding box center [531, 359] width 72 height 20
type textarea "outDir: 'dist', assetsDir: 'assets' } })"
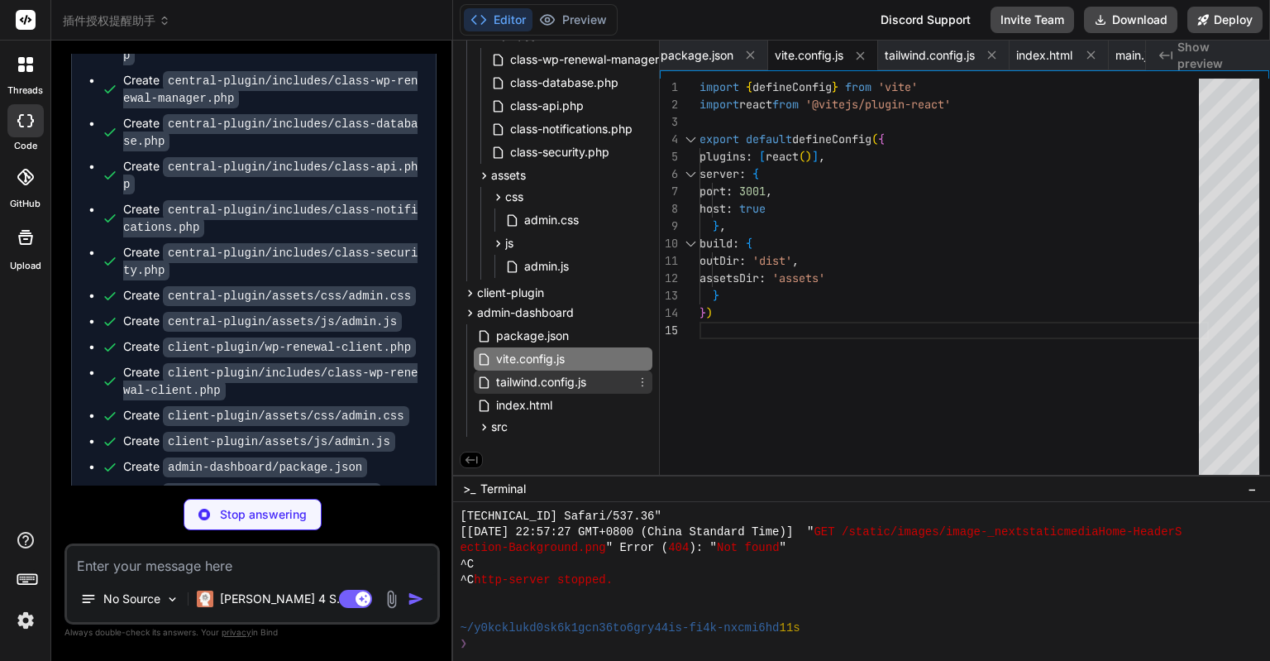
type textarea "x"
click at [535, 385] on span "tailwind.config.js" at bounding box center [541, 382] width 93 height 20
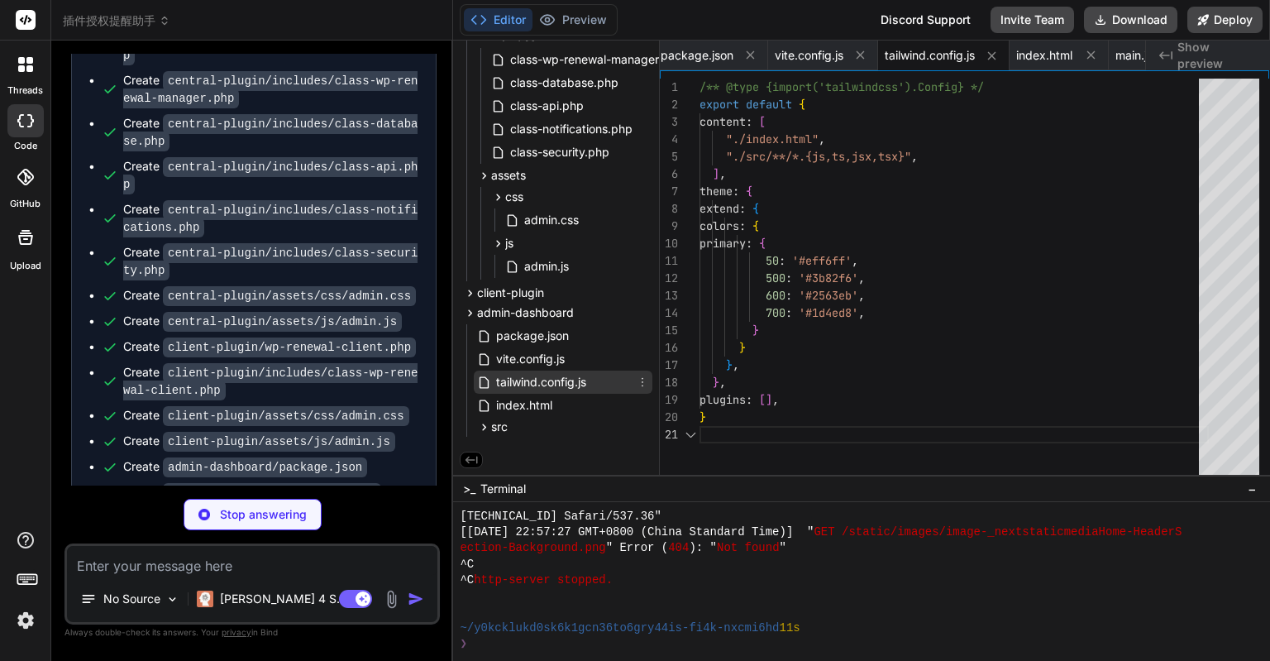
type textarea "x"
type textarea ") } export default Layout"
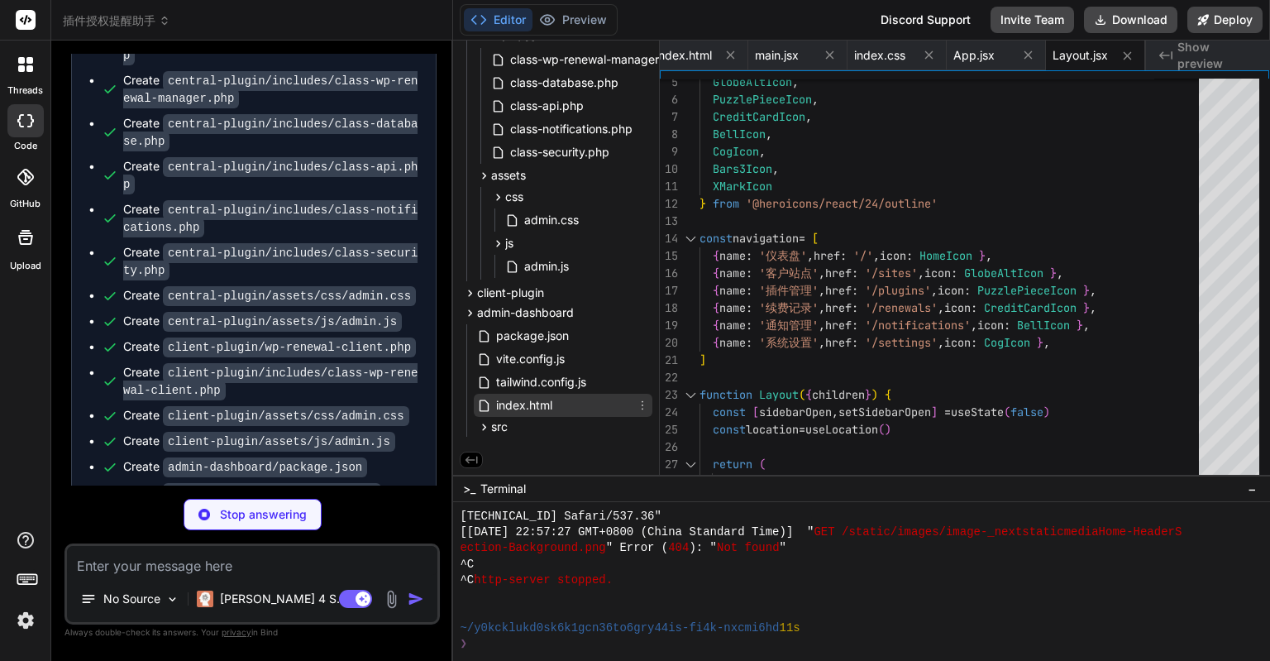
type textarea "x"
click at [538, 399] on span "index.html" at bounding box center [525, 405] width 60 height 20
type textarea "<script type="module" src="/src/main.jsx"></script> </body> </html>"
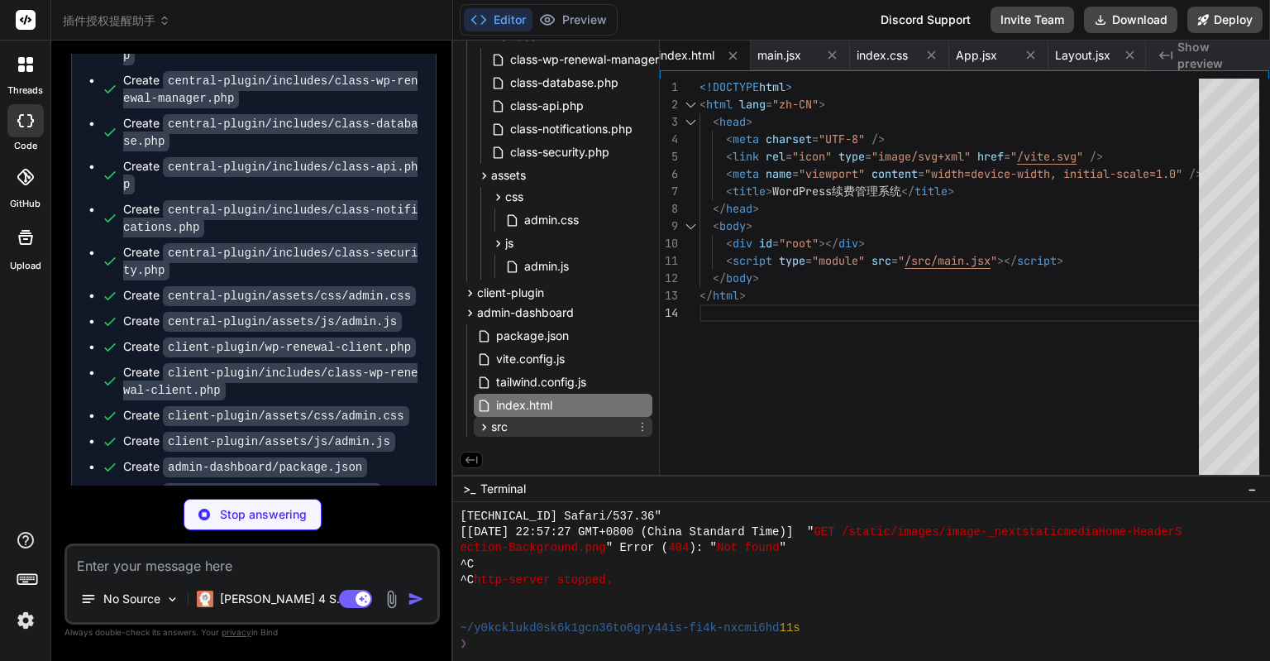
click at [495, 419] on span "src" at bounding box center [499, 427] width 17 height 17
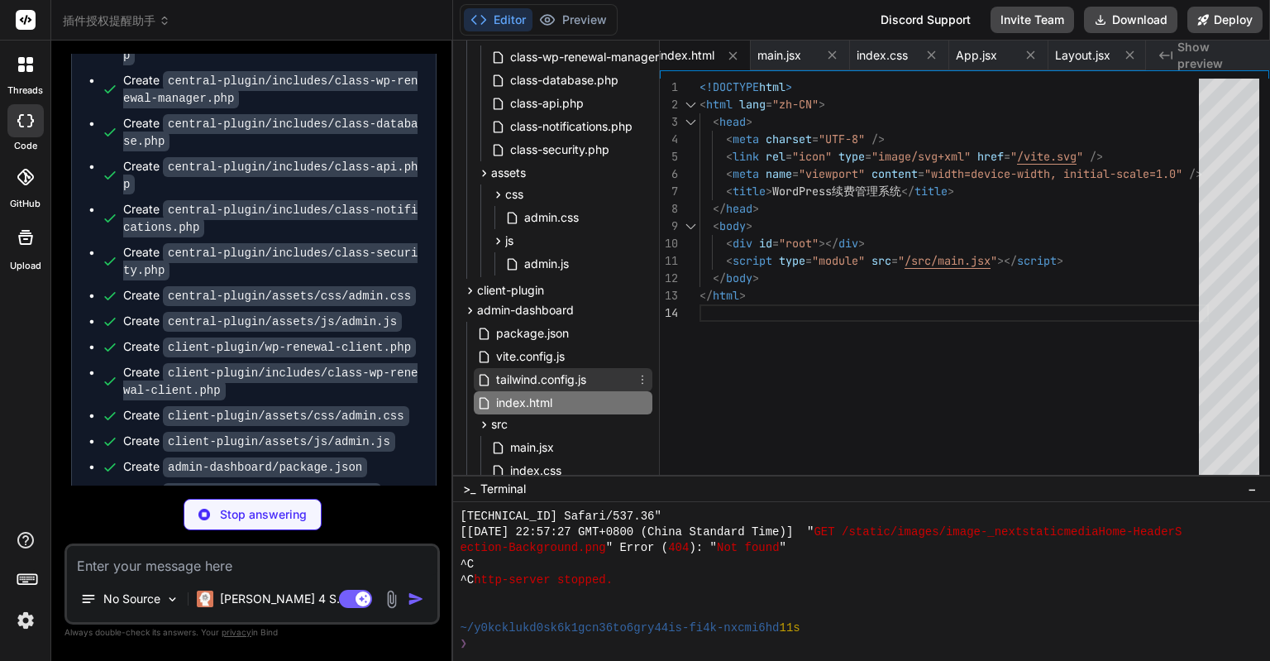
scroll to position [237, 0]
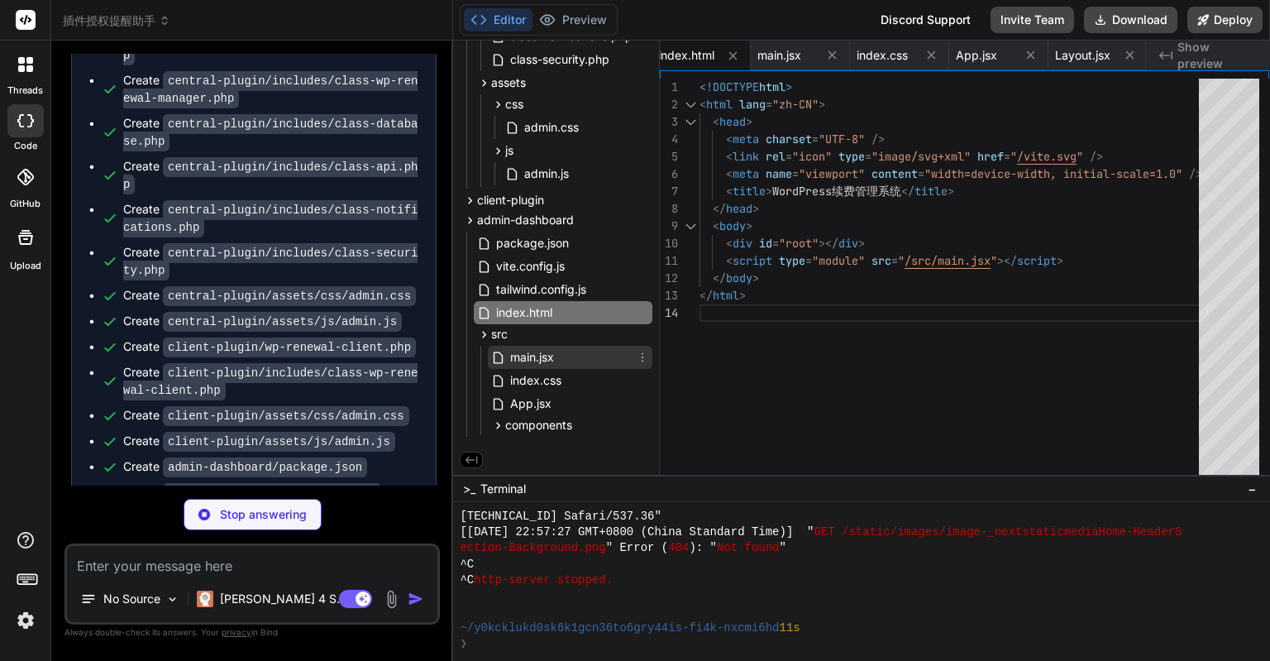
click at [562, 359] on div "main.jsx" at bounding box center [570, 357] width 165 height 23
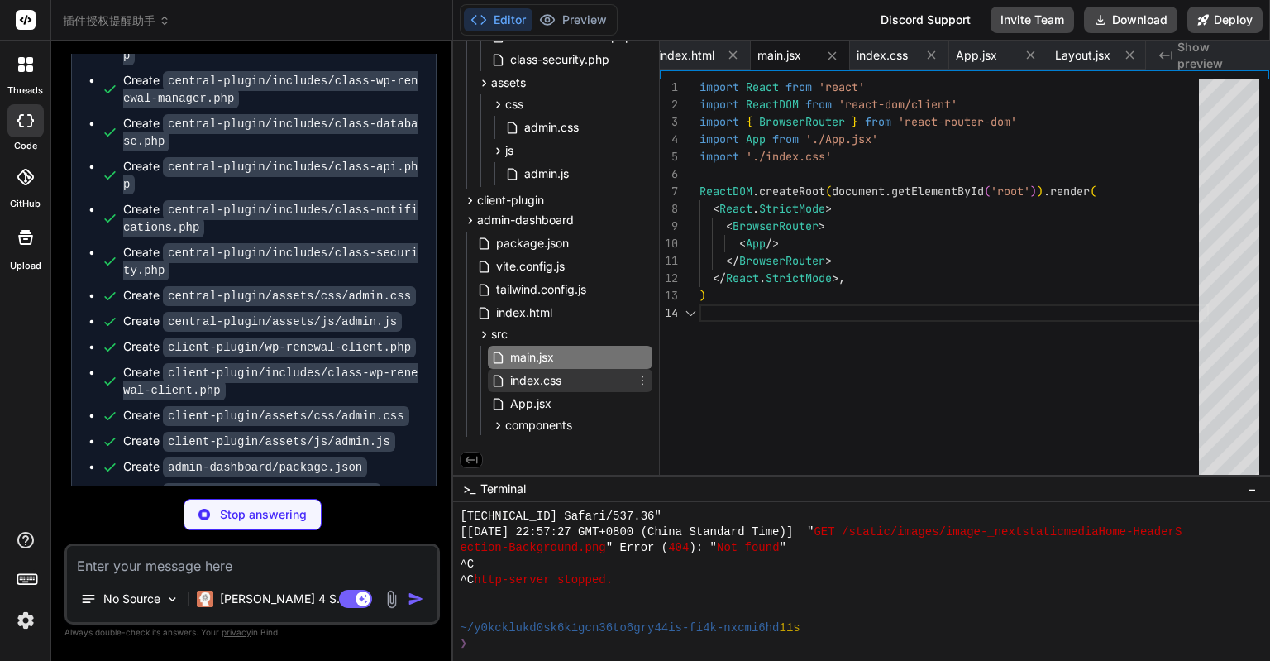
click at [558, 376] on span "index.css" at bounding box center [536, 381] width 55 height 20
type textarea "x"
type textarea "@apply bg-red-100 text-red-800; } .badge-info { @apply bg-blue-100 text-blue-80…"
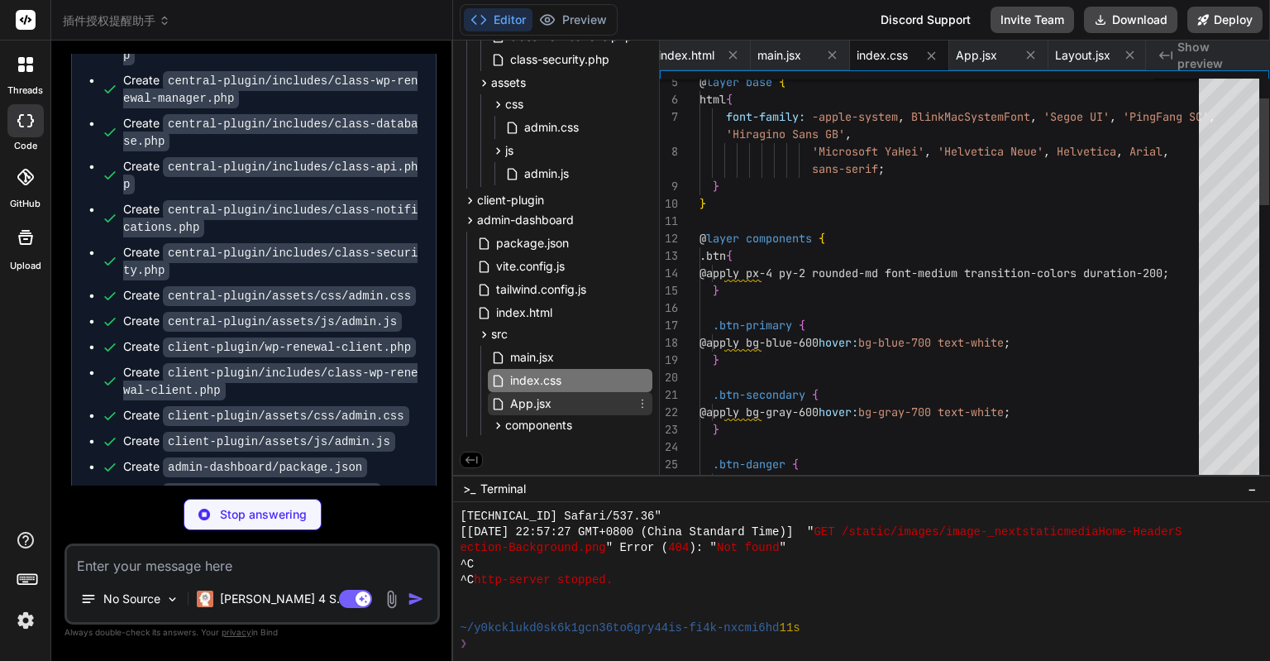
type textarea "x"
click at [556, 393] on div "App.jsx" at bounding box center [570, 403] width 165 height 23
type textarea "</Routes> </Layout> ) } export default App"
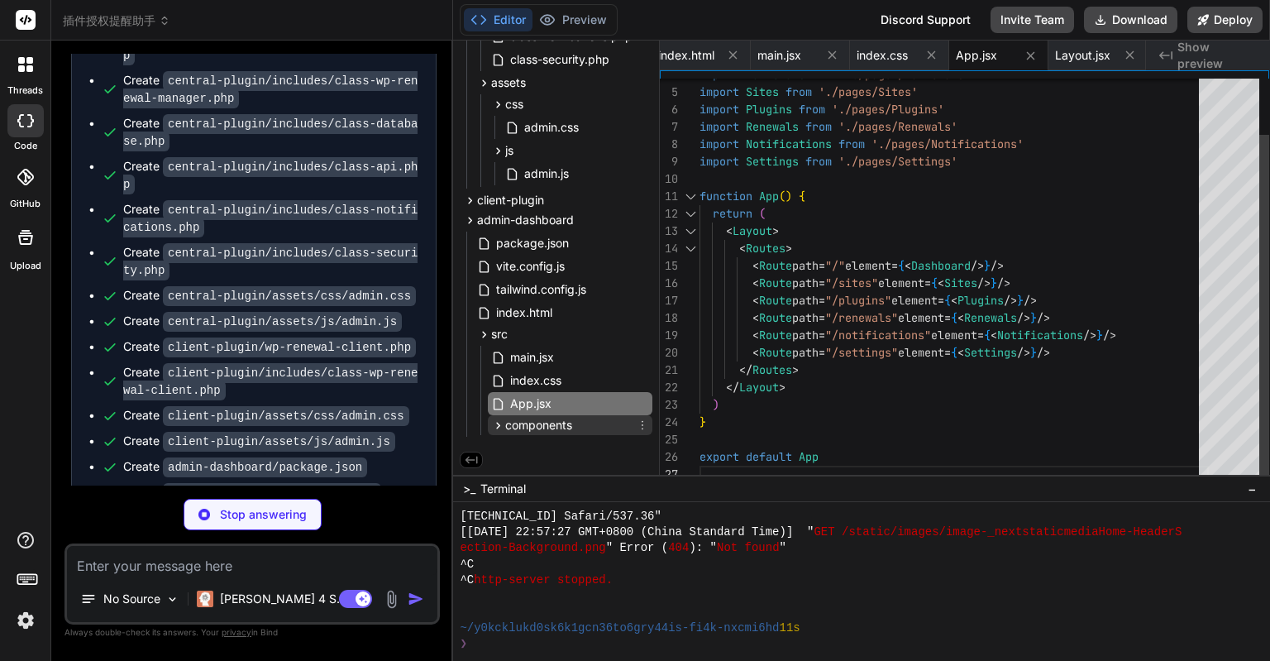
click at [555, 417] on span "components" at bounding box center [538, 425] width 67 height 17
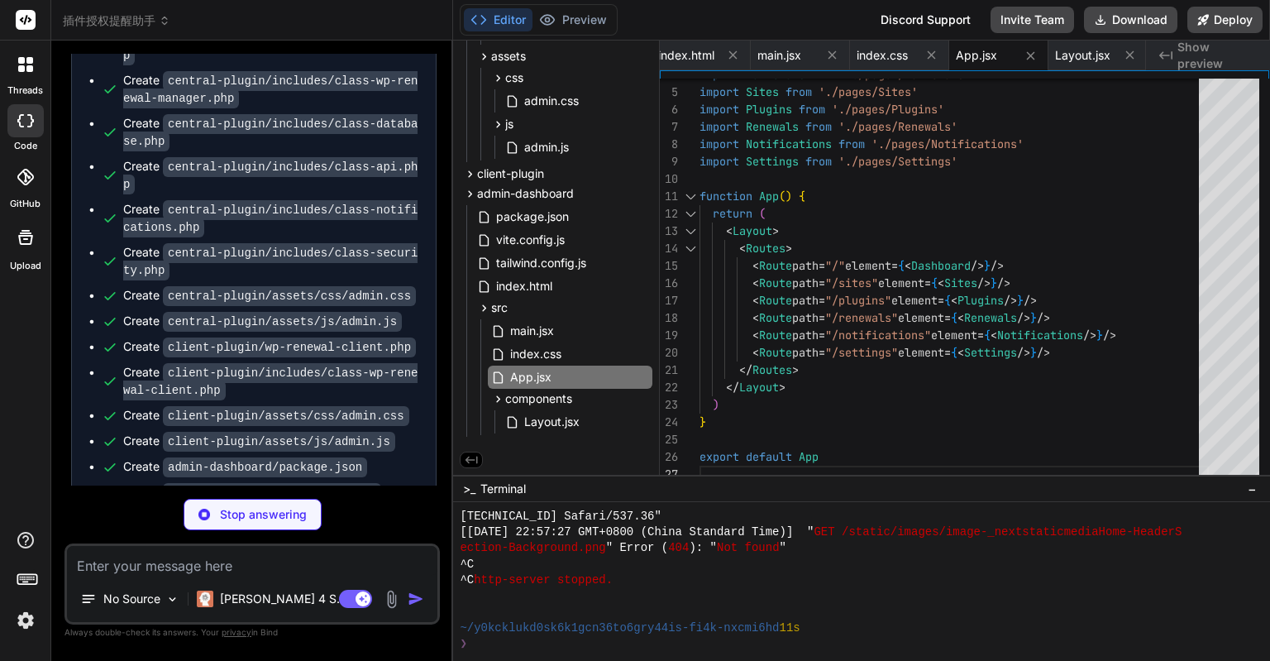
scroll to position [1816, 0]
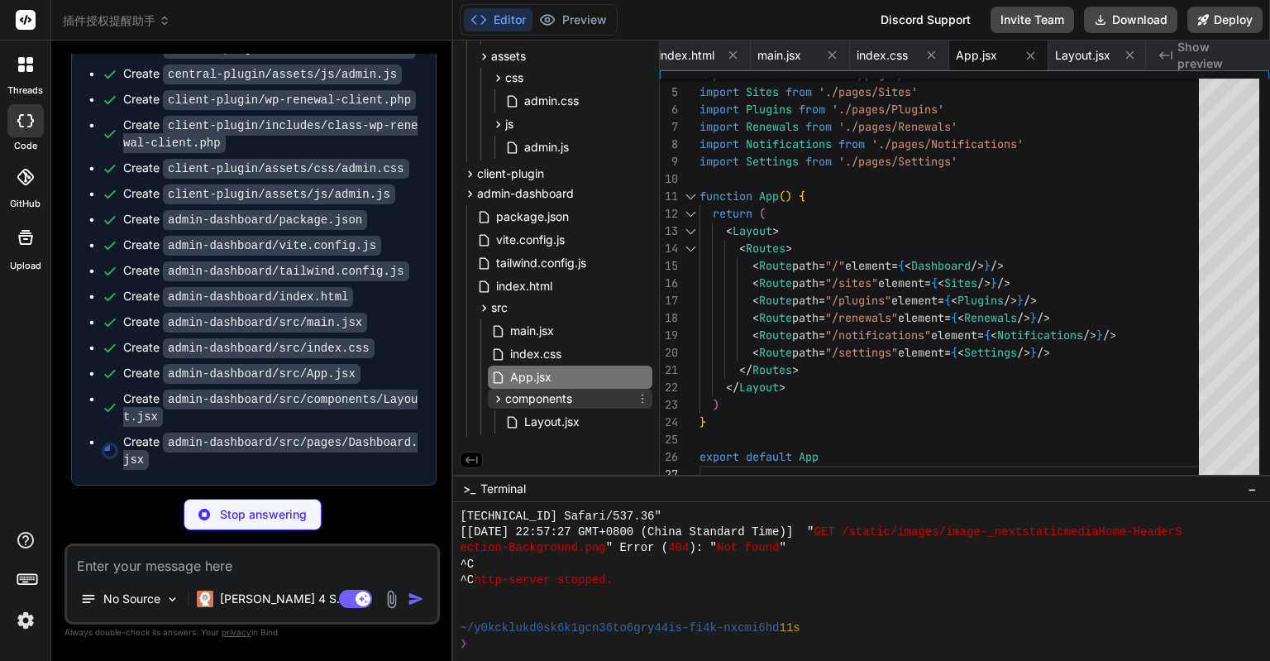
click at [497, 395] on icon at bounding box center [499, 398] width 4 height 7
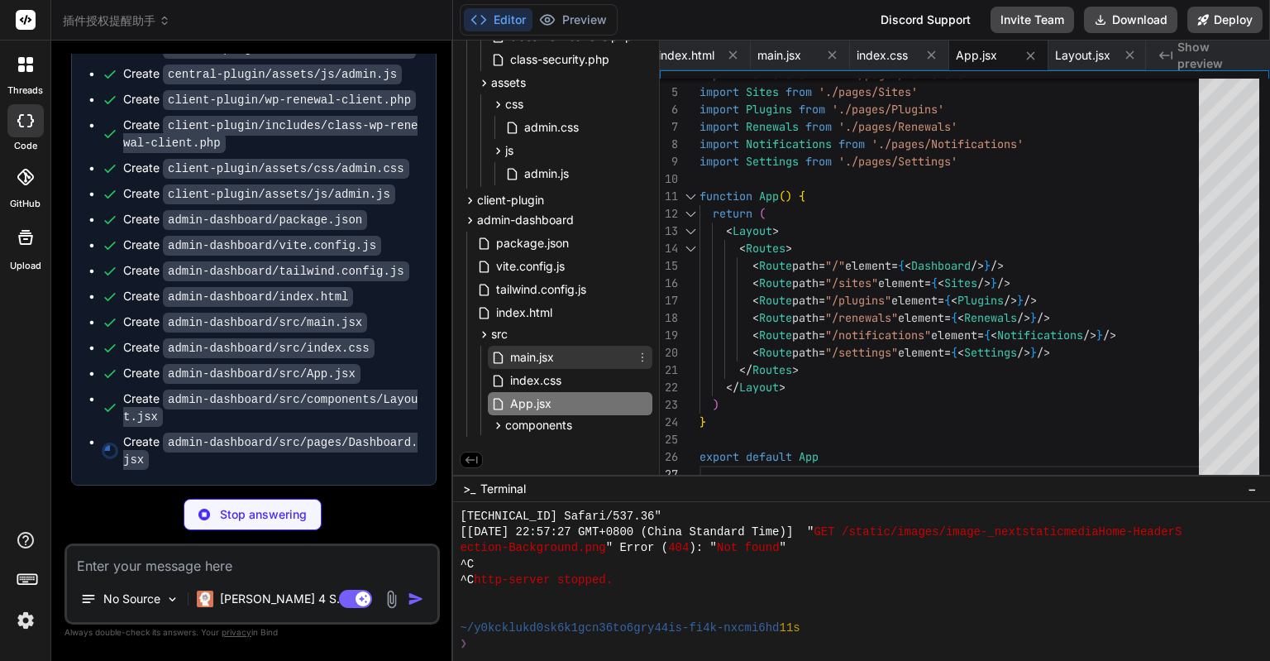
scroll to position [237, 0]
click at [498, 422] on icon at bounding box center [499, 425] width 4 height 7
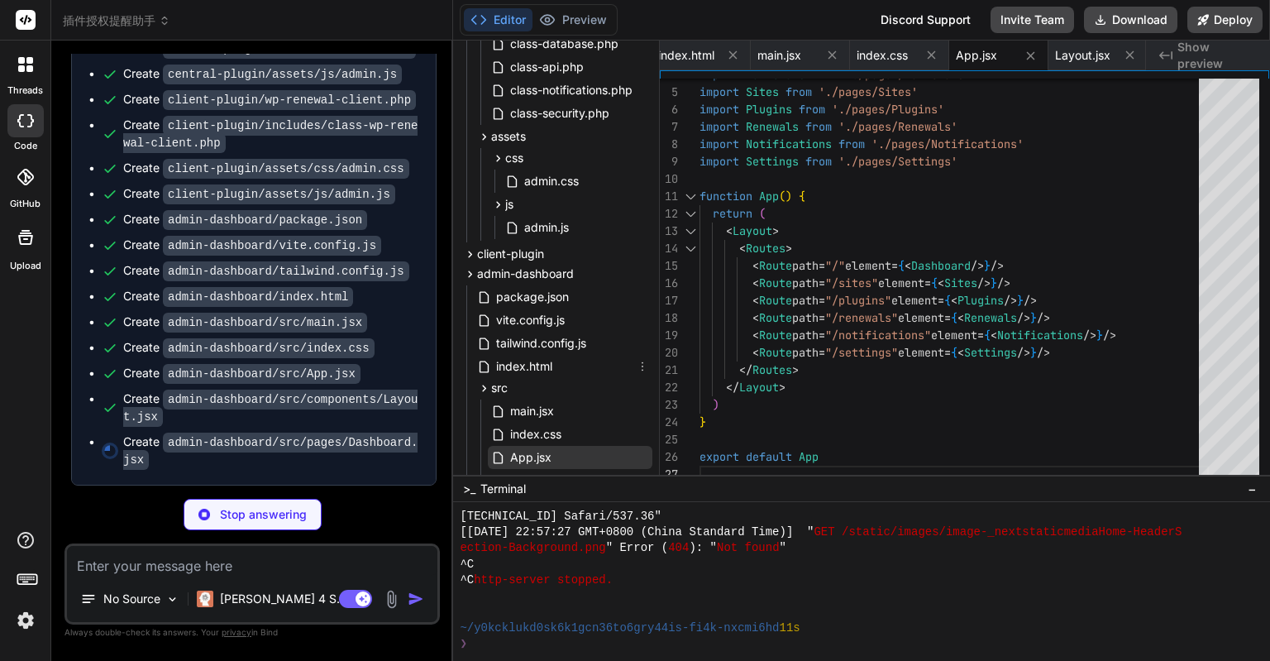
scroll to position [263, 0]
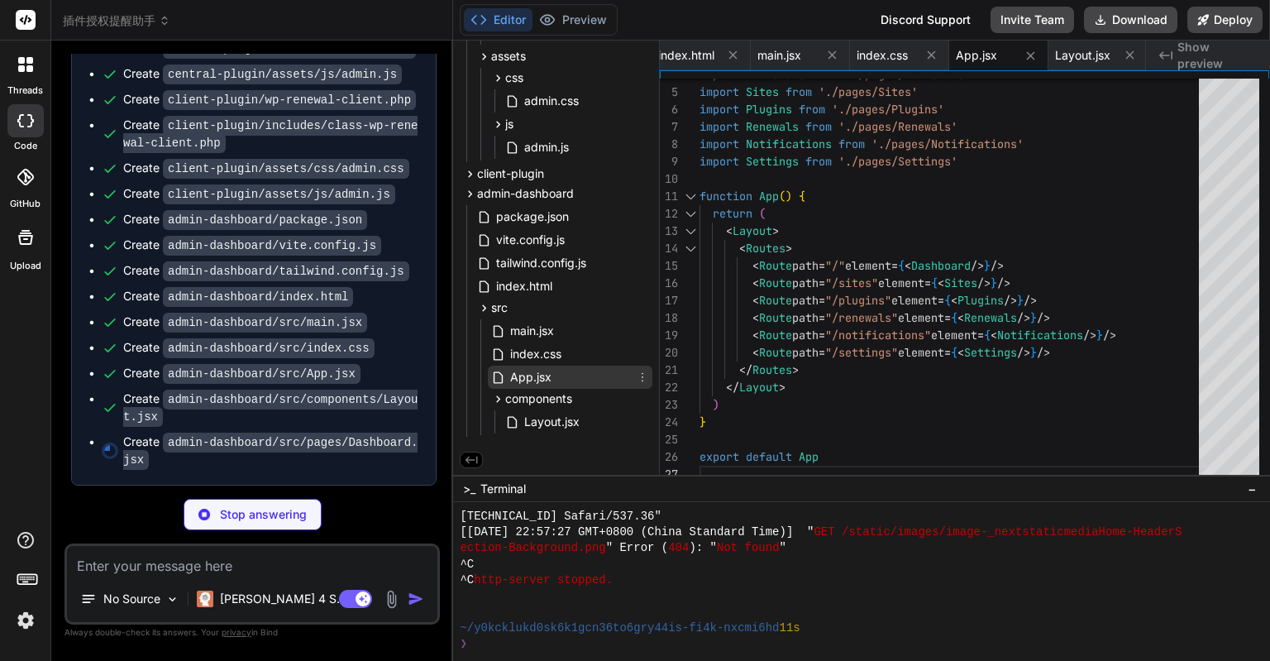
type textarea "x"
type textarea "</div> </div> </div> ) } export default Dashboard"
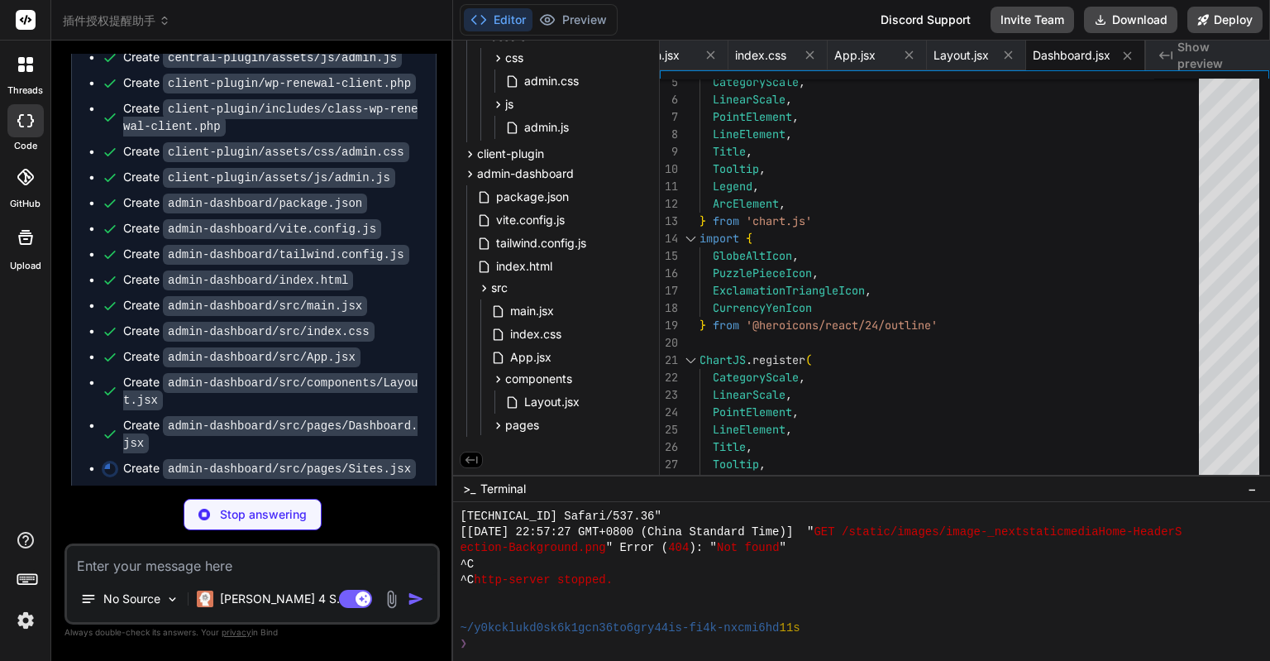
scroll to position [1840, 0]
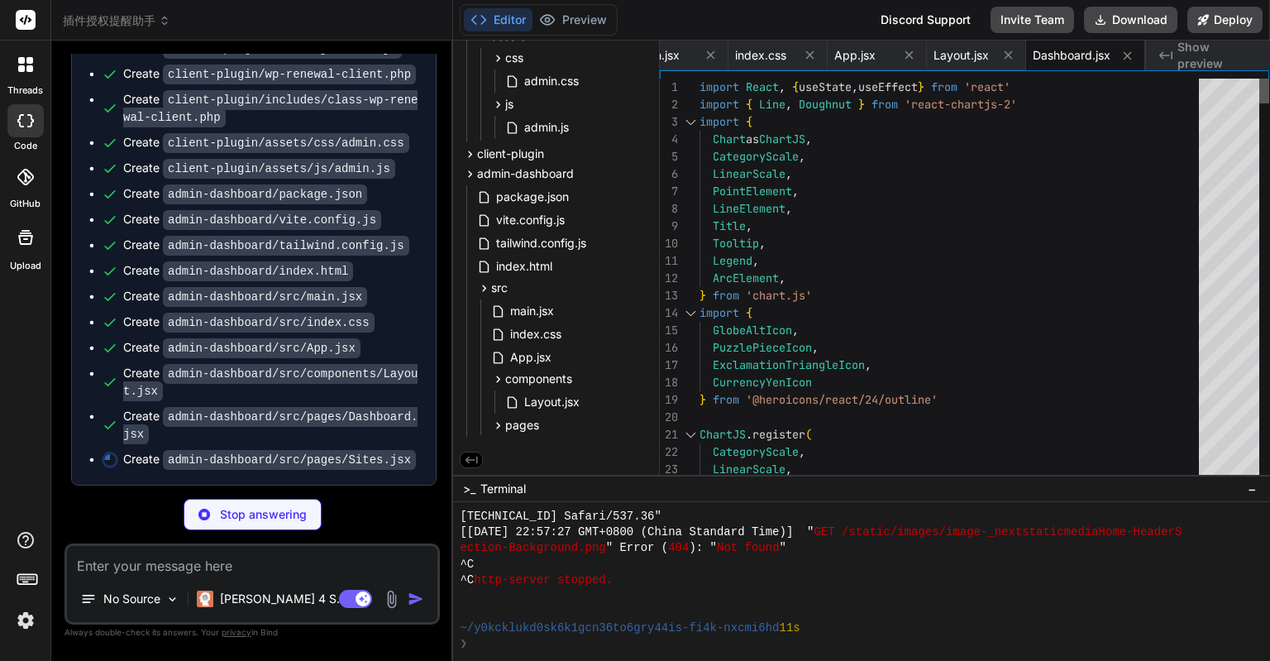
click at [1260, 79] on div at bounding box center [1265, 91] width 10 height 25
type textarea "x"
click at [857, 53] on span "App.jsx" at bounding box center [855, 55] width 41 height 17
type textarea "</Routes> </Layout> ) } export default App"
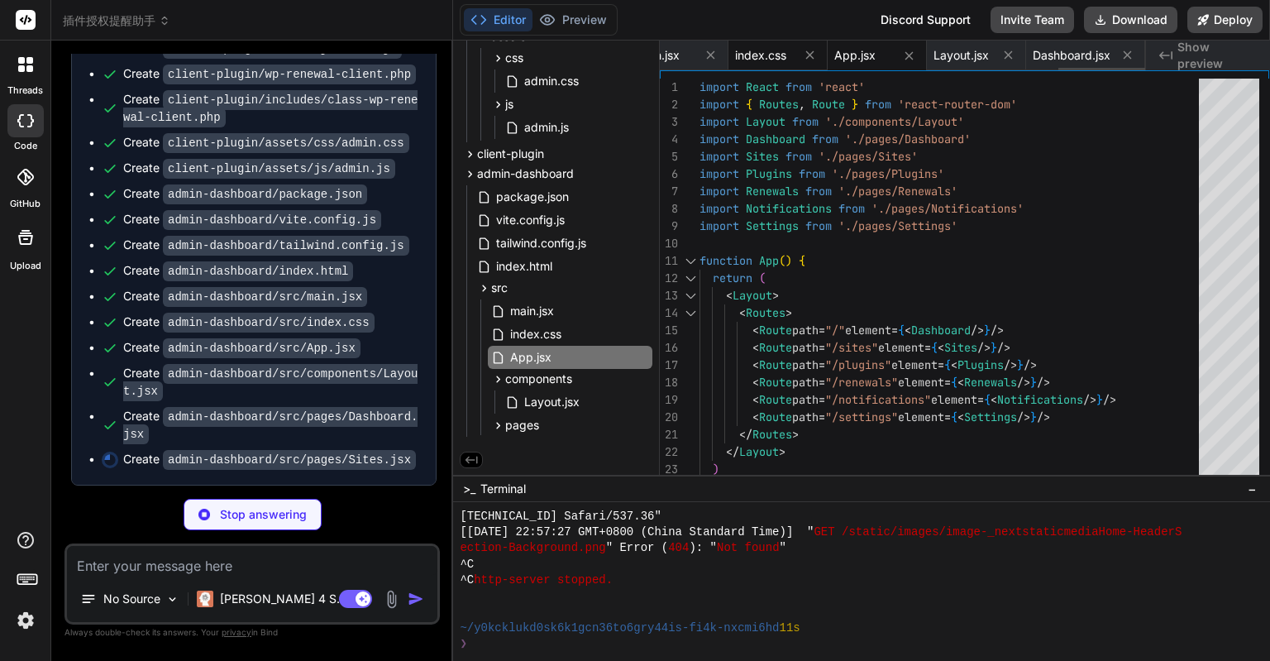
type textarea "x"
click at [767, 53] on span "index.css" at bounding box center [760, 55] width 51 height 17
type textarea "@apply bg-red-100 text-red-800; } .badge-info { @apply bg-blue-100 text-blue-80…"
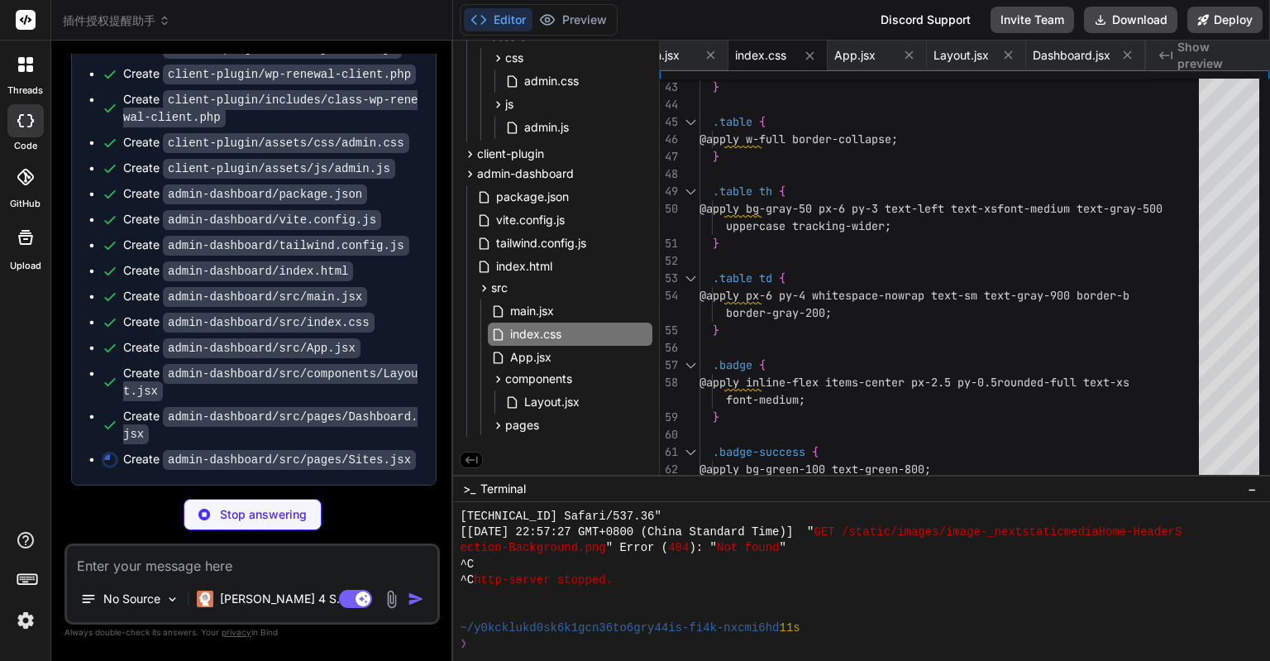
click at [25, 618] on img at bounding box center [26, 620] width 28 height 28
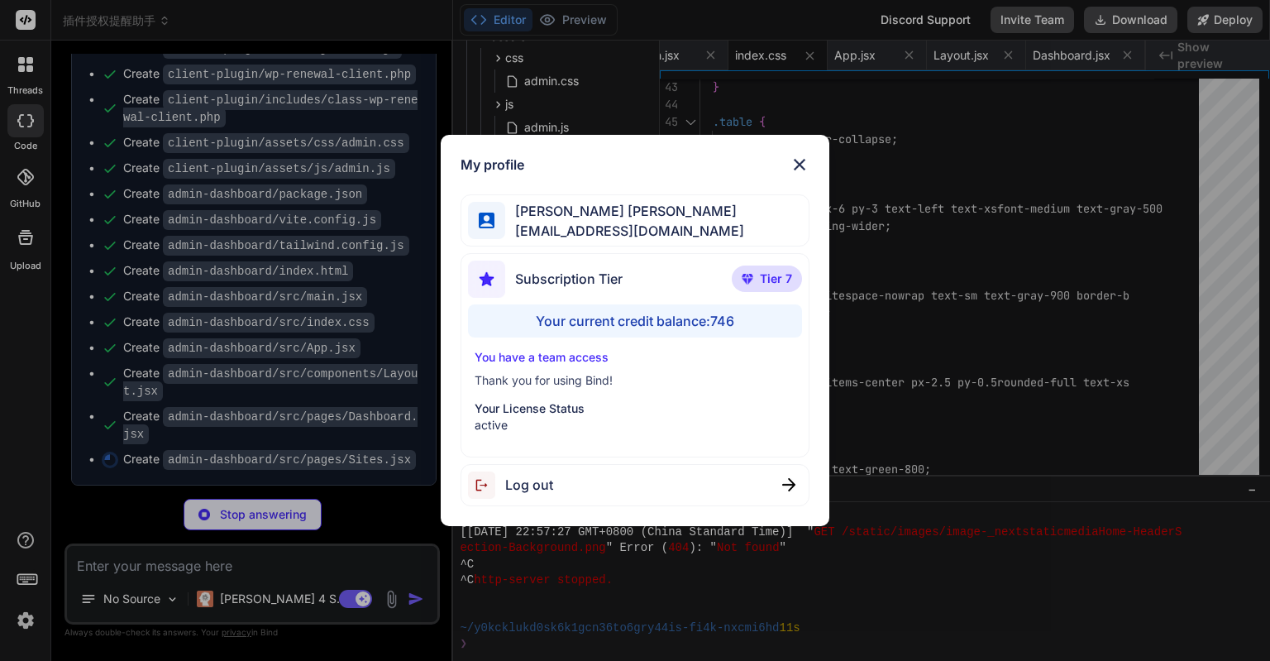
type textarea "x"
type textarea "</div> </form> </div> </div> </div> ) } export default Sites"
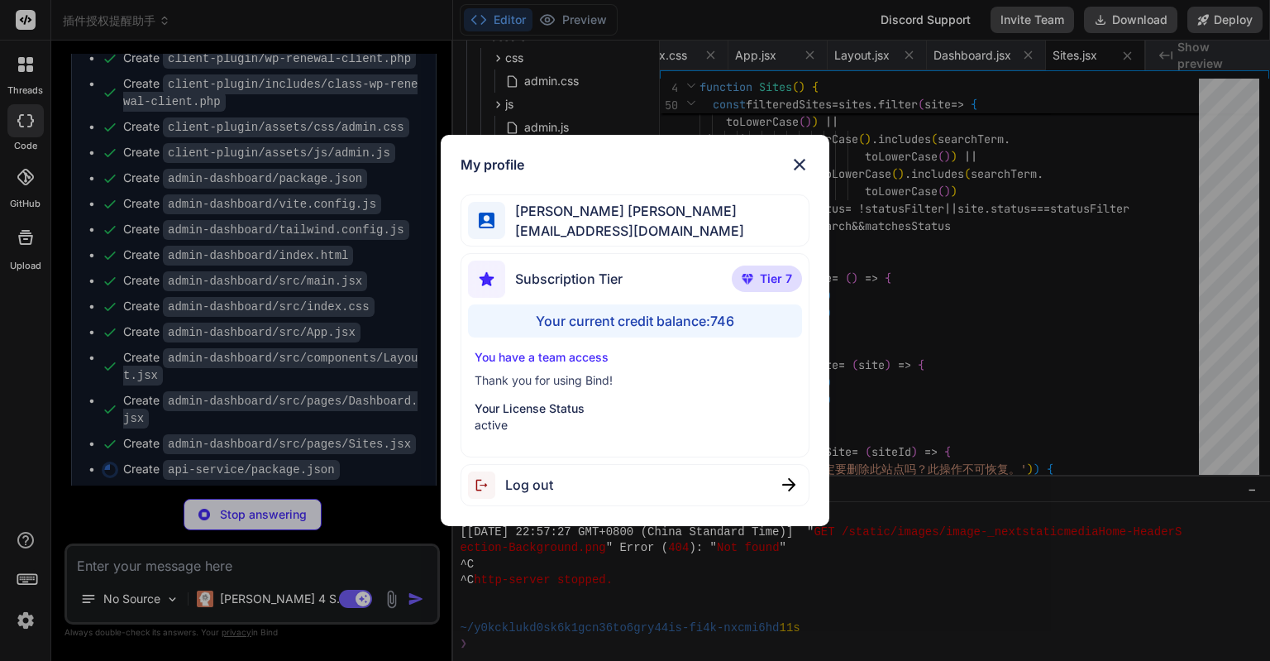
click at [797, 165] on img at bounding box center [800, 165] width 20 height 20
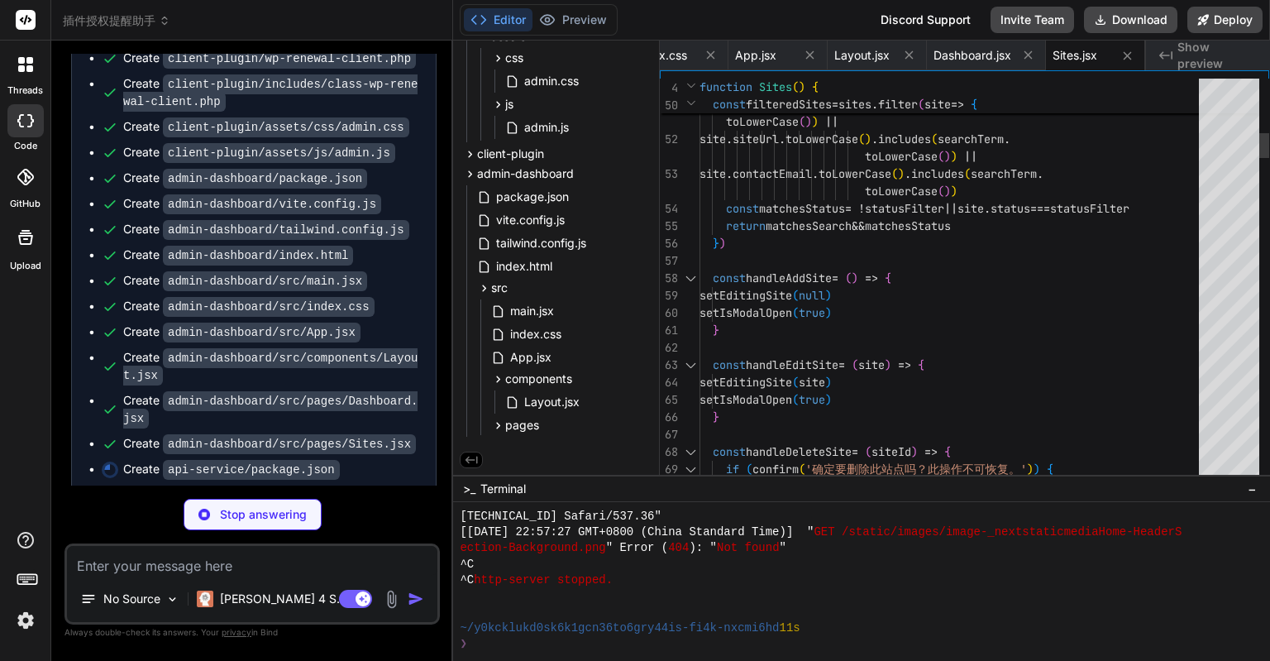
type textarea "x"
type textarea ""wordpress", "renewal", "management", "api" ] }"
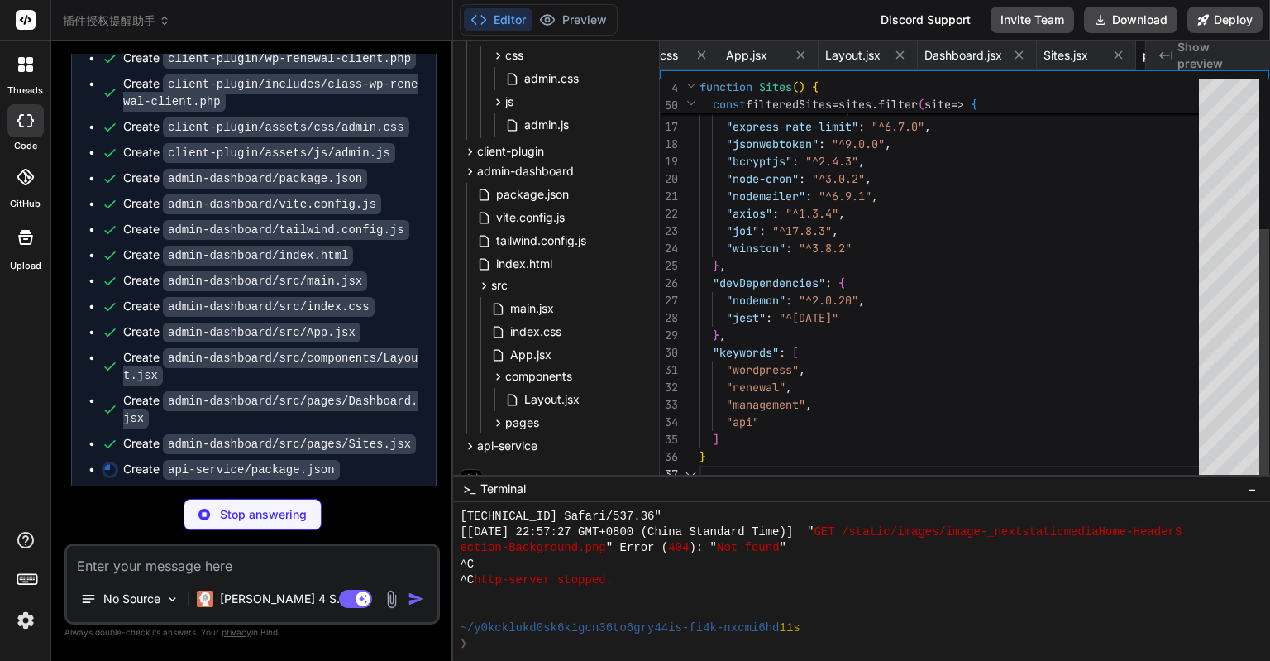
scroll to position [0, 2448]
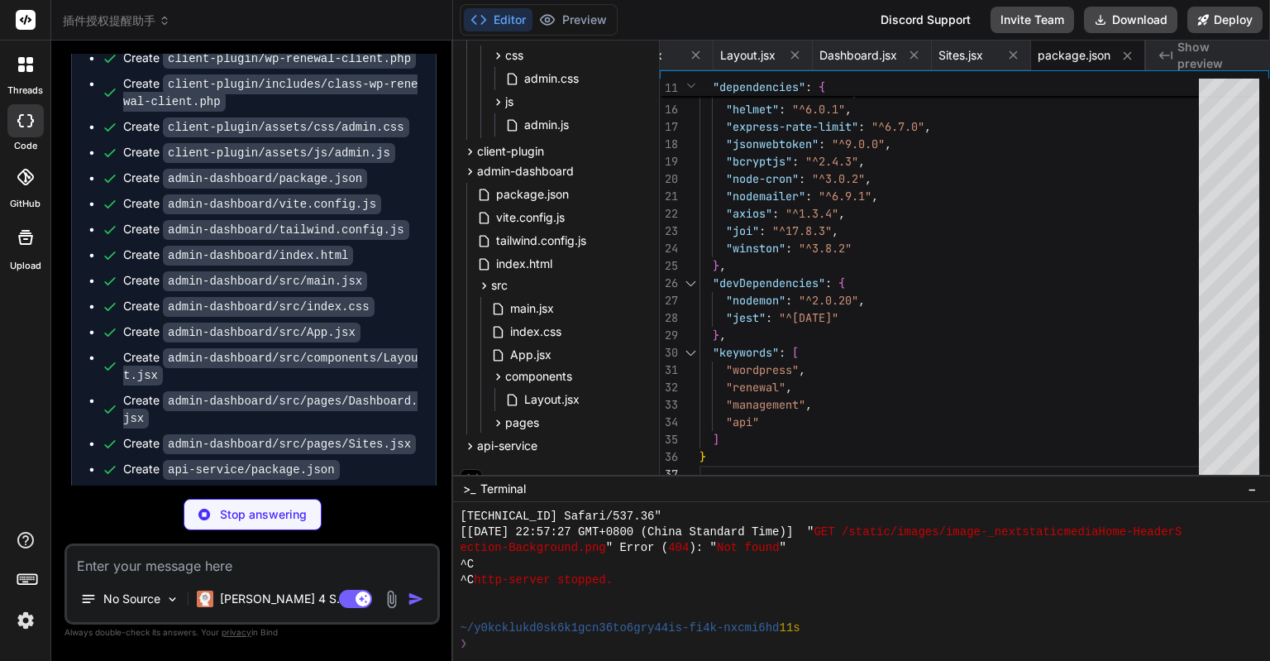
type textarea "x"
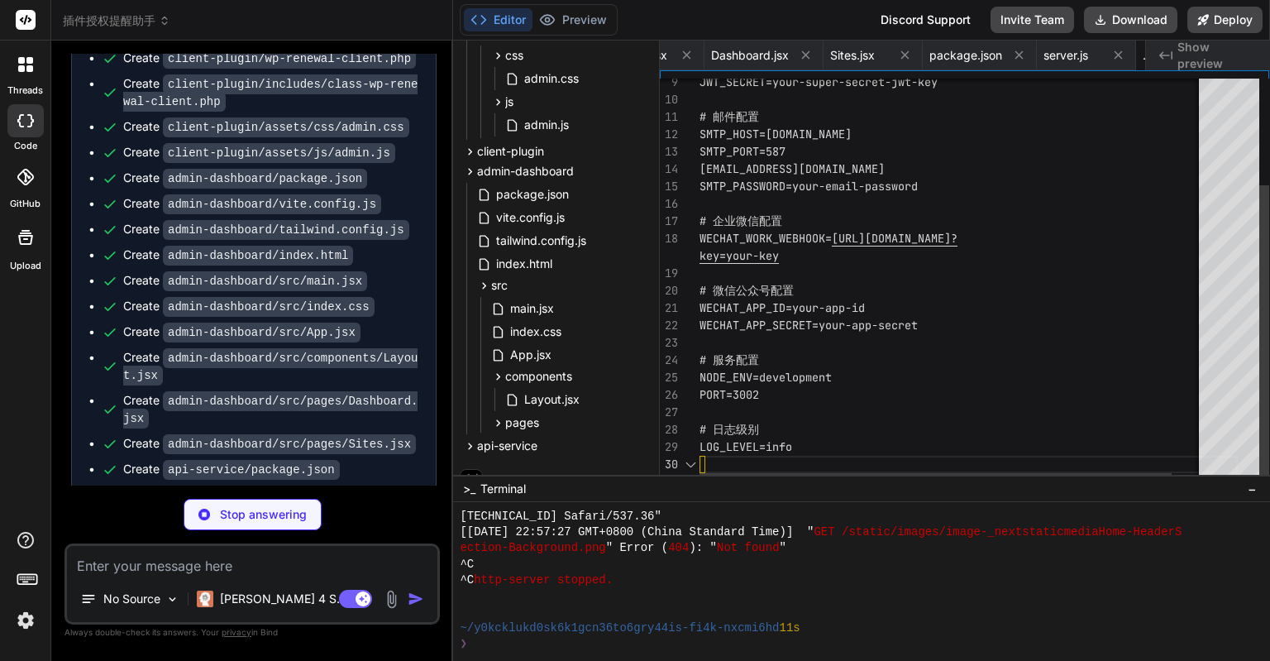
scroll to position [0, 2661]
type textarea "x"
type textarea "NOW() ); END LOOP; CLOSE renewal_cursor; END // DELIMITER ;"
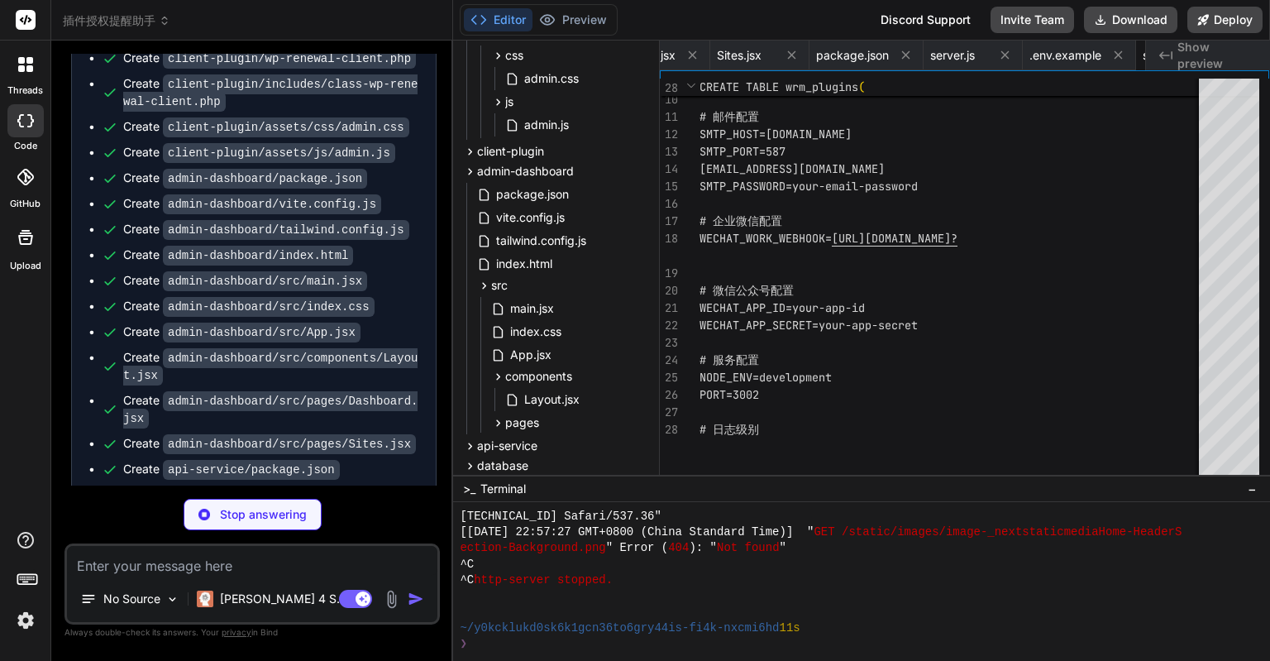
type textarea "x"
type textarea "2. 创建功能分支 (`git checkout -b feature/AmazingFeature`) 3. 提交更改 (`git commit -m 'A…"
type textarea "x"
type textarea "sudo chown -R www-data:www-data /var/www/html/wrm-central ``` --- 通过以上配置，您的Word…"
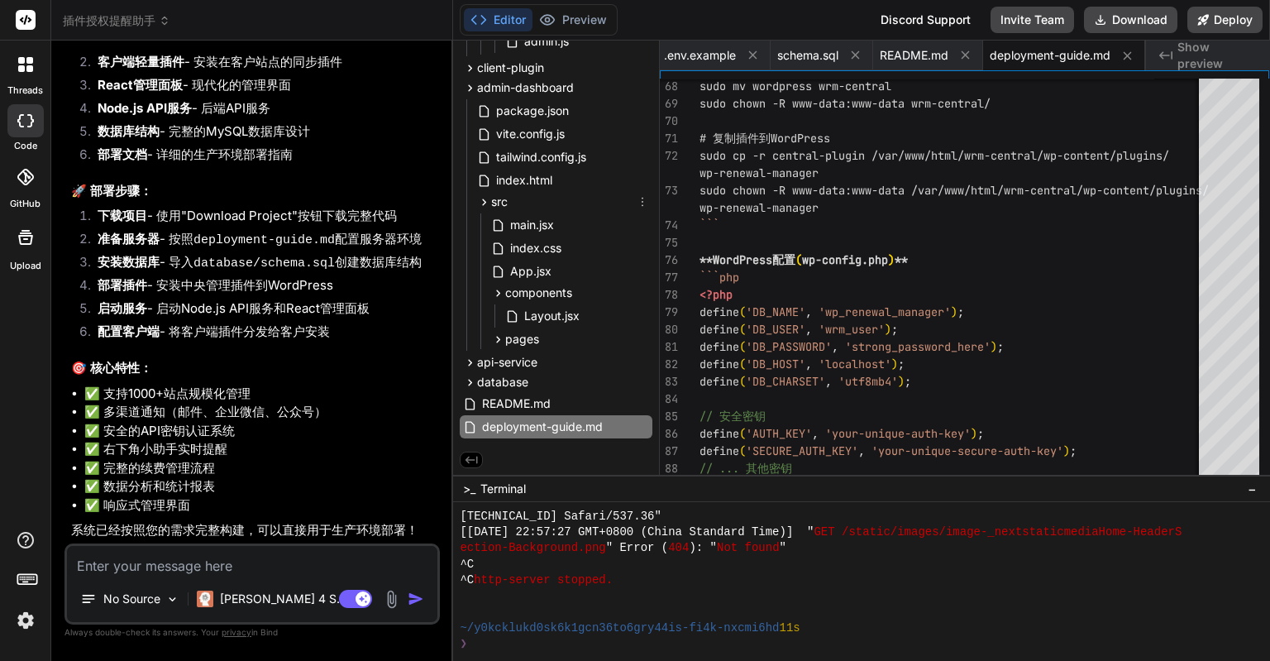
scroll to position [286, 0]
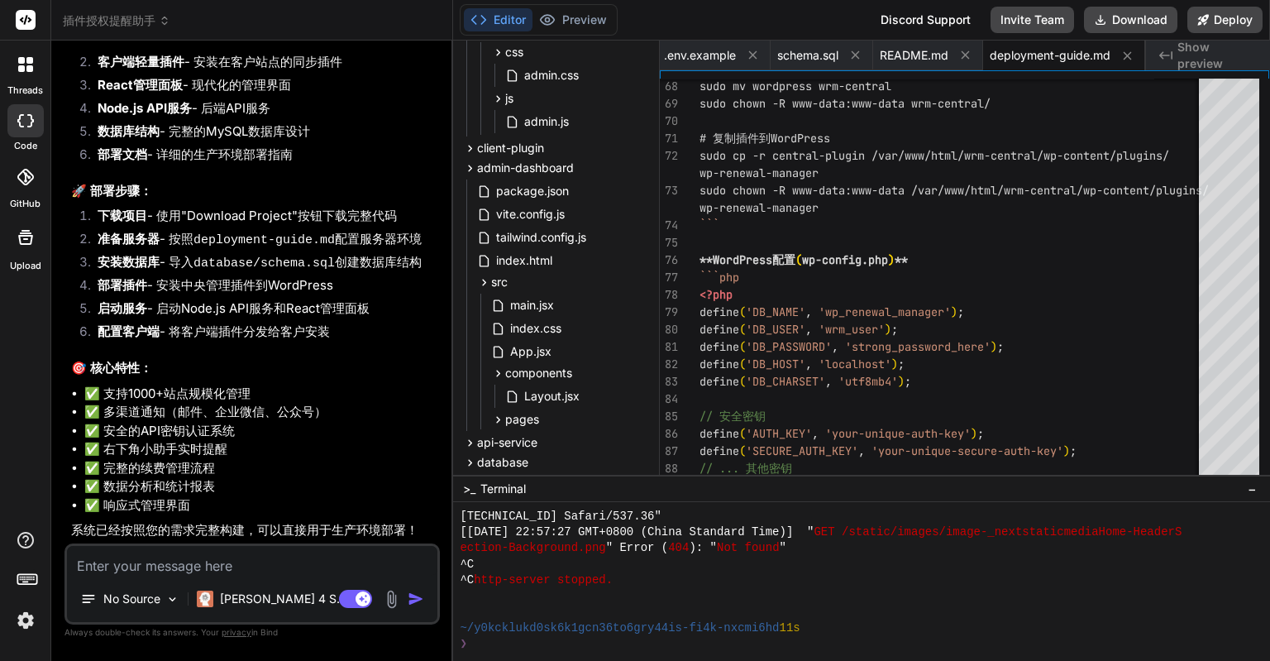
click at [24, 601] on div at bounding box center [25, 582] width 50 height 104
click at [25, 608] on img at bounding box center [26, 620] width 28 height 28
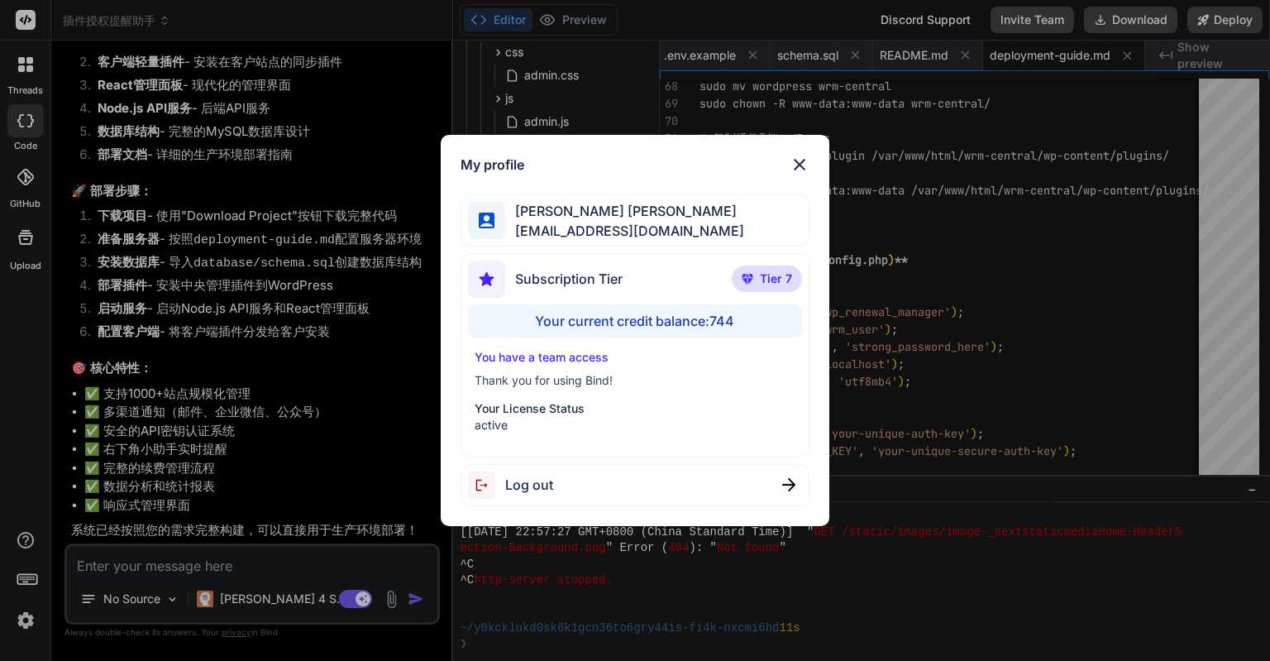
click at [25, 608] on div "My profile [PERSON_NAME] [PERSON_NAME] [PERSON_NAME][EMAIL_ADDRESS][DOMAIN_NAME…" at bounding box center [635, 330] width 1270 height 661
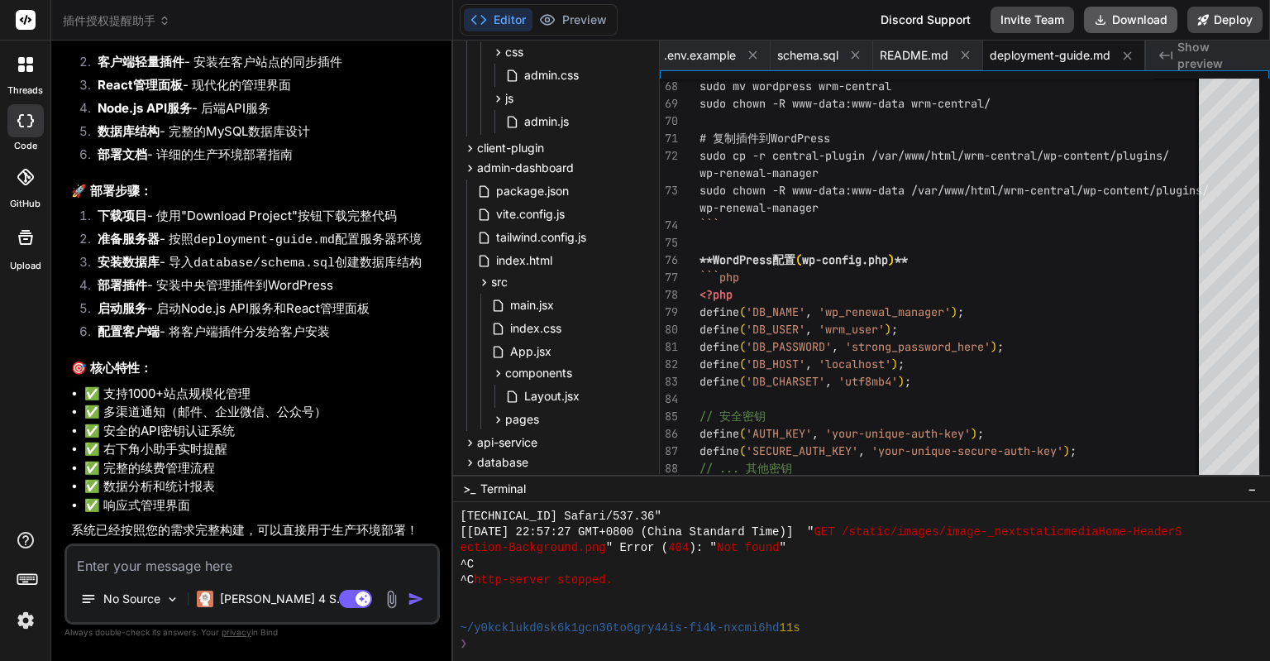
click at [1111, 18] on button "Download" at bounding box center [1130, 20] width 93 height 26
click at [274, 559] on textarea at bounding box center [252, 561] width 371 height 30
type textarea "x"
type textarea "w"
type textarea "x"
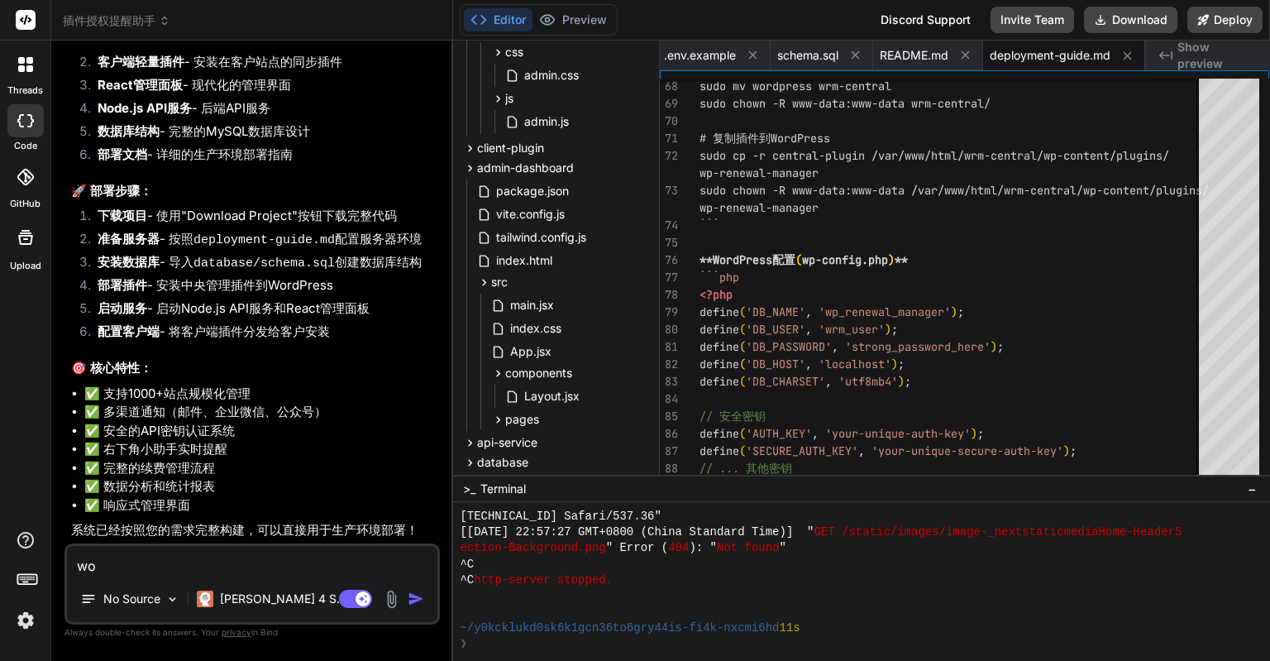
type textarea "wor"
type textarea "x"
type textarea "word"
type textarea "x"
type textarea "wordp"
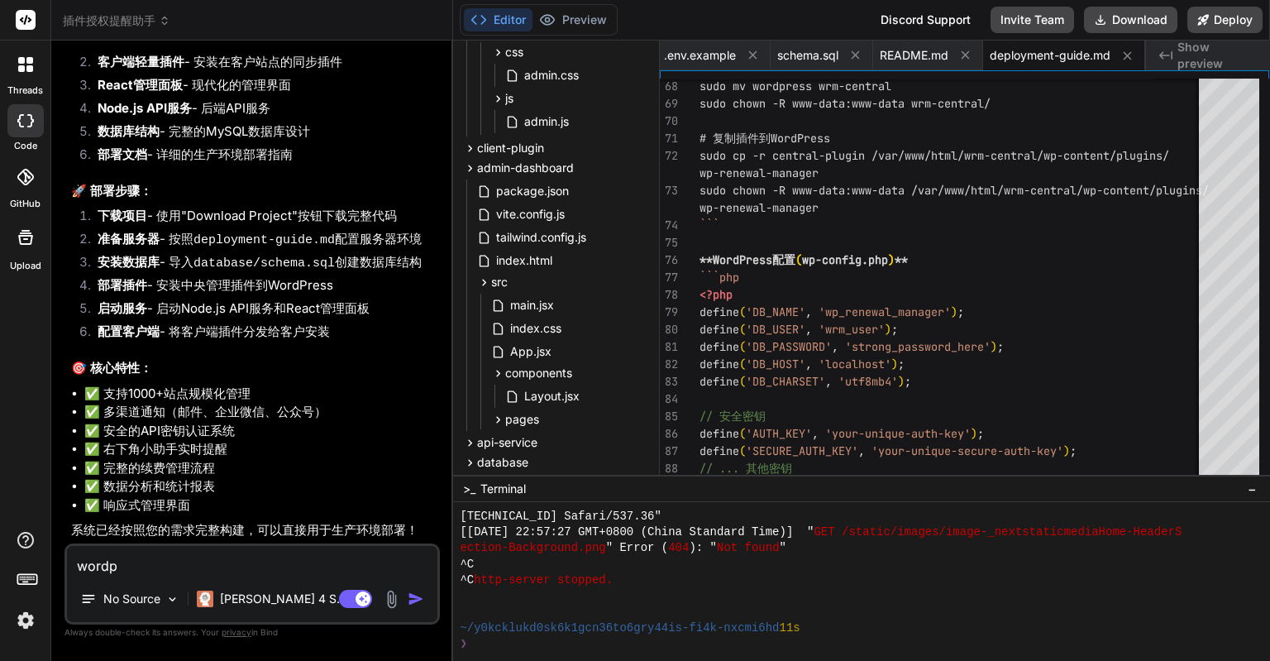
type textarea "x"
type textarea "wordpr"
type textarea "x"
type textarea "wordpre"
type textarea "x"
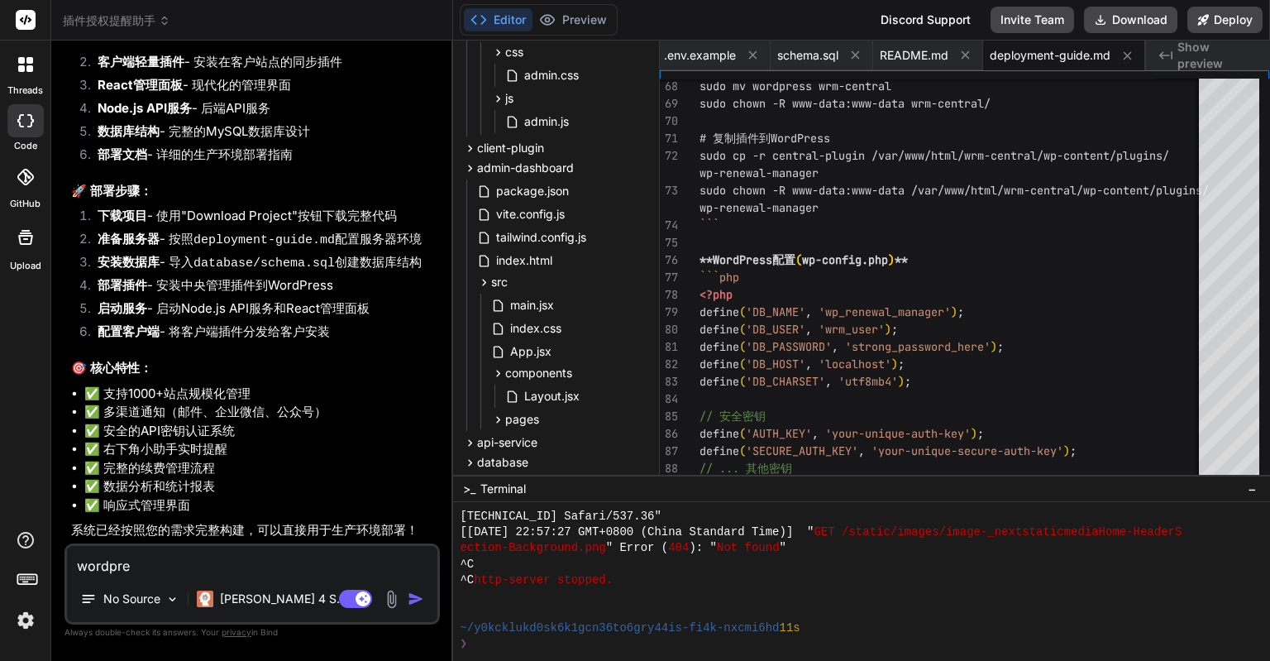
type textarea "wordpres"
type textarea "x"
type textarea "wordpress"
type textarea "x"
type textarea "wordpressan"
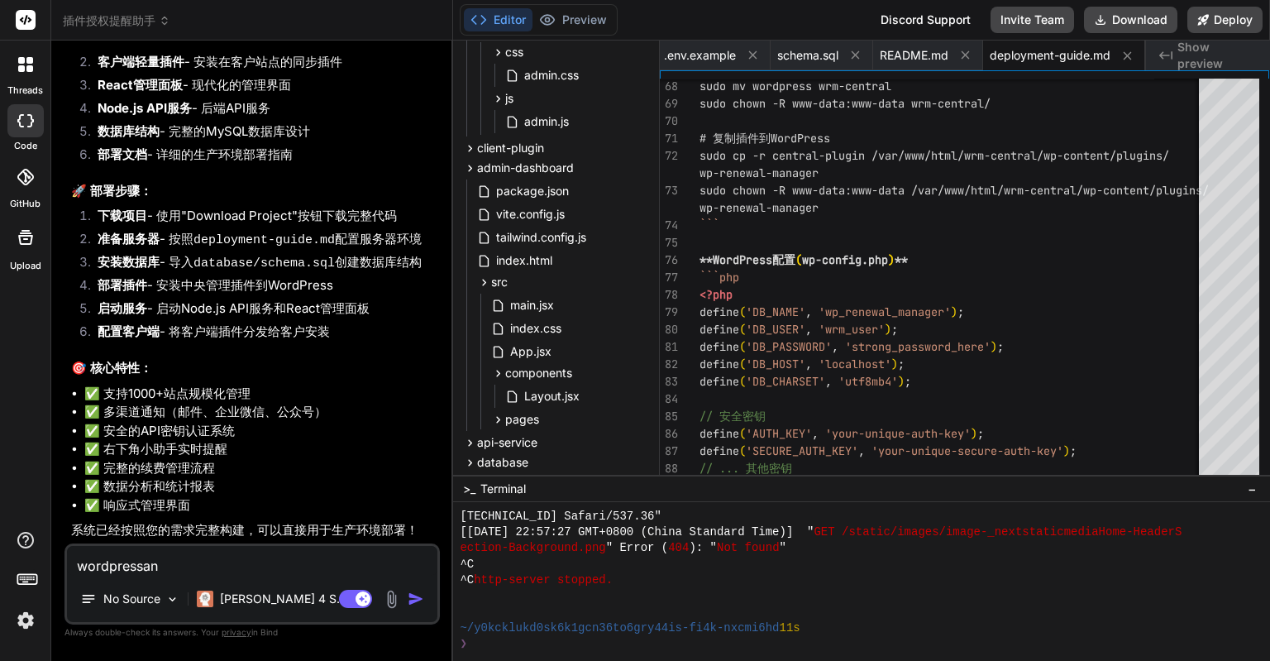
type textarea "x"
type textarea "wordpressan'z"
type textarea "x"
type textarea "wordpressan'zu"
type textarea "x"
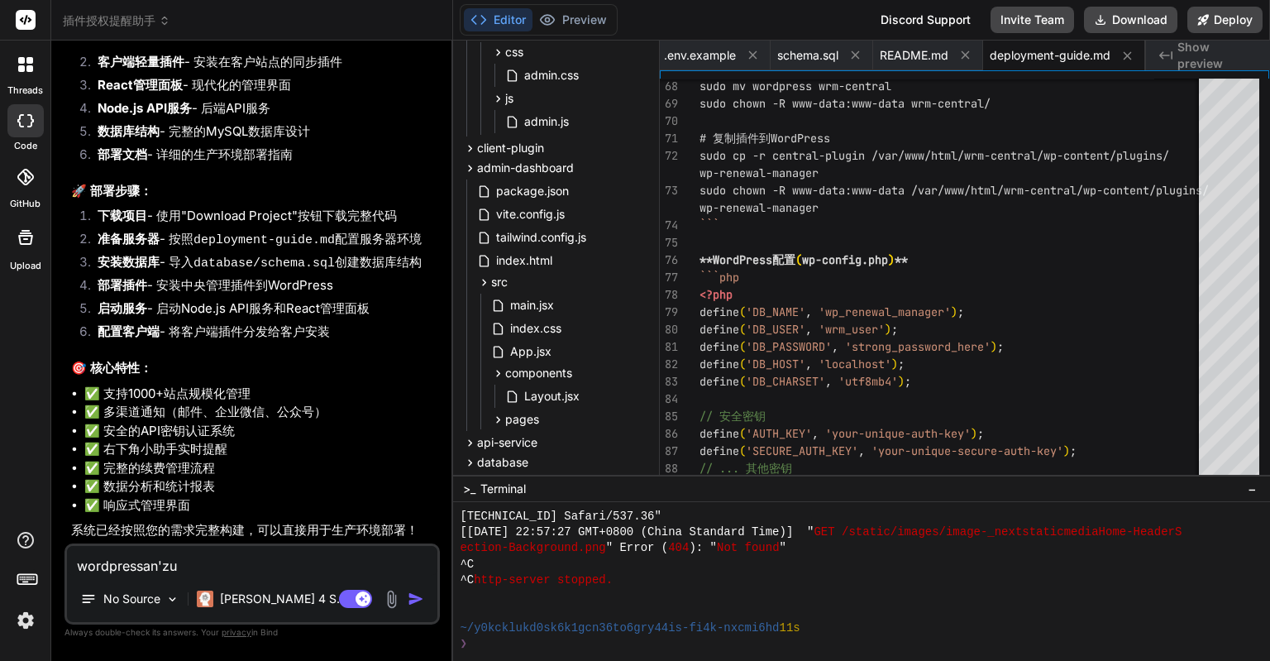
type textarea "wordpressan'zu'a"
type textarea "x"
type textarea "wordpressan'zuan"
type textarea "x"
type textarea "wordpressan'zuang"
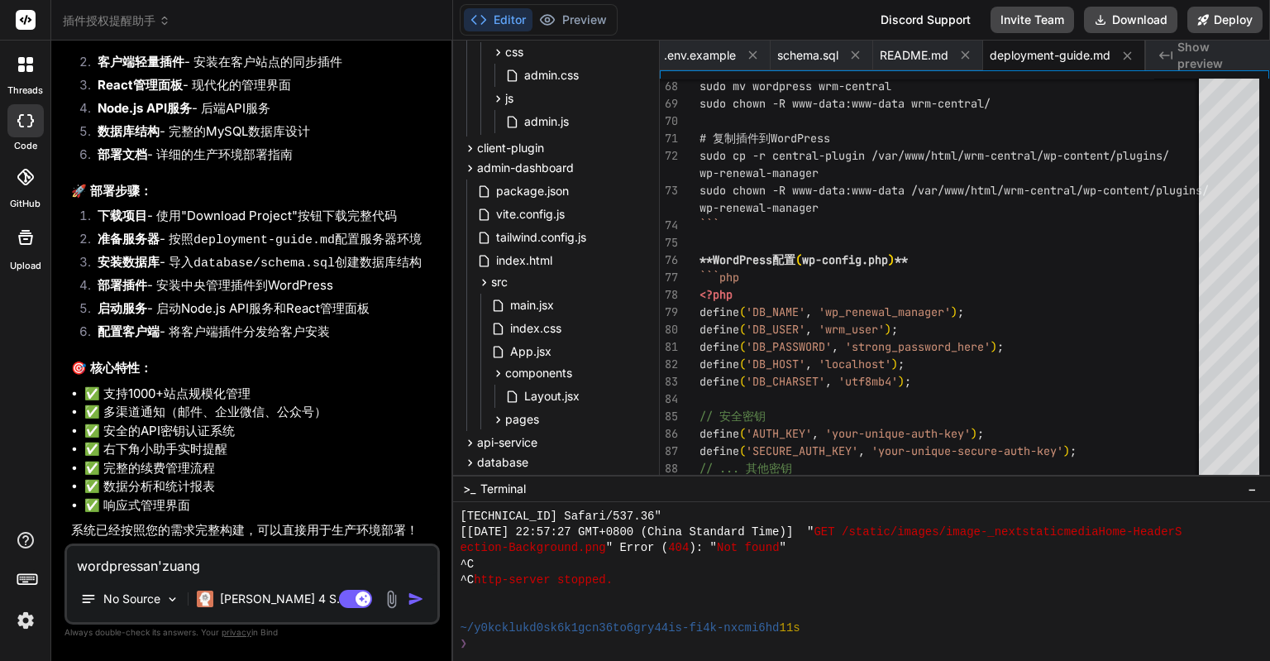
type textarea "x"
type textarea "wordpress安装"
type textarea "x"
type textarea "wordpress安装n"
type textarea "x"
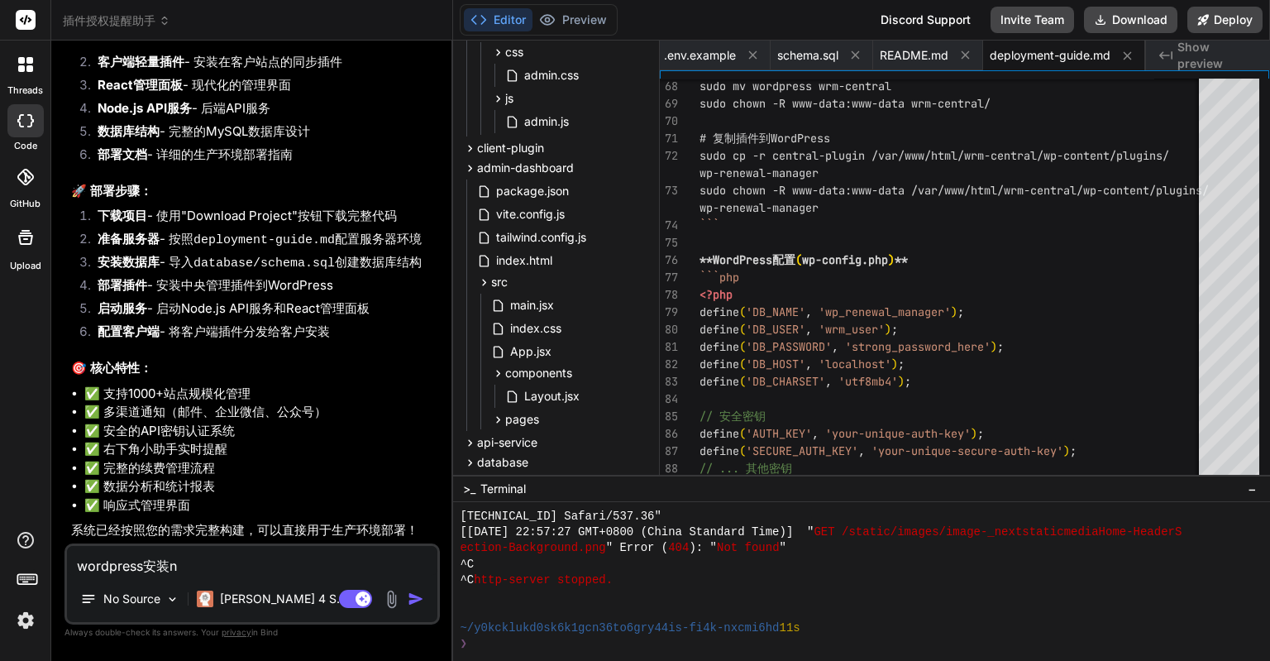
type textarea "wordpress安装na"
type textarea "x"
type textarea "wordpress安装na'g"
type textarea "x"
type textarea "wordpress安装na'ge"
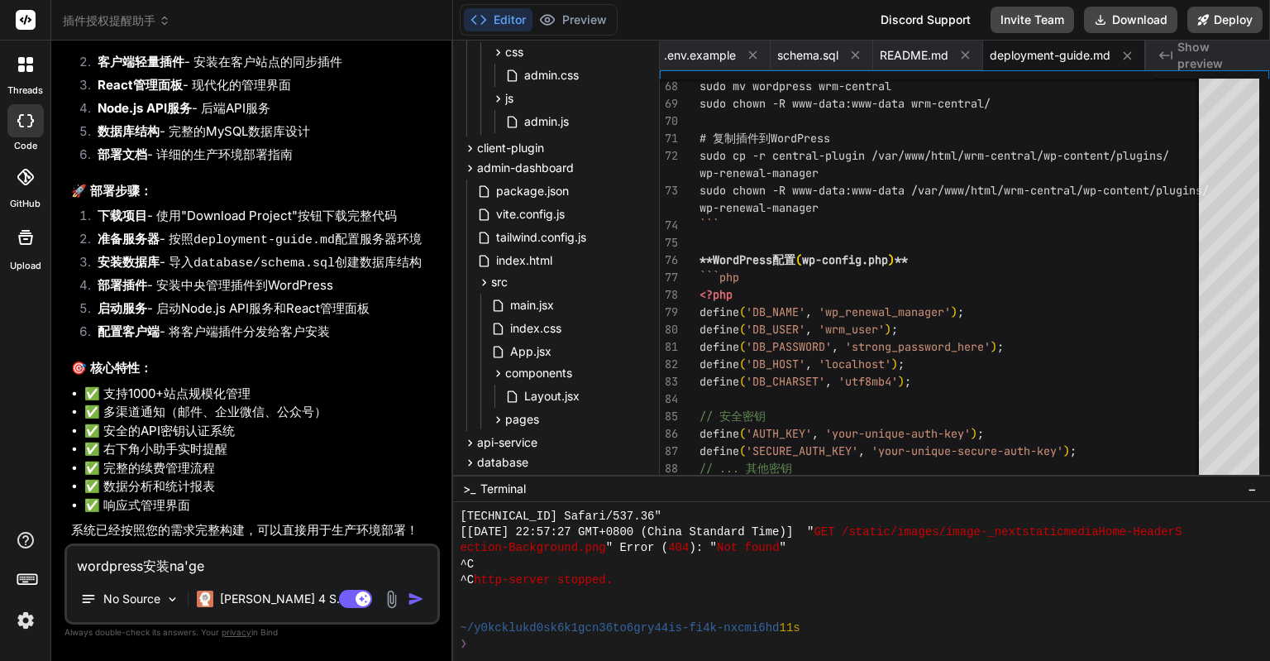
type textarea "x"
type textarea "wordpress安装na'ge'c"
type textarea "x"
type textarea "wordpress安装na'ge'ch"
type textarea "x"
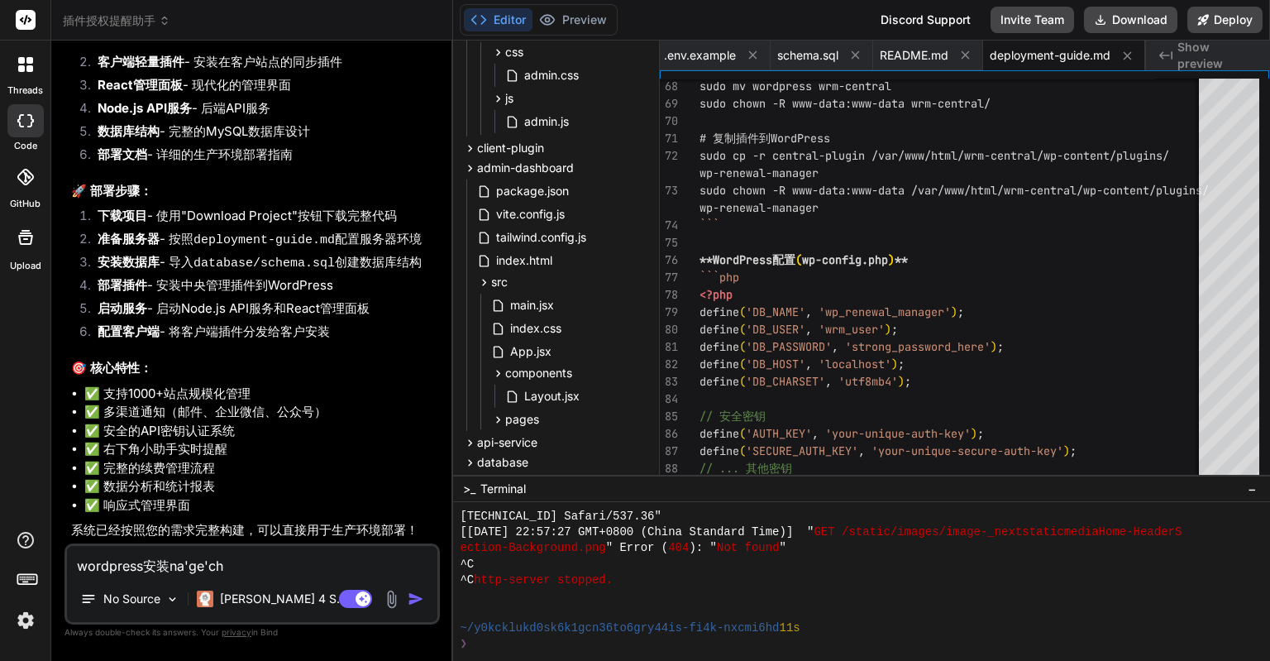
type textarea "wordpress安装na'ge'cha"
type textarea "x"
type textarea "wordpress安装na'ge'cha'j"
type textarea "x"
type textarea "wordpress安装na'ge'cha'ji"
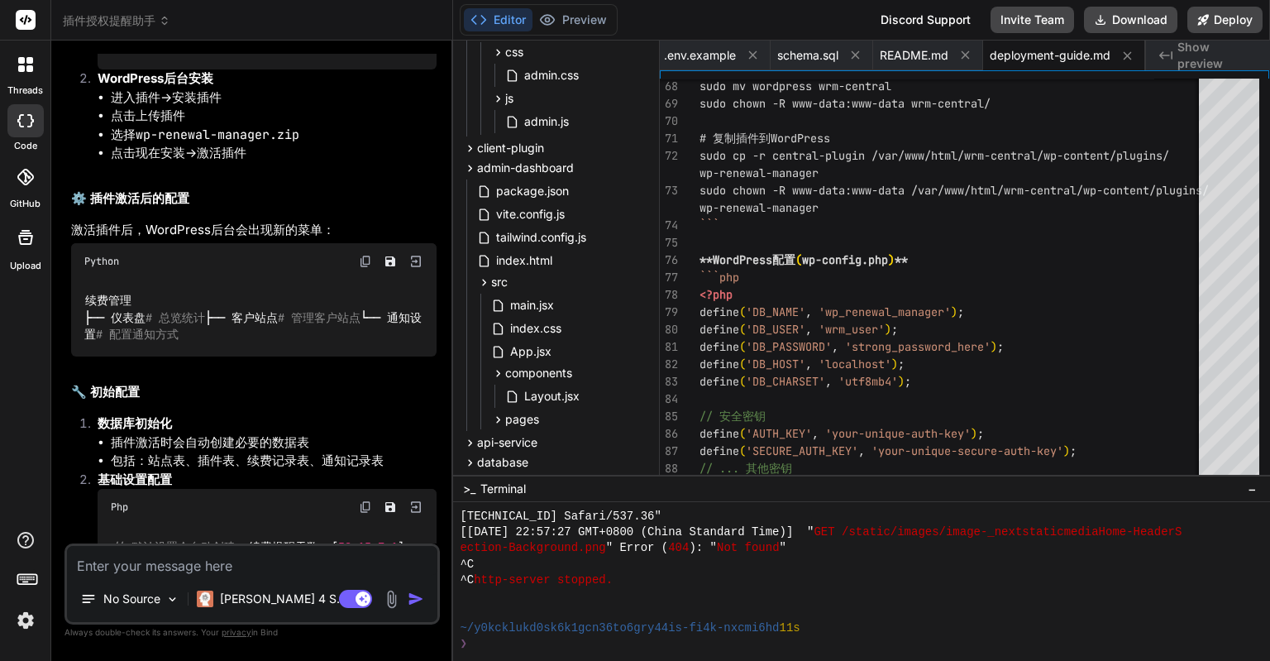
scroll to position [3775, 0]
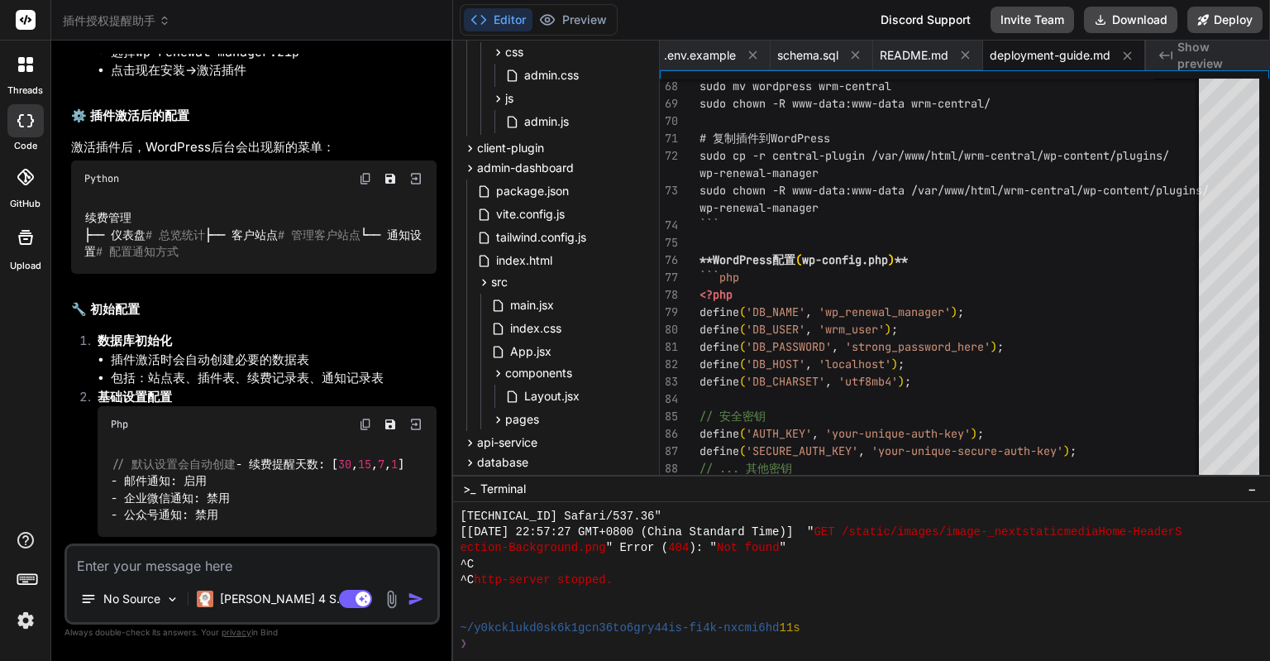
click at [36, 610] on img at bounding box center [26, 620] width 28 height 28
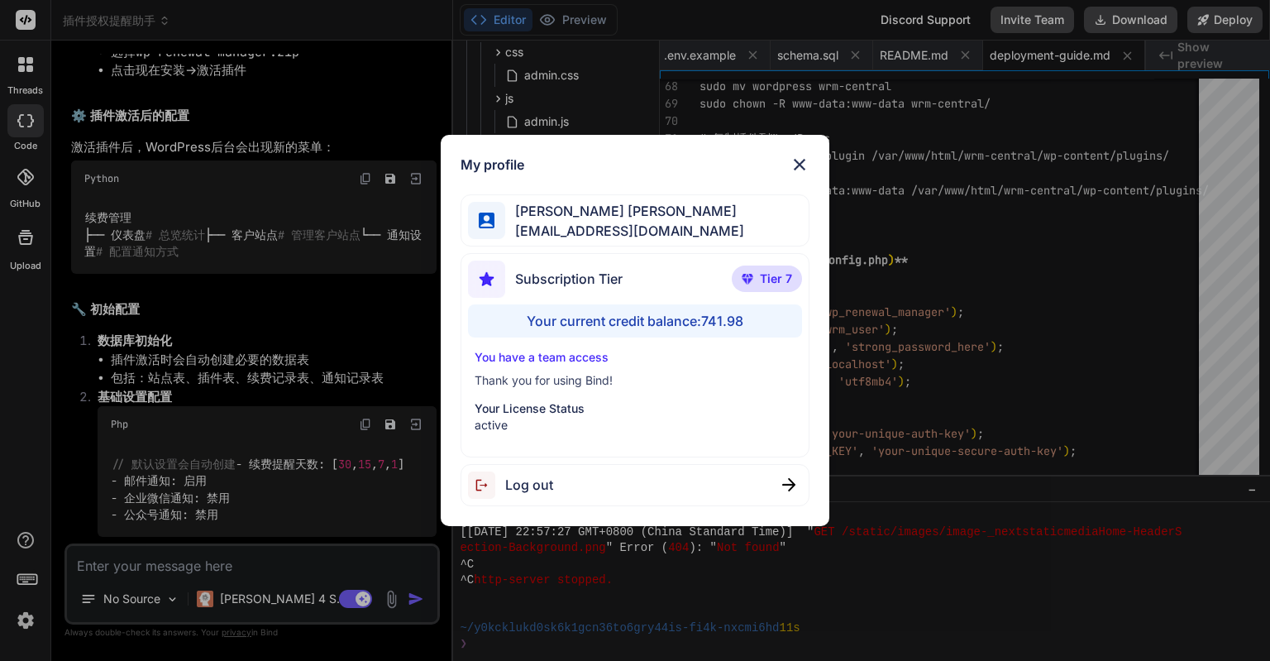
click at [133, 574] on div "My profile [PERSON_NAME] [PERSON_NAME] [PERSON_NAME][EMAIL_ADDRESS][DOMAIN_NAME…" at bounding box center [635, 330] width 1270 height 661
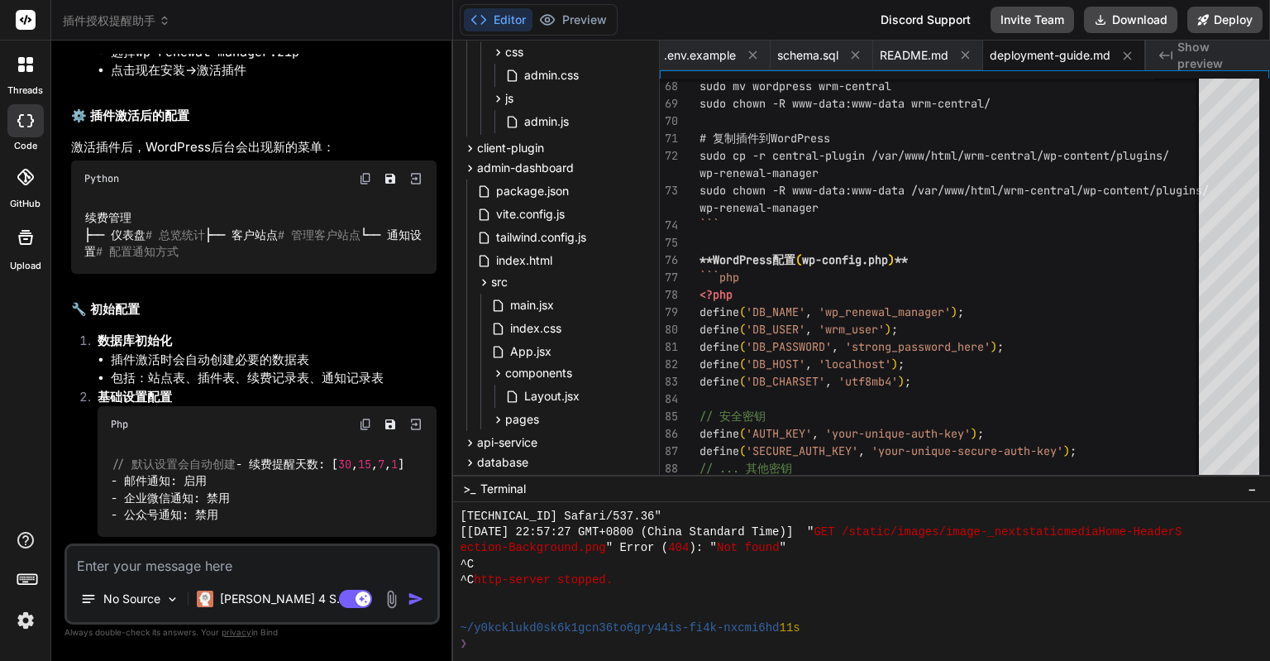
click at [133, 574] on textarea at bounding box center [252, 561] width 371 height 30
paste textarea "我需要制作一个wordpress插件，可以为激活授权的客户提供继续提醒费的通知功能"
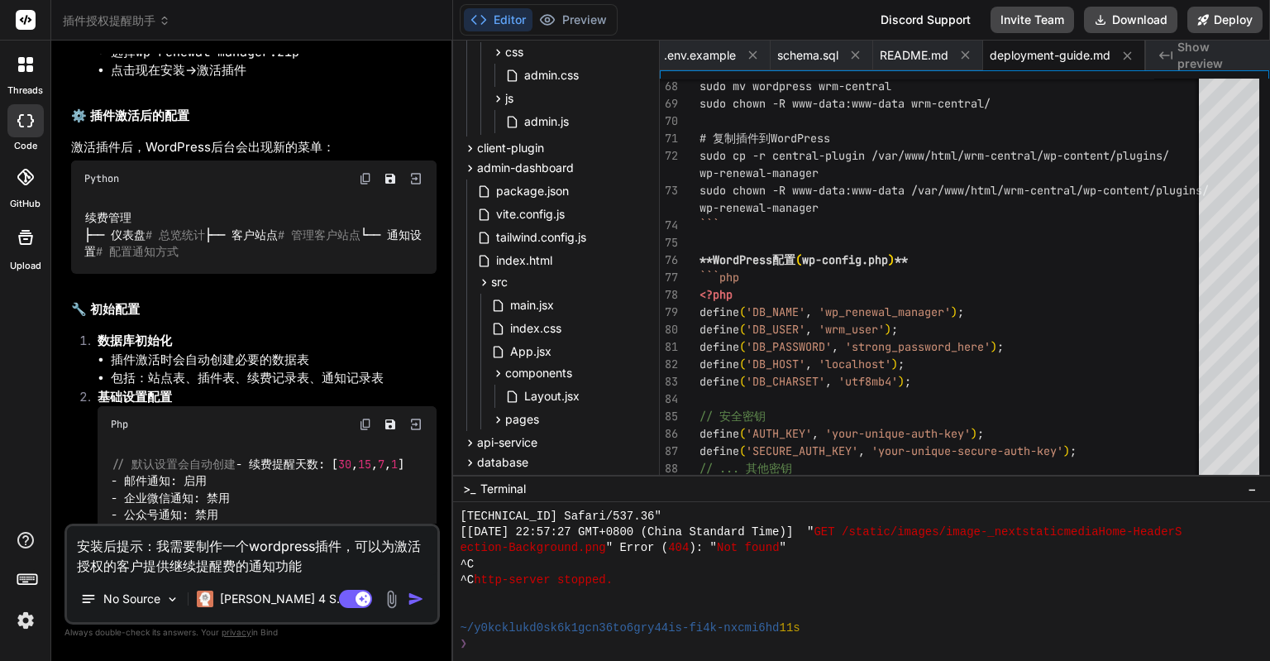
click at [31, 69] on icon at bounding box center [29, 68] width 7 height 7
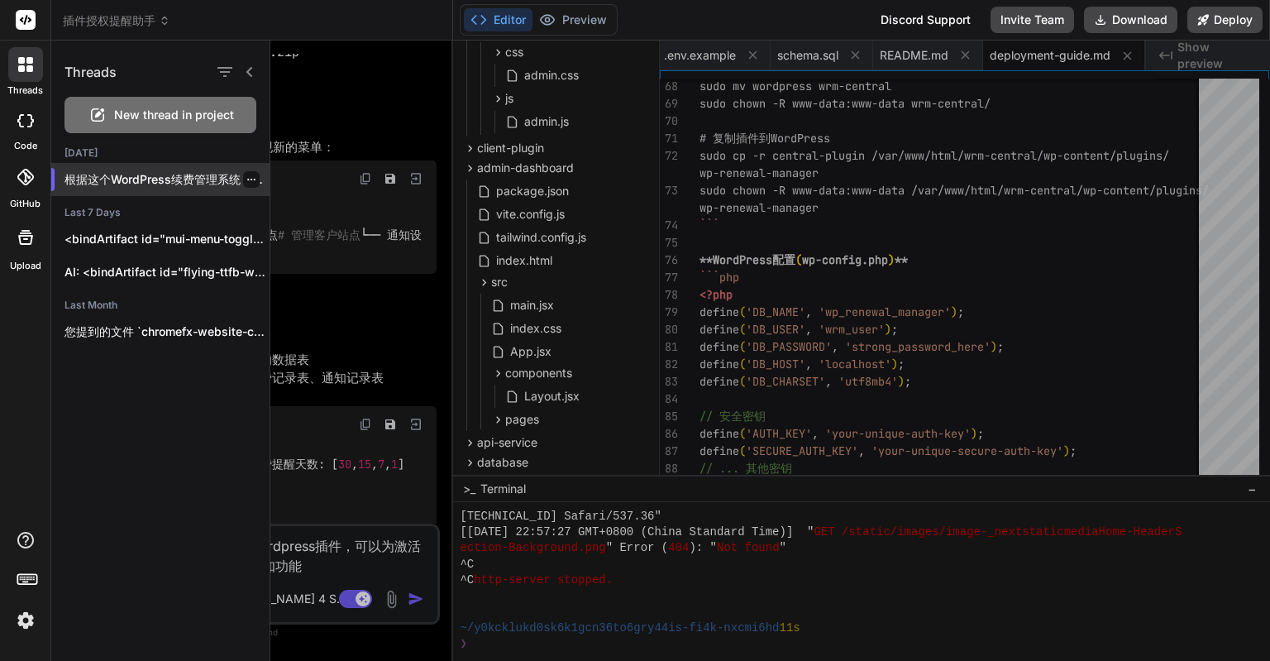
click at [195, 184] on p "根据这个WordPress续费管理系统，您需要安装的是**中央管理插件**： ..." at bounding box center [167, 179] width 205 height 17
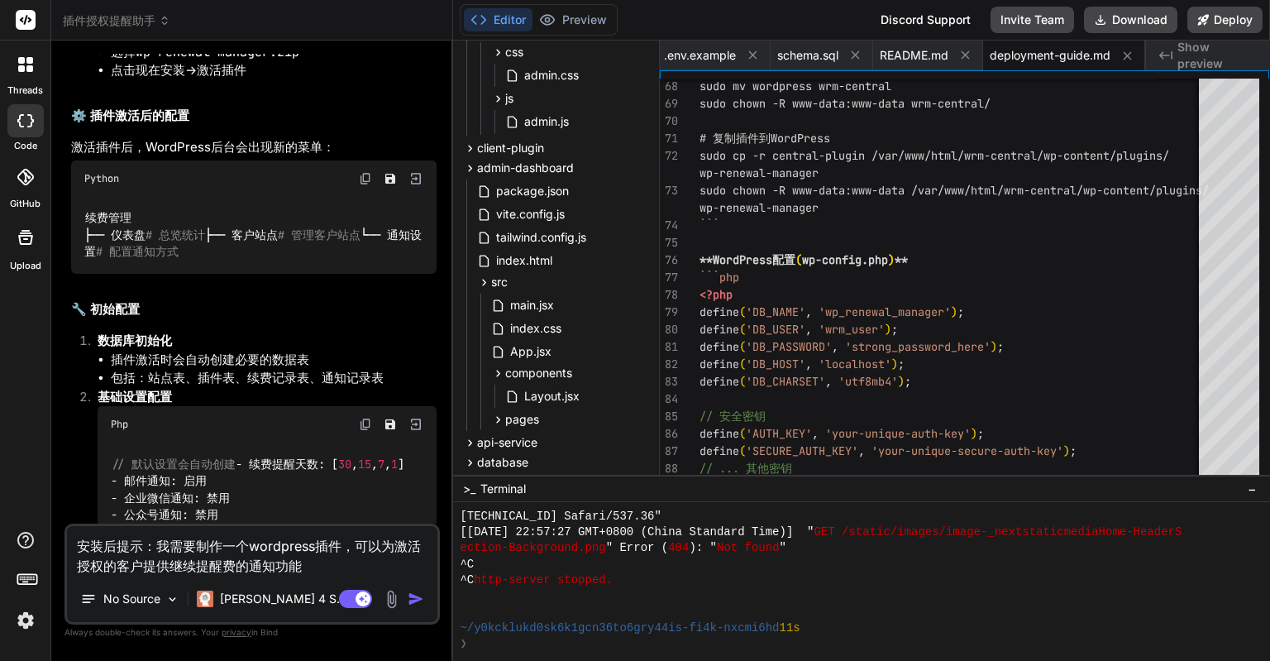
click at [144, 28] on span "插件授权提醒助手" at bounding box center [117, 20] width 108 height 17
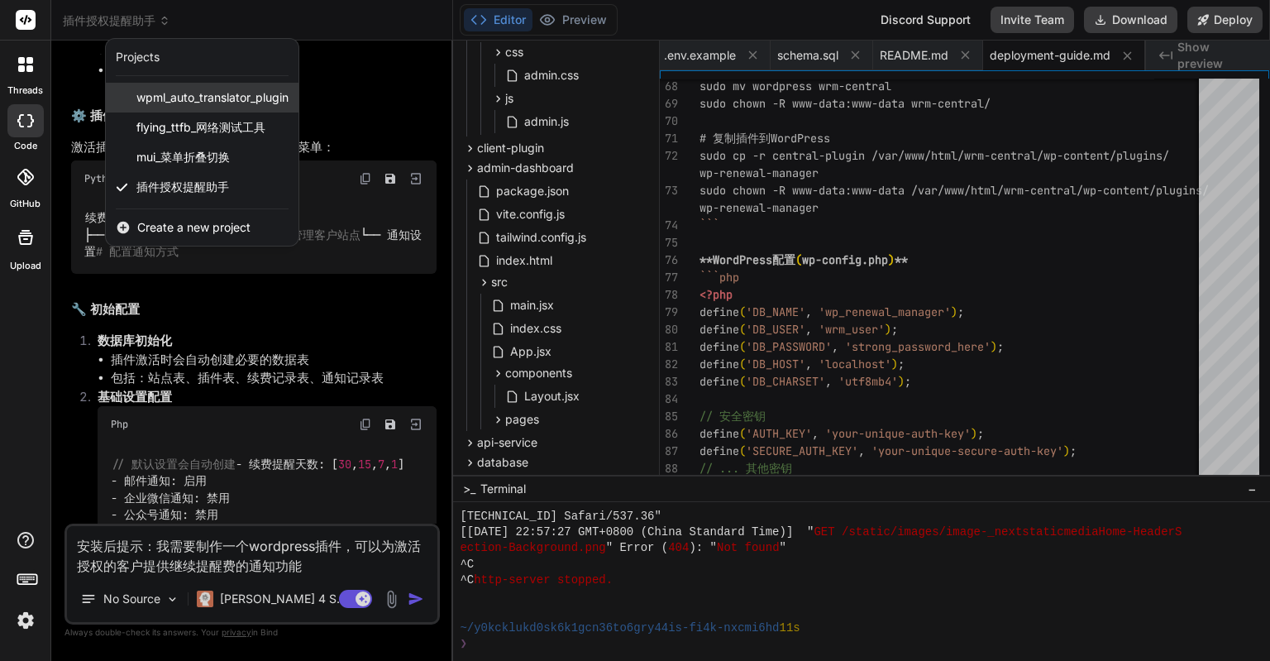
click at [206, 102] on span "wpml_auto_translator_plugin" at bounding box center [212, 97] width 152 height 17
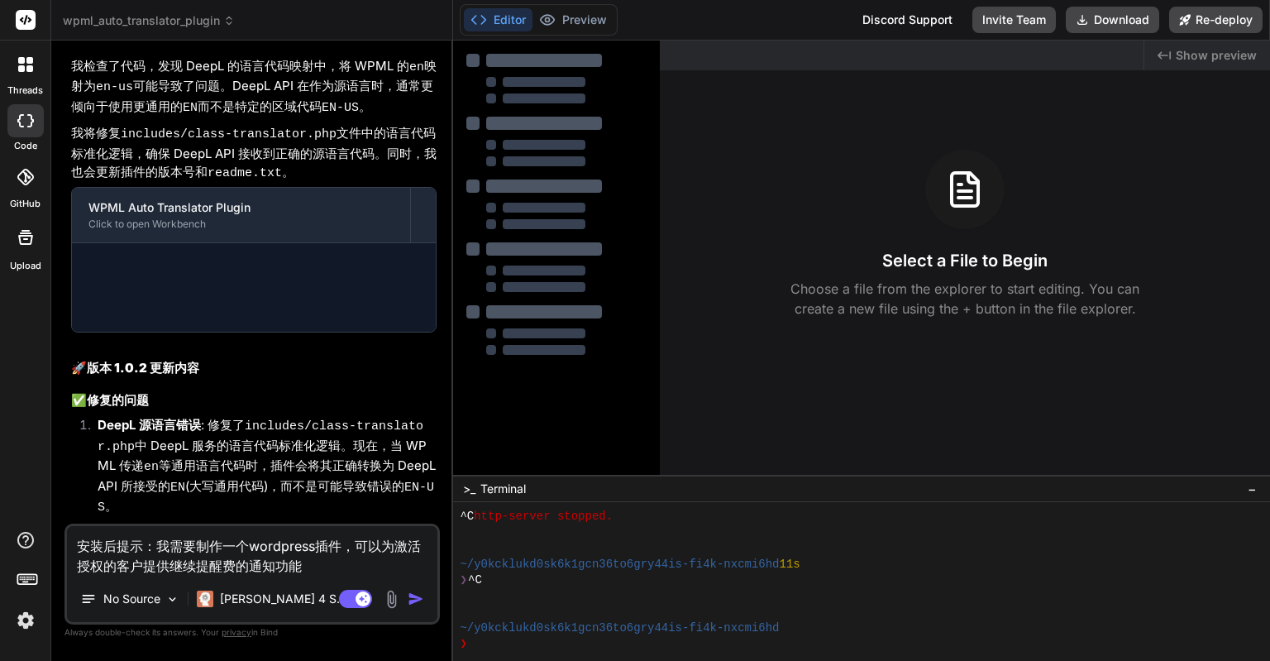
scroll to position [3573, 0]
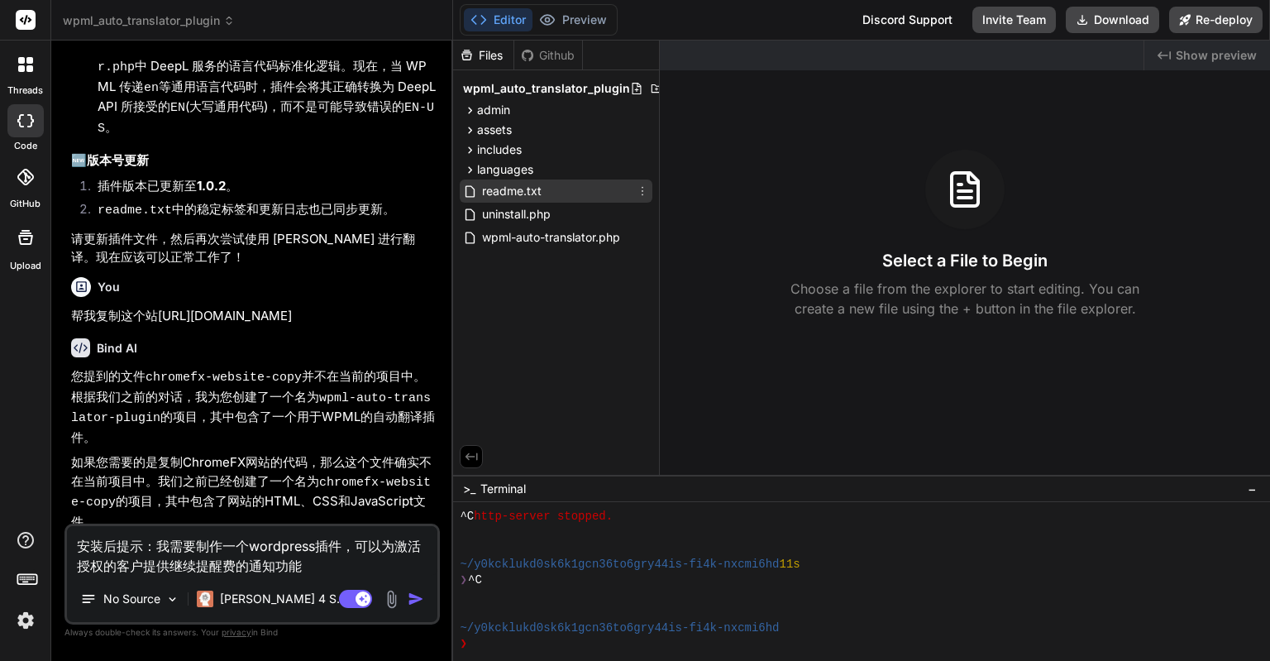
click at [554, 189] on div "readme.txt" at bounding box center [556, 190] width 193 height 23
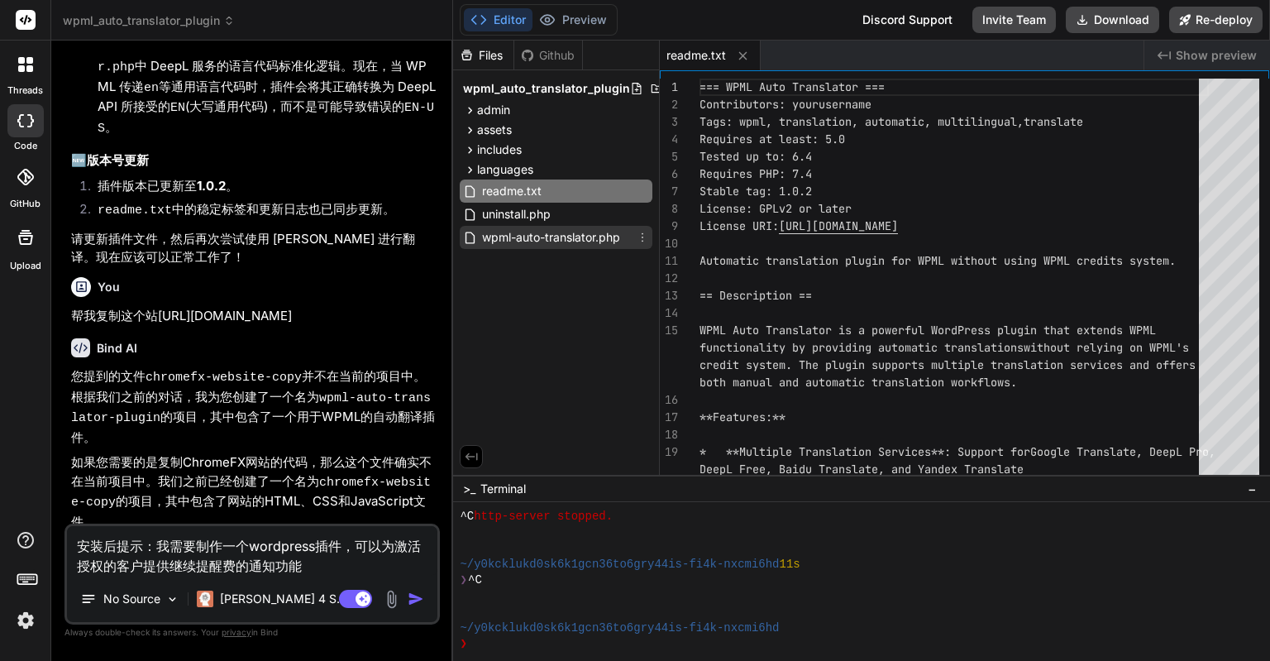
click at [557, 234] on span "wpml-auto-translator.php" at bounding box center [551, 237] width 141 height 20
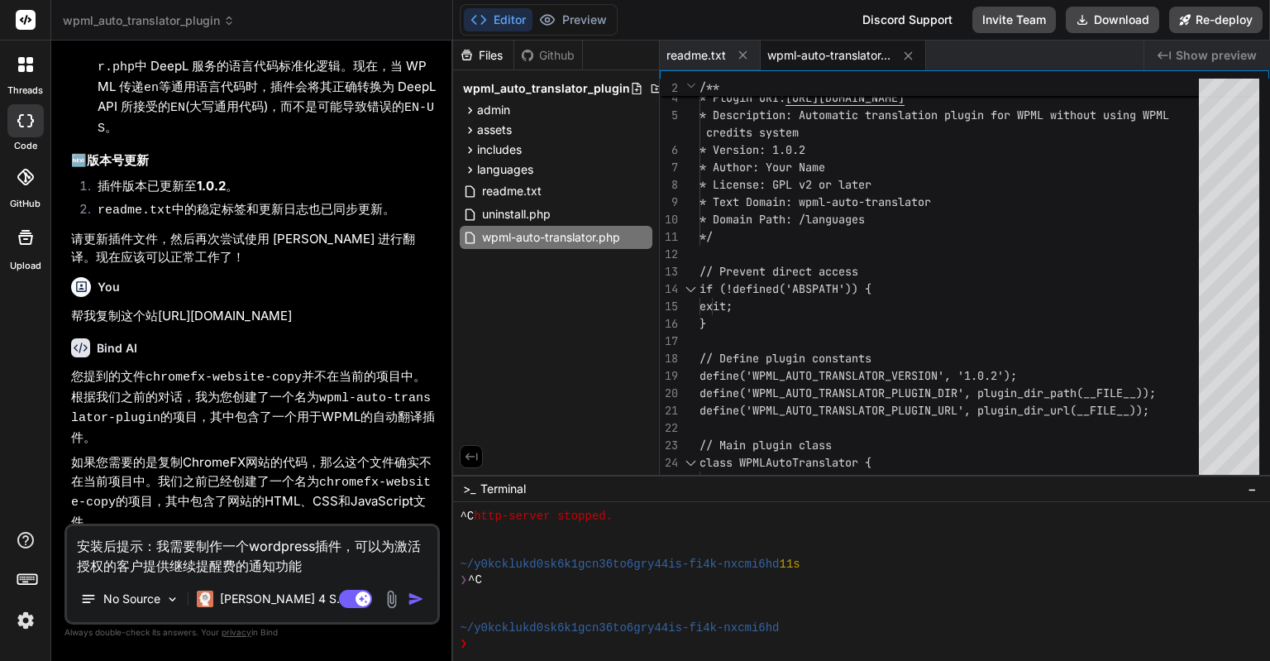
click at [197, 22] on span "wpml_auto_translator_plugin" at bounding box center [149, 20] width 172 height 17
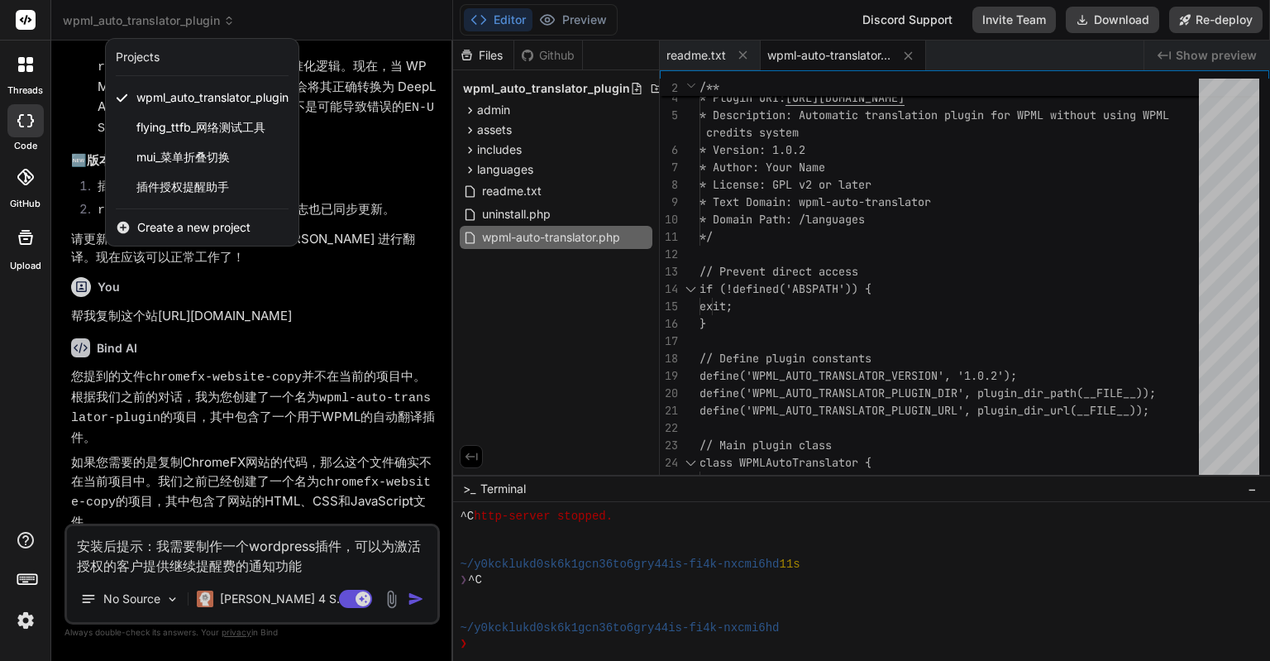
click at [31, 79] on div at bounding box center [25, 64] width 35 height 35
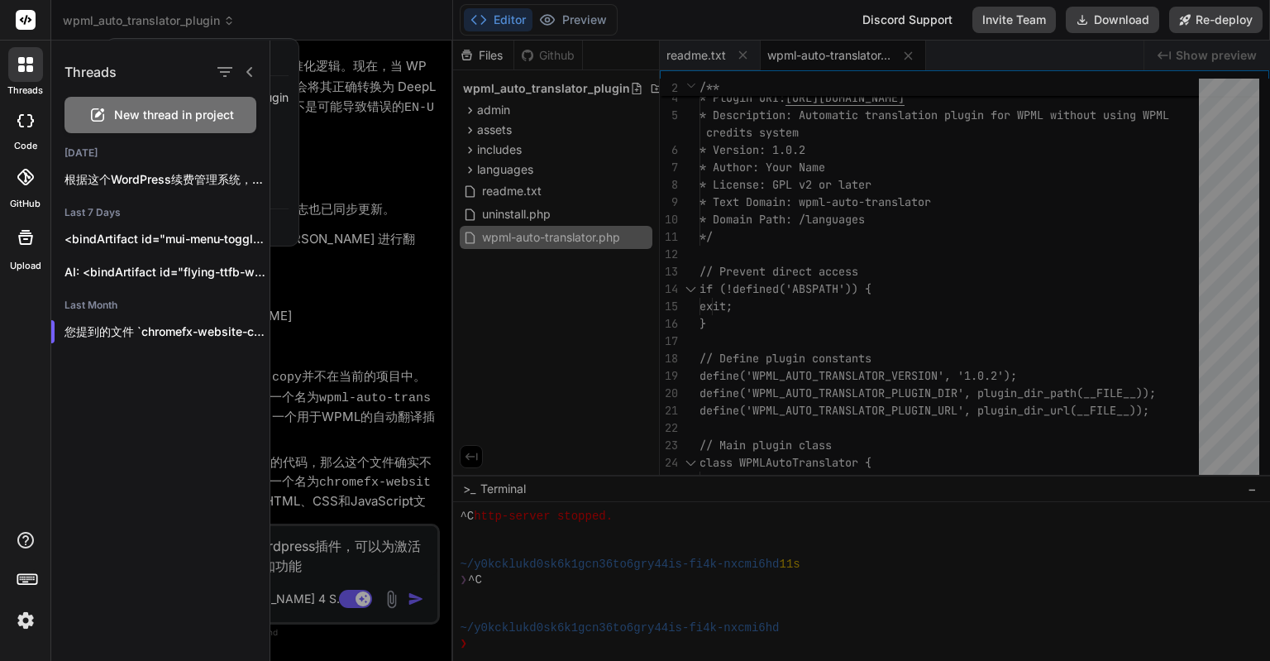
click at [31, 79] on div at bounding box center [25, 64] width 35 height 35
click at [139, 30] on div at bounding box center [635, 330] width 1270 height 661
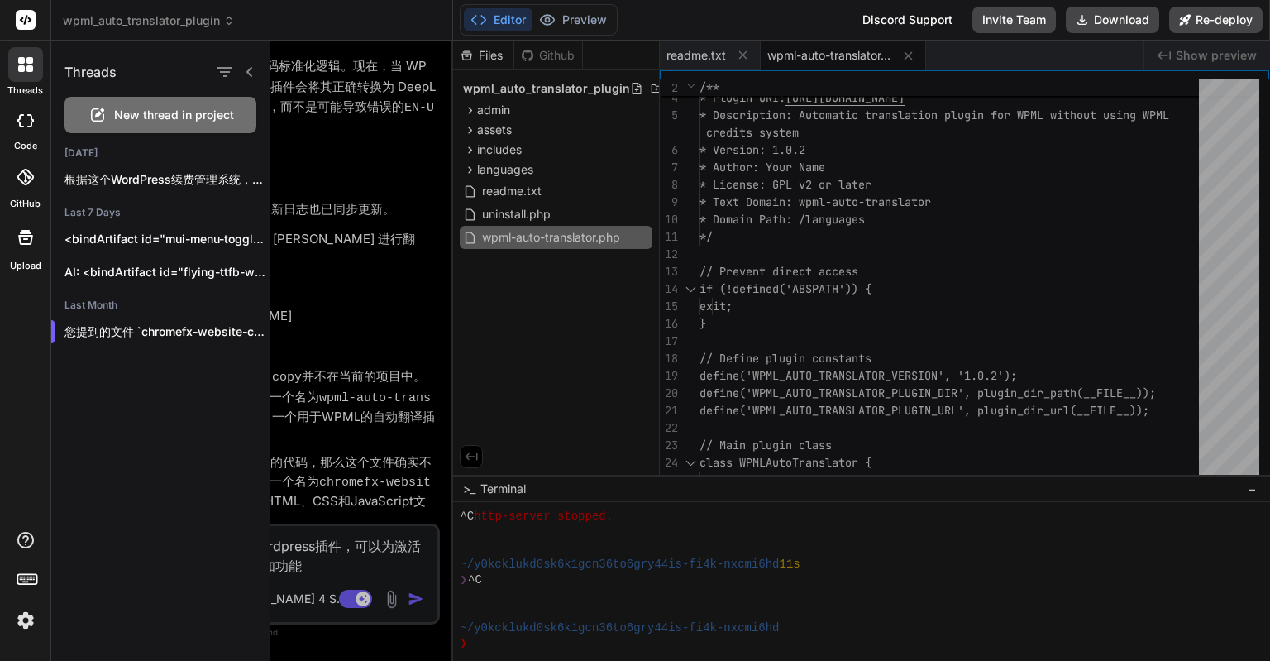
click at [155, 23] on span "wpml_auto_translator_plugin" at bounding box center [149, 20] width 172 height 17
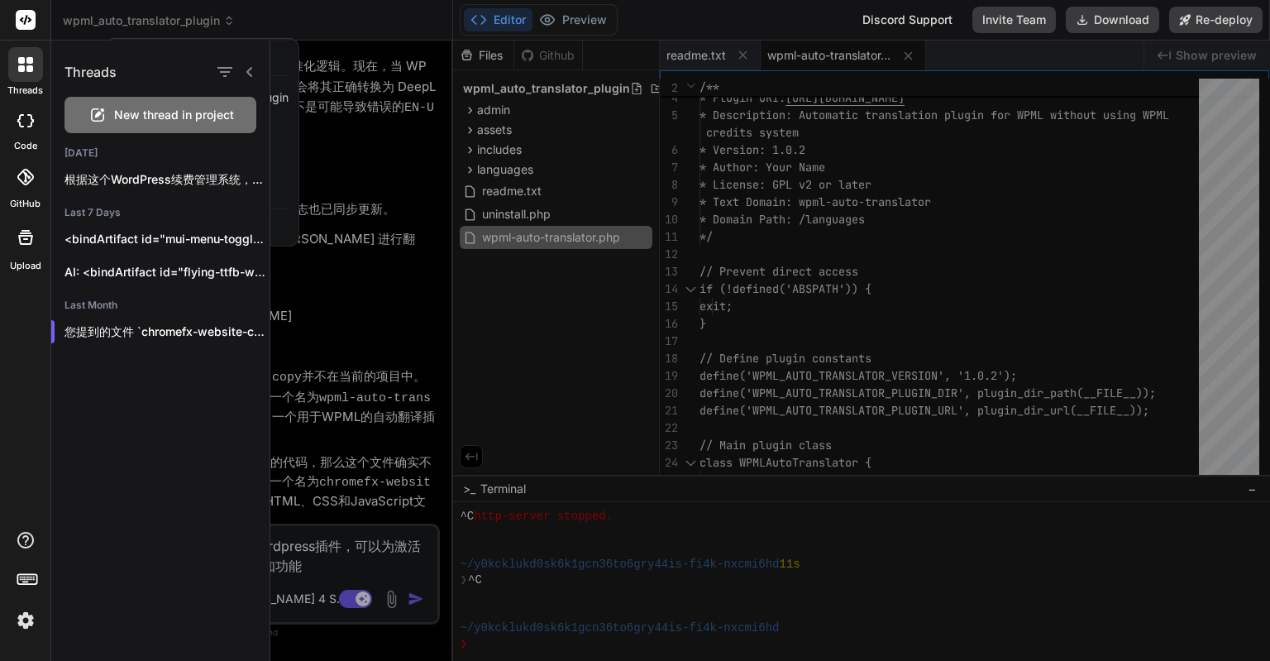
click at [358, 164] on div at bounding box center [770, 351] width 1000 height 620
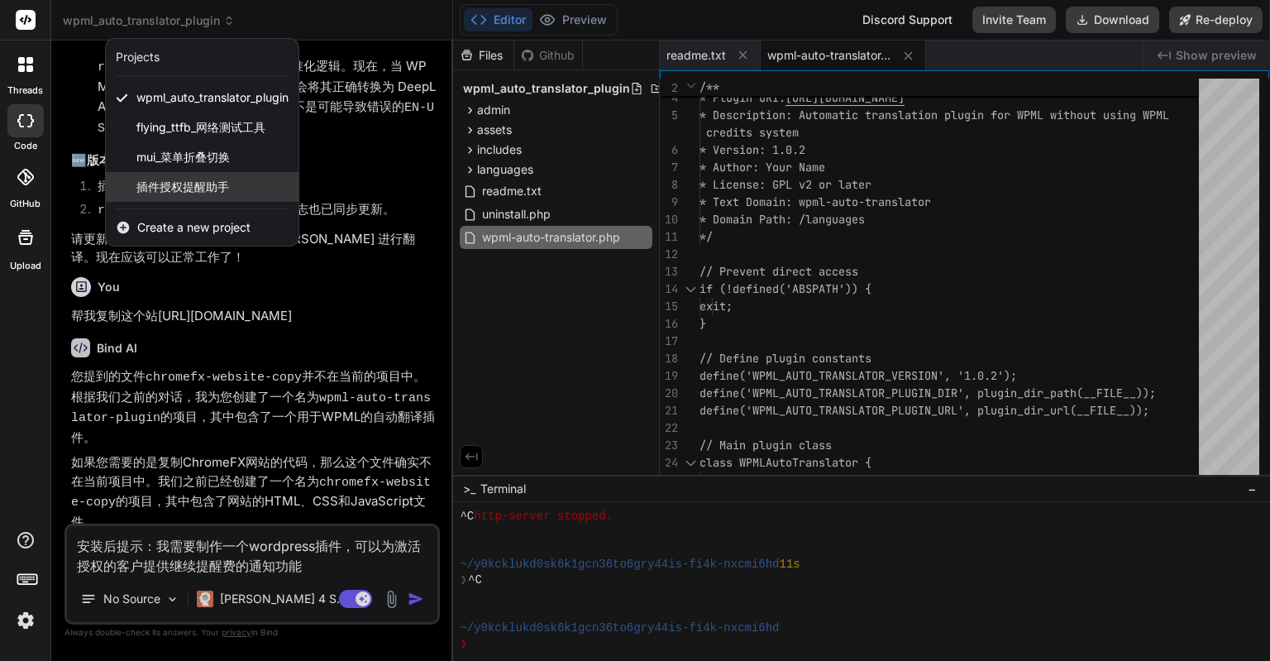
click at [192, 193] on span "插件授权提醒助手" at bounding box center [182, 187] width 93 height 17
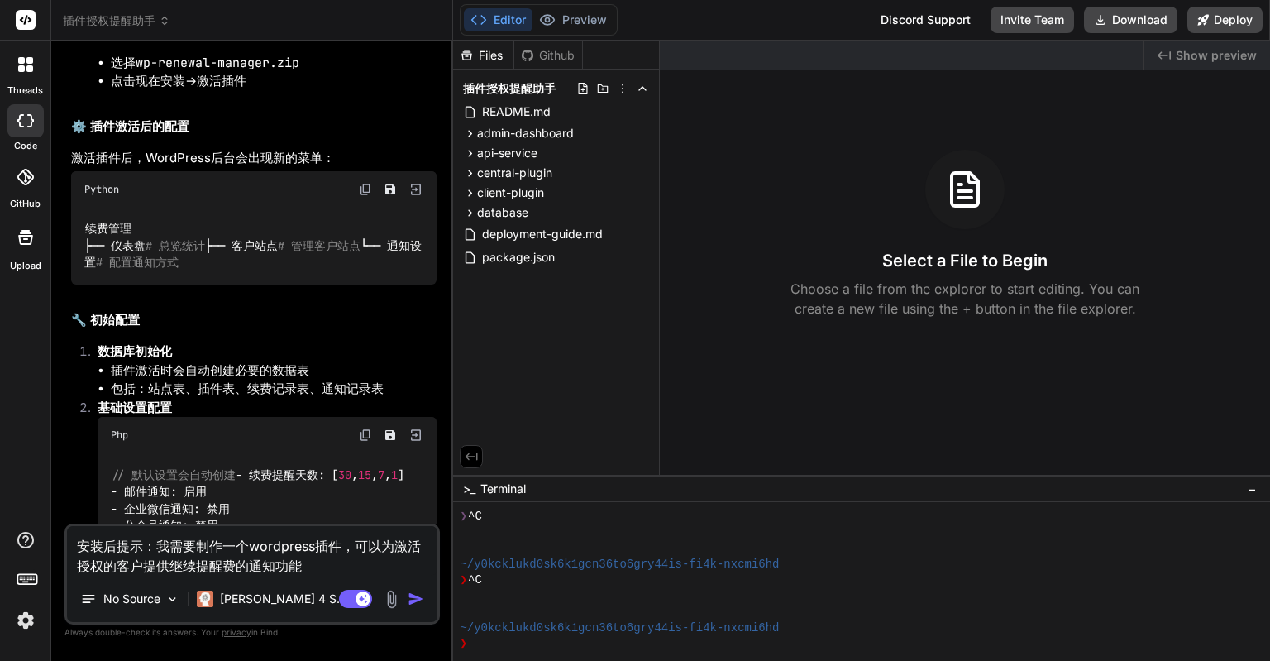
scroll to position [4434, 0]
